Goal: Task Accomplishment & Management: Manage account settings

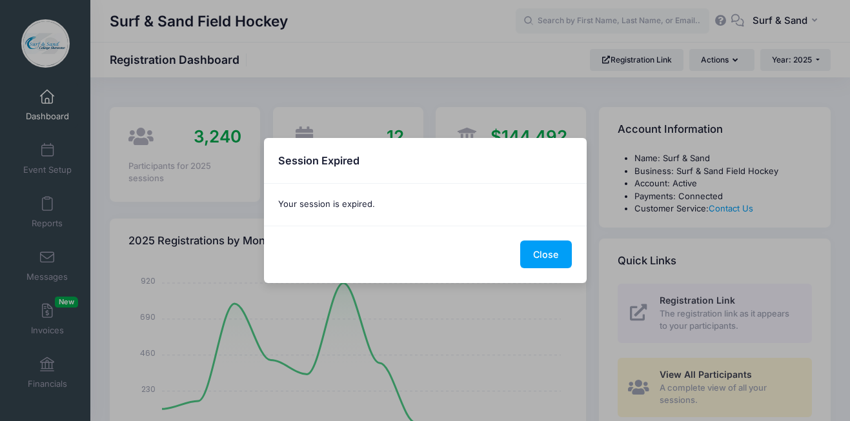
select select
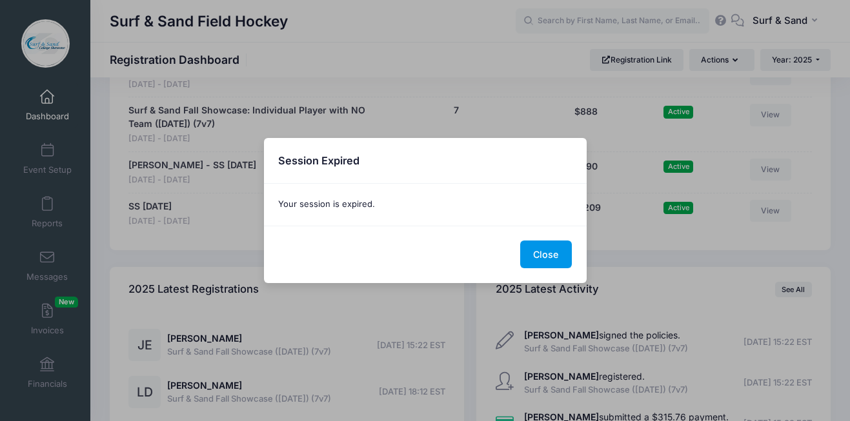
scroll to position [2999, 0]
click at [538, 256] on button "Close" at bounding box center [546, 255] width 52 height 28
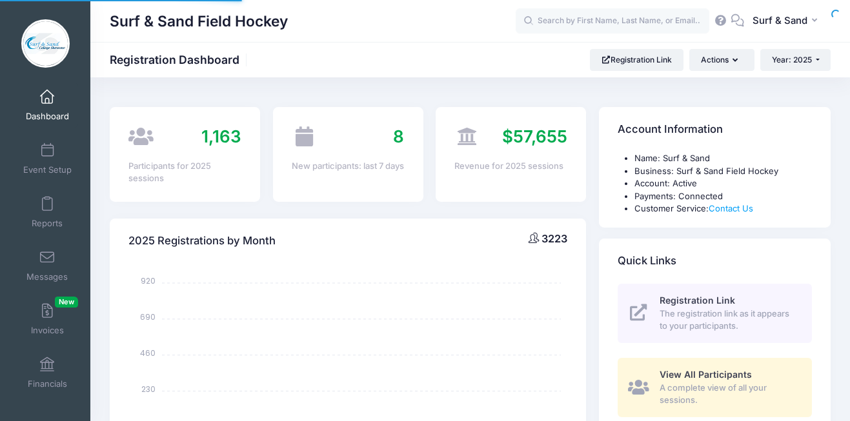
select select
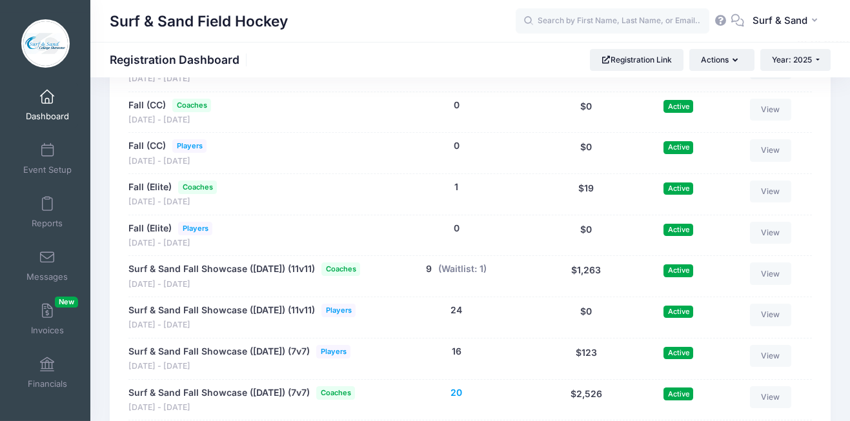
scroll to position [2708, 0]
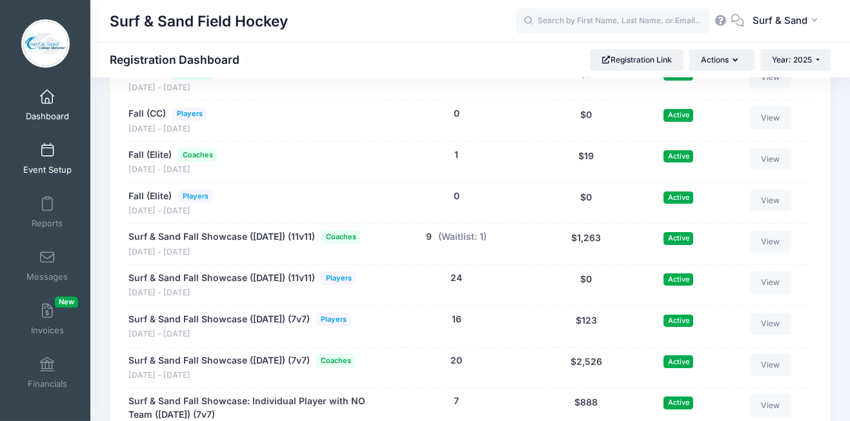
click at [60, 154] on link "Event Setup" at bounding box center [47, 158] width 61 height 45
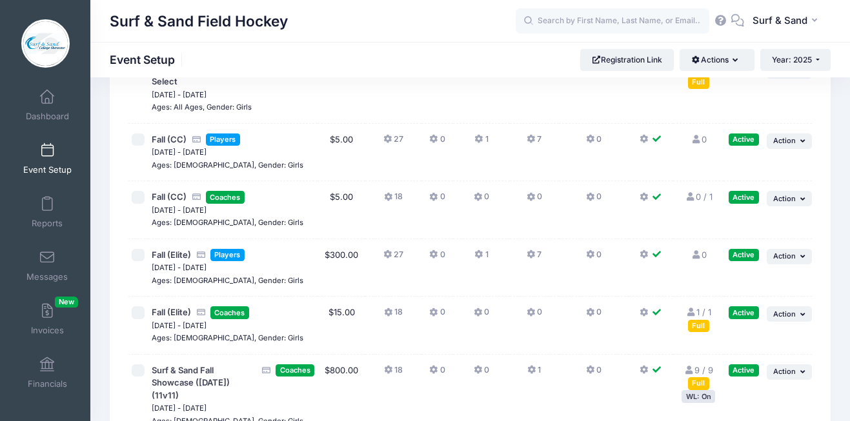
scroll to position [3160, 0]
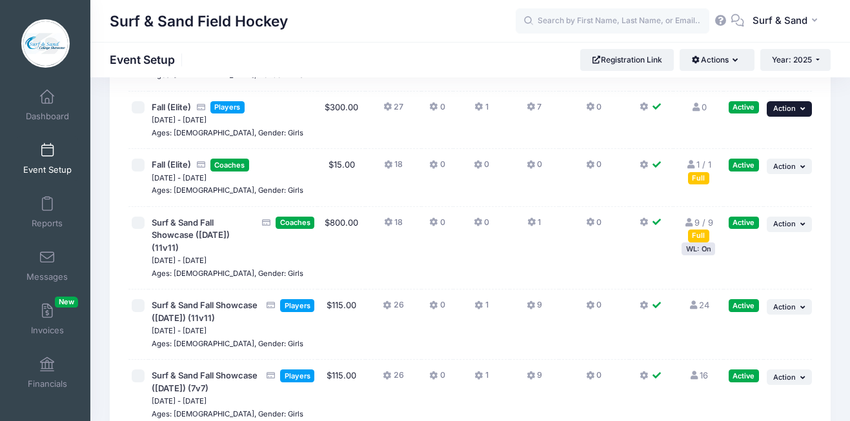
click at [799, 117] on button "... Action" at bounding box center [789, 108] width 45 height 15
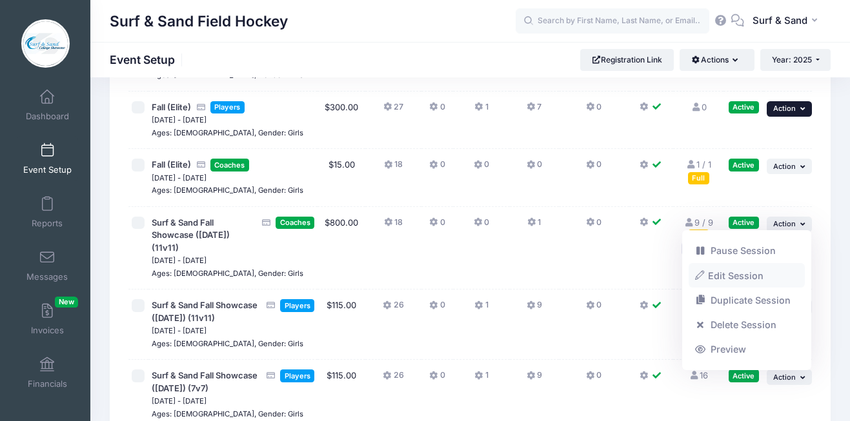
click at [740, 273] on link "Edit Session" at bounding box center [747, 275] width 117 height 25
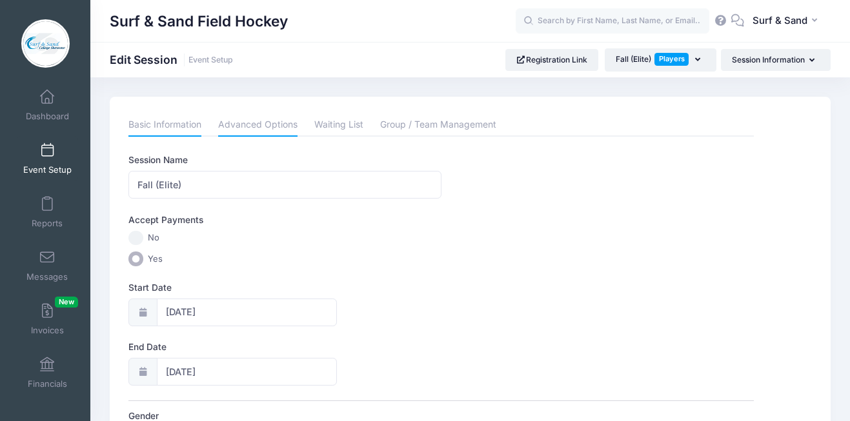
click at [285, 128] on link "Advanced Options" at bounding box center [257, 125] width 79 height 23
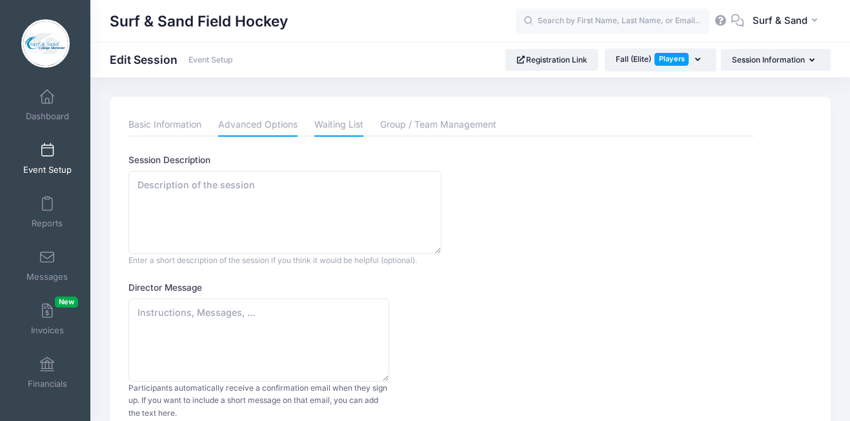
click at [327, 119] on link "Waiting List" at bounding box center [338, 125] width 49 height 23
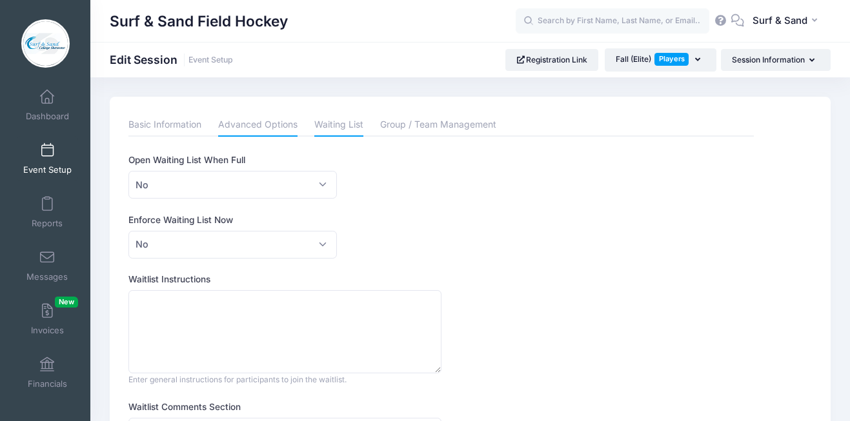
click at [256, 126] on link "Advanced Options" at bounding box center [257, 125] width 79 height 23
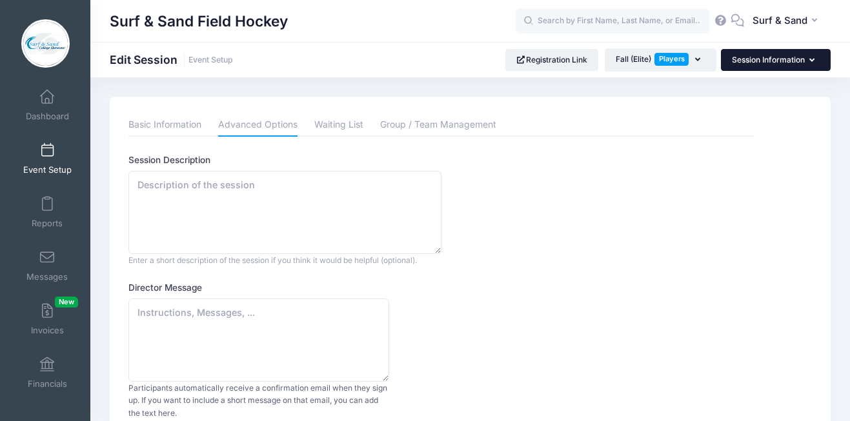
click at [766, 65] on button "Session Information" at bounding box center [776, 60] width 110 height 22
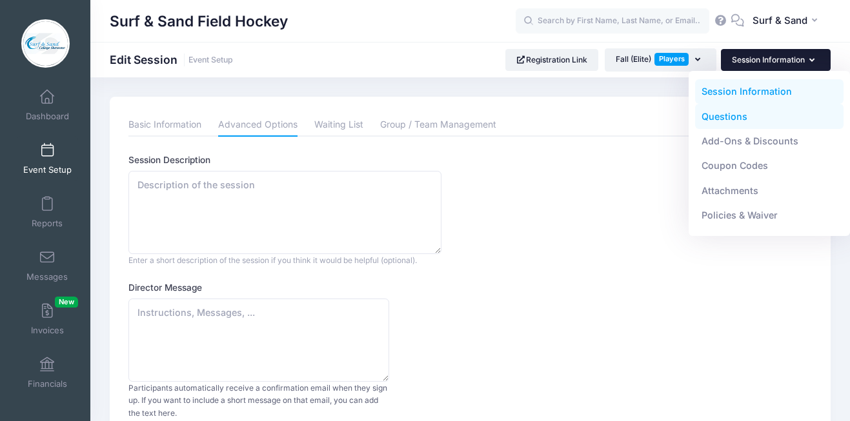
click at [734, 117] on link "Questions" at bounding box center [769, 116] width 149 height 25
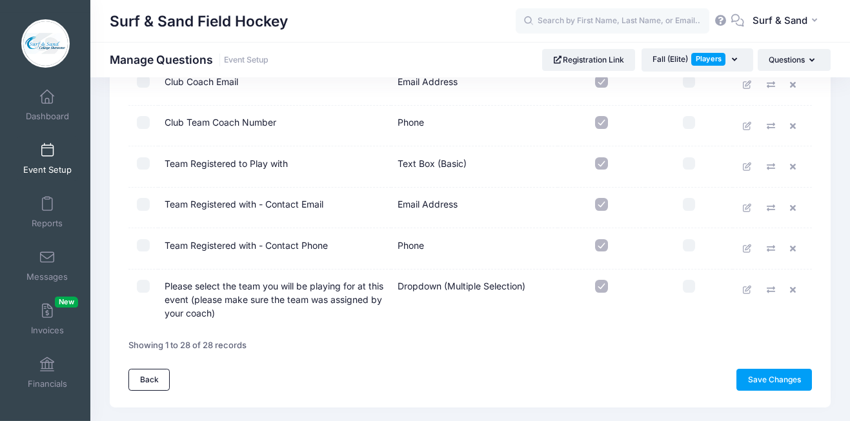
scroll to position [981, 0]
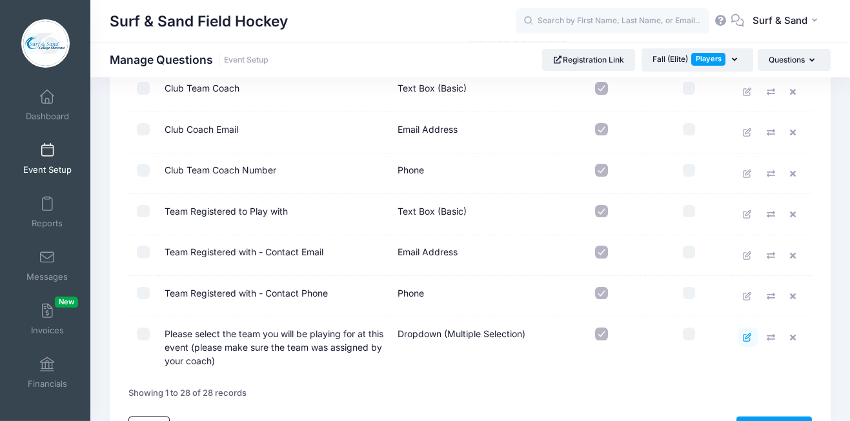
click at [742, 338] on link at bounding box center [747, 337] width 19 height 19
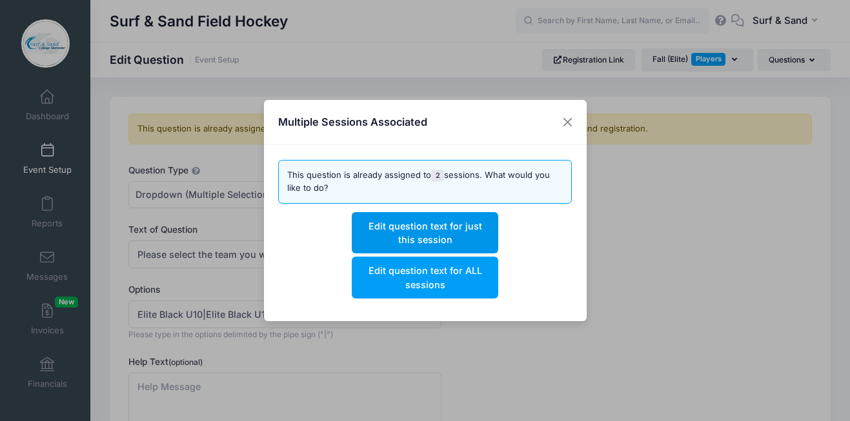
click at [476, 241] on button "Edit question text for just this session" at bounding box center [425, 232] width 146 height 41
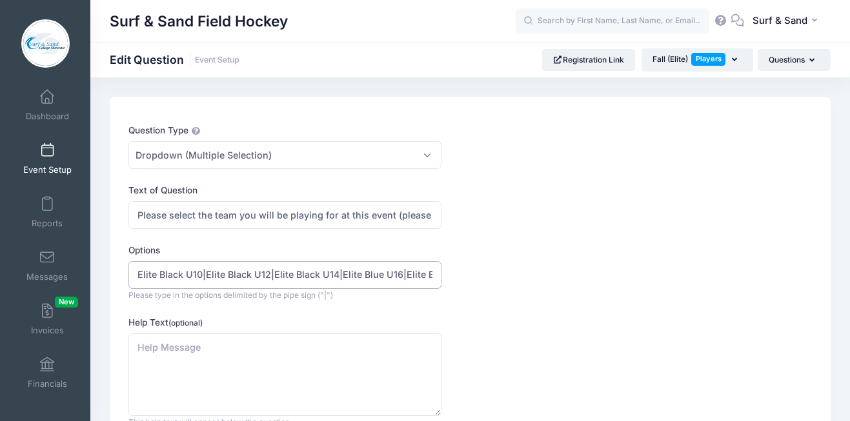
click at [247, 277] on input "Elite Black U10|Elite Black U12|Elite Black U14|Elite Blue U16|Elite Black U16 …" at bounding box center [284, 275] width 312 height 28
click at [307, 279] on input "Elite Black U10|Elite Black U12|Elite Black U14|Elite Blue U16|Elite Black U16 …" at bounding box center [284, 275] width 312 height 28
drag, startPoint x: 339, startPoint y: 274, endPoint x: 272, endPoint y: 272, distance: 67.8
click at [272, 272] on input "Elite Black U10|Elite Black U12|Elite Black U14|Elite Blue U16|Elite Black U16 …" at bounding box center [284, 275] width 312 height 28
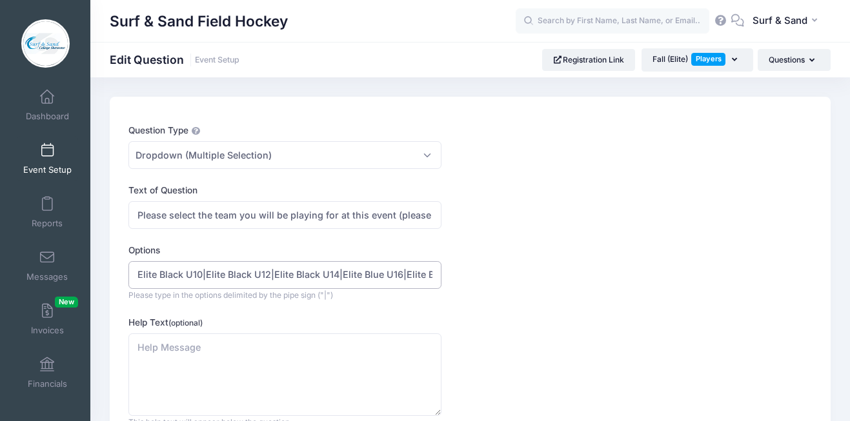
drag, startPoint x: 335, startPoint y: 272, endPoint x: 268, endPoint y: 272, distance: 67.1
click at [268, 272] on input "Elite Black U10|Elite Black U12|Elite Black U14|Elite Blue U16|Elite Black U16 …" at bounding box center [284, 275] width 312 height 28
click at [340, 272] on input "Elite Black U10|Elite Black U12|Elite Black U14|Elite Blue U16|Elite Black U16 …" at bounding box center [284, 275] width 312 height 28
paste input "|Elite Black U14"
click at [345, 275] on input "Elite Black U10|Elite Black U12|Elite Black U14||Elite Black U14Elite Blue U16|…" at bounding box center [284, 275] width 312 height 28
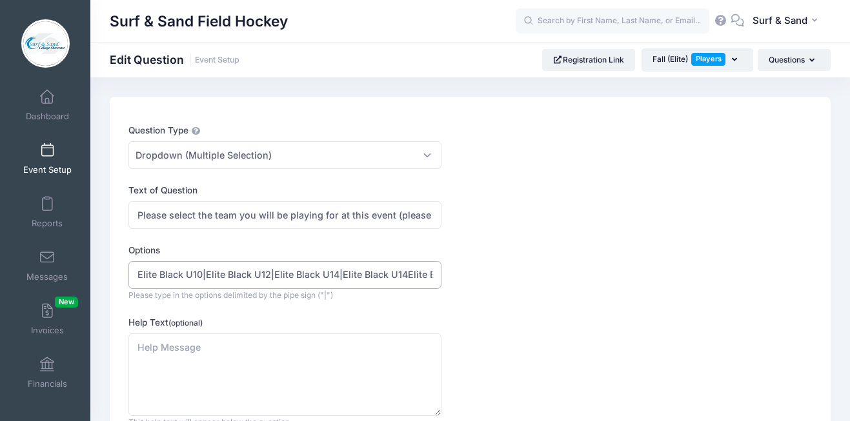
click at [372, 276] on input "Elite Black U10|Elite Black U12|Elite Black U14|Elite Black U14Elite Blue U16|E…" at bounding box center [284, 275] width 312 height 28
click at [399, 276] on input "Elite Black U10|Elite Black U12|Elite Black U14|Elite Blue U14Elite Blue U16|El…" at bounding box center [284, 275] width 312 height 28
drag, startPoint x: 308, startPoint y: 274, endPoint x: 437, endPoint y: 274, distance: 129.1
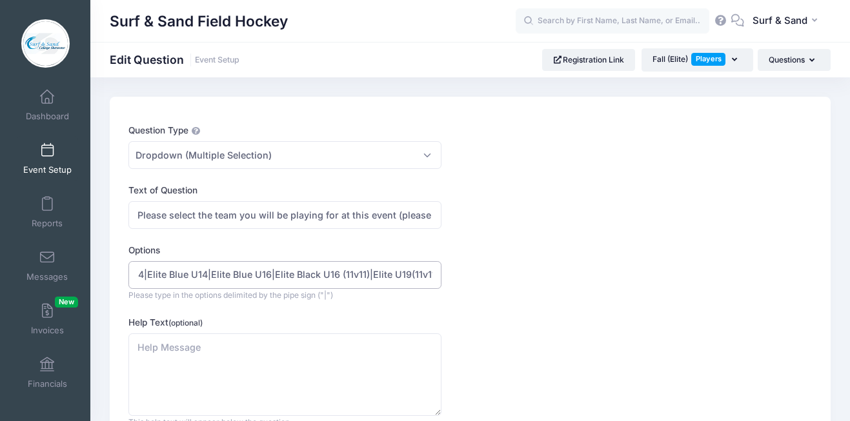
click at [437, 274] on input "Elite Black U10|Elite Black U12|Elite Black U14|Elite Blue U14|Elite Blue U16|E…" at bounding box center [284, 275] width 312 height 28
click at [302, 276] on input "Elite Black U10|Elite Black U12|Elite Black U14|Elite Blue U14|Elite Blue U16|E…" at bounding box center [284, 275] width 312 height 28
click at [406, 275] on input "Elite Black U10|Elite Black U12|Elite Black U14|Elite Blue U14|Elite Blue U16|E…" at bounding box center [284, 275] width 312 height 28
type input "Elite Black U10|Elite Black U12|Elite Black U14|Elite Blue U14|Elite Blue U16|E…"
click at [525, 299] on div "Options Elite Black U10|Elite Black U12|Elite Black U14|Elite Blue U14|Elite Bl…" at bounding box center [440, 272] width 625 height 57
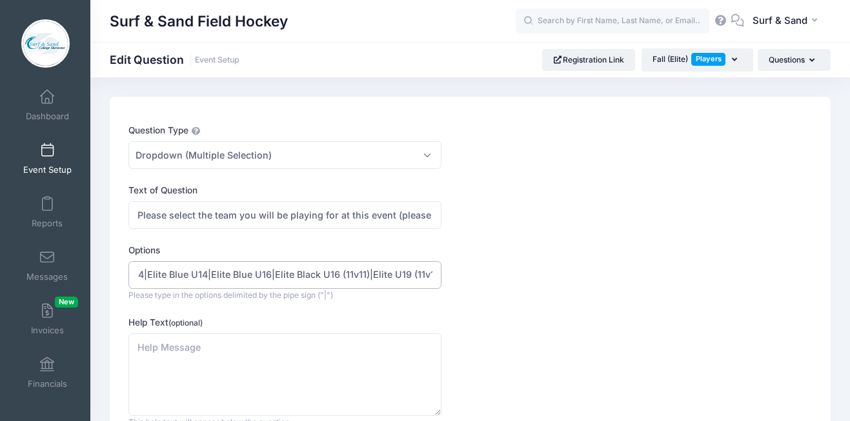
scroll to position [0, 198]
drag, startPoint x: 429, startPoint y: 273, endPoint x: 480, endPoint y: 273, distance: 51.0
click at [441, 273] on input "Elite Black U10|Elite Black U12|Elite Black U14|Elite Blue U14|Elite Blue U16|E…" at bounding box center [284, 275] width 312 height 28
click at [480, 273] on div "Options Elite Black U10|Elite Black U12|Elite Black U14|Elite Blue U14|Elite Bl…" at bounding box center [440, 272] width 625 height 57
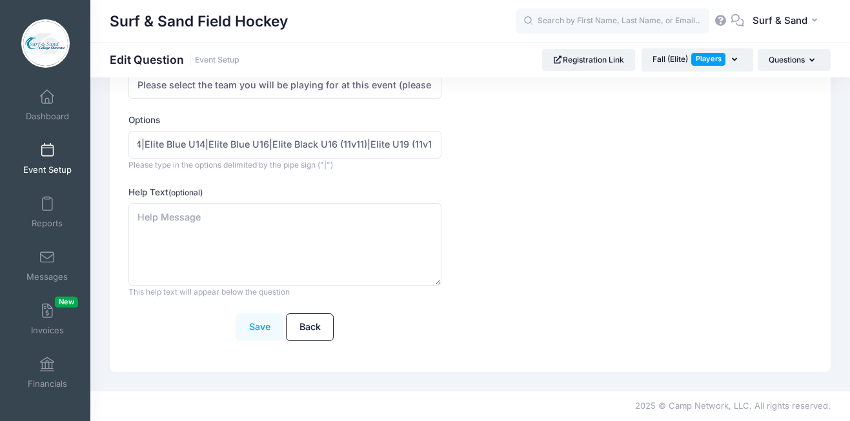
click at [255, 328] on button "Save" at bounding box center [260, 328] width 48 height 28
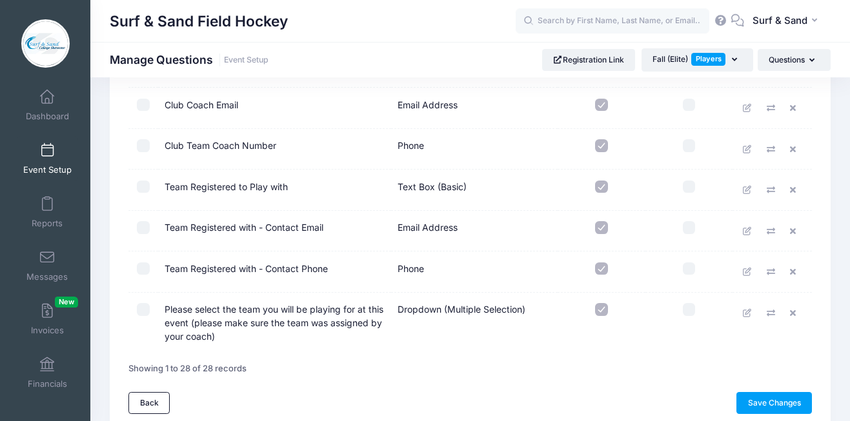
scroll to position [1064, 0]
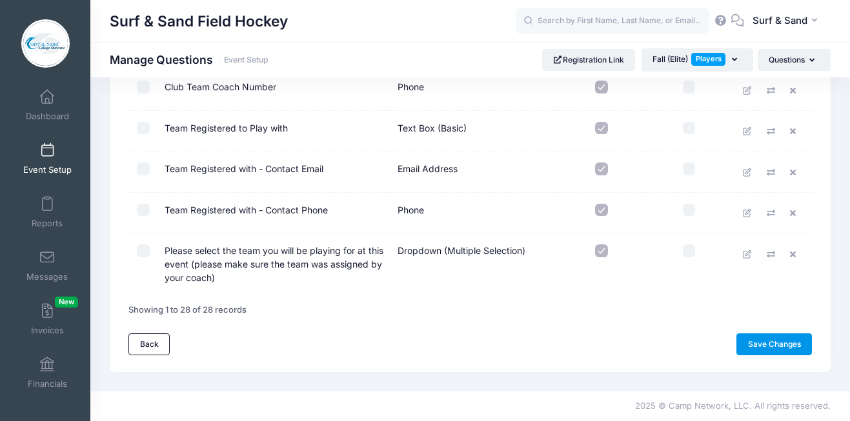
click at [749, 346] on link "Save Changes" at bounding box center [774, 345] width 76 height 22
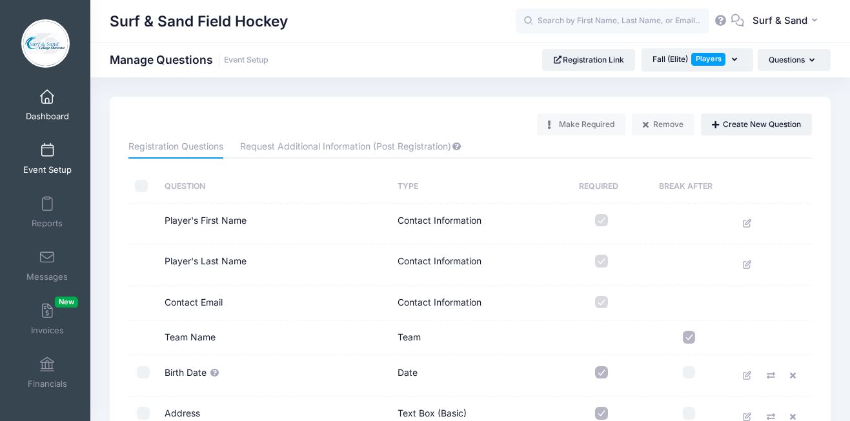
click at [52, 105] on link "Dashboard" at bounding box center [47, 105] width 61 height 45
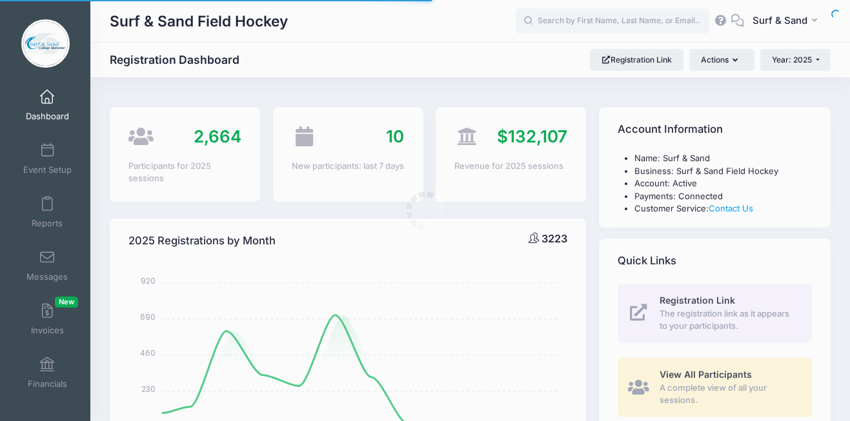
select select
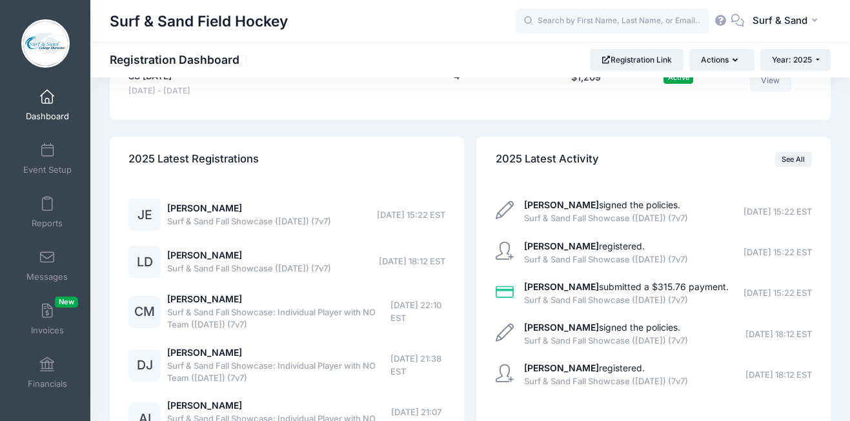
scroll to position [3052, 0]
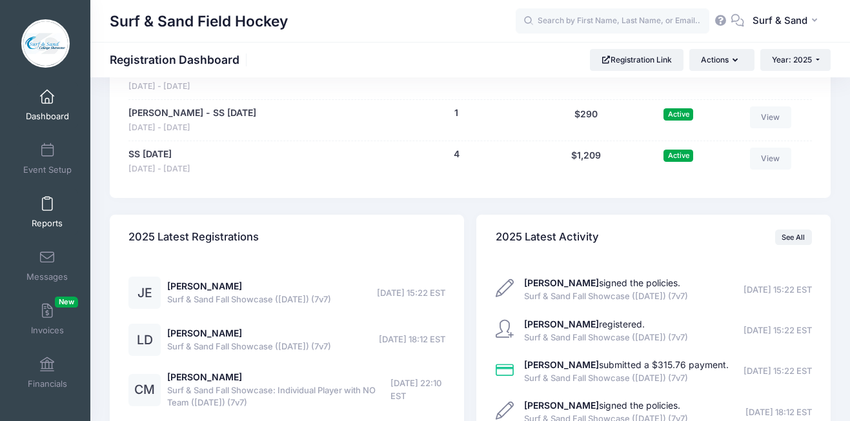
click at [47, 210] on span at bounding box center [47, 204] width 0 height 14
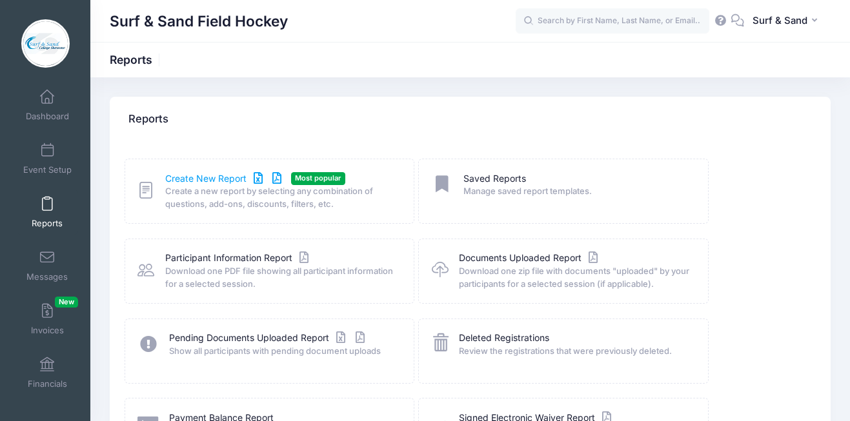
click at [196, 181] on link "Create New Report" at bounding box center [225, 179] width 120 height 14
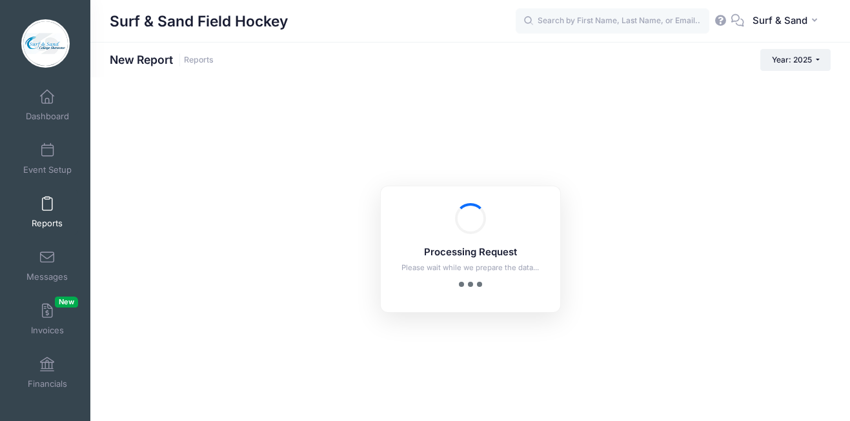
checkbox input "true"
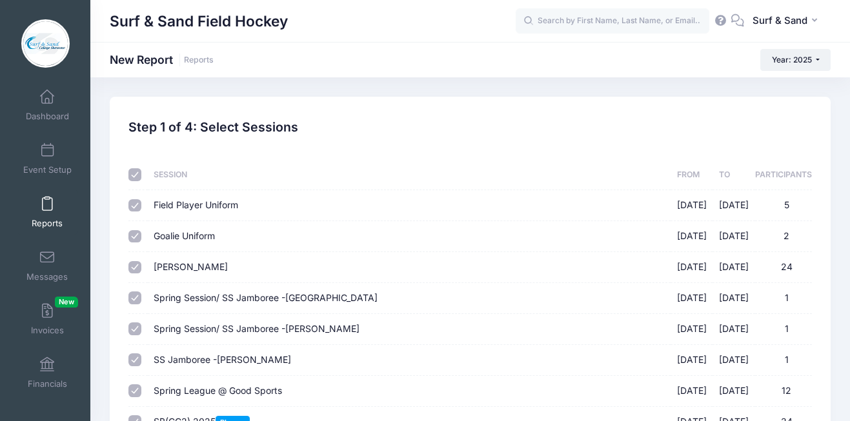
click at [135, 172] on input "checkbox" at bounding box center [134, 174] width 13 height 13
checkbox input "false"
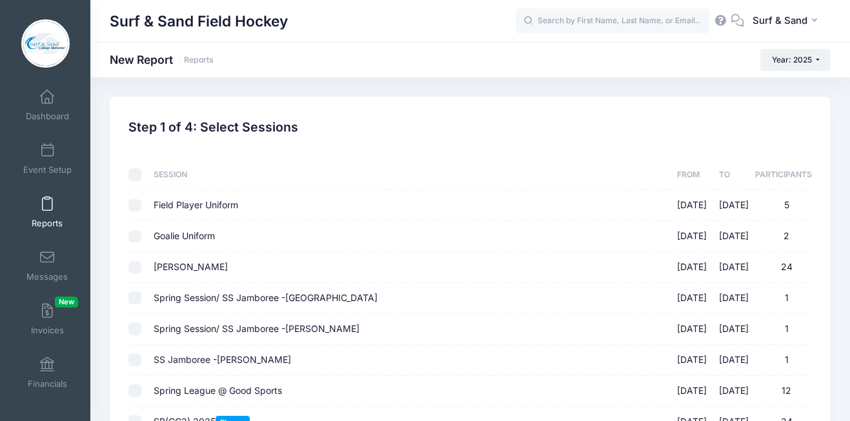
checkbox input "false"
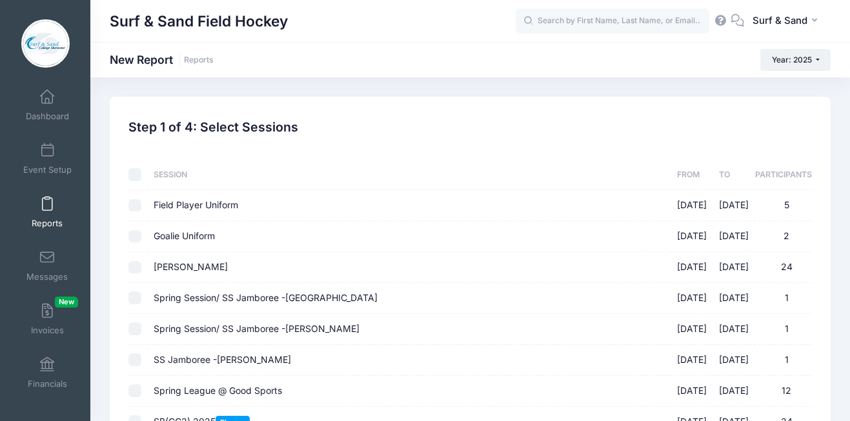
checkbox input "false"
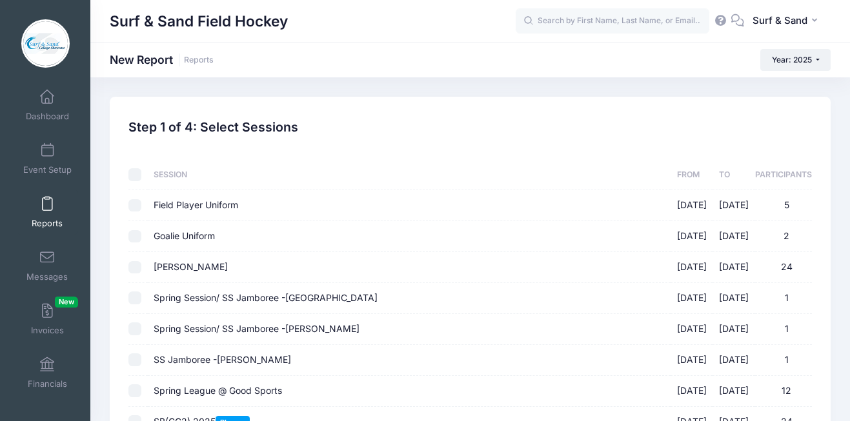
checkbox input "false"
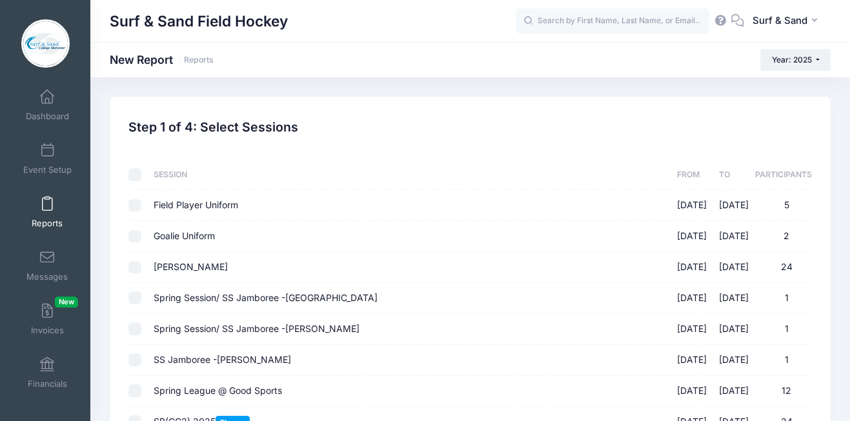
checkbox input "false"
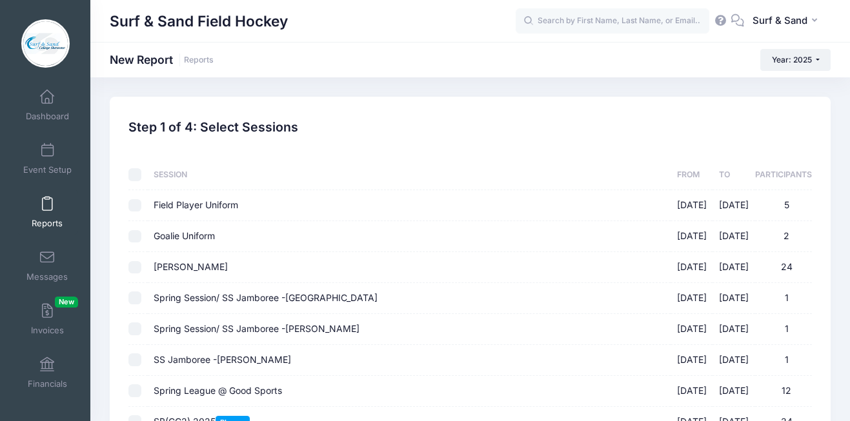
checkbox input "false"
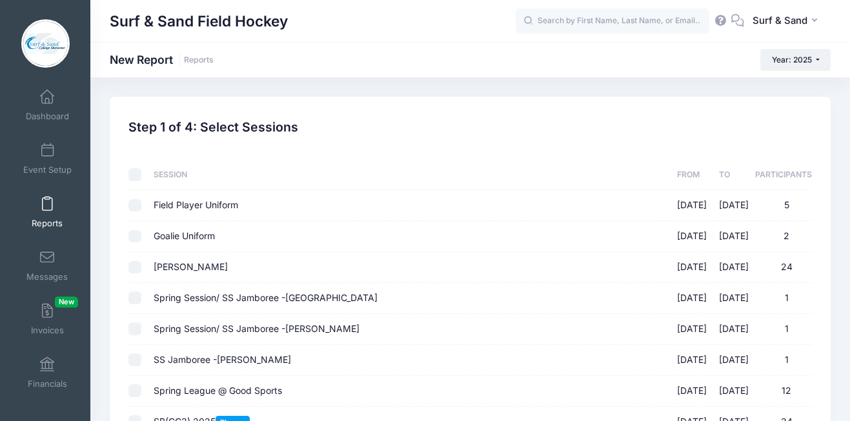
checkbox input "false"
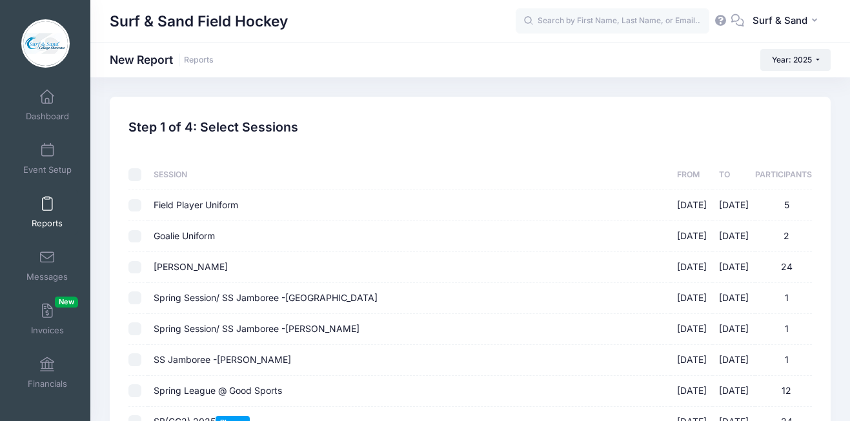
checkbox input "false"
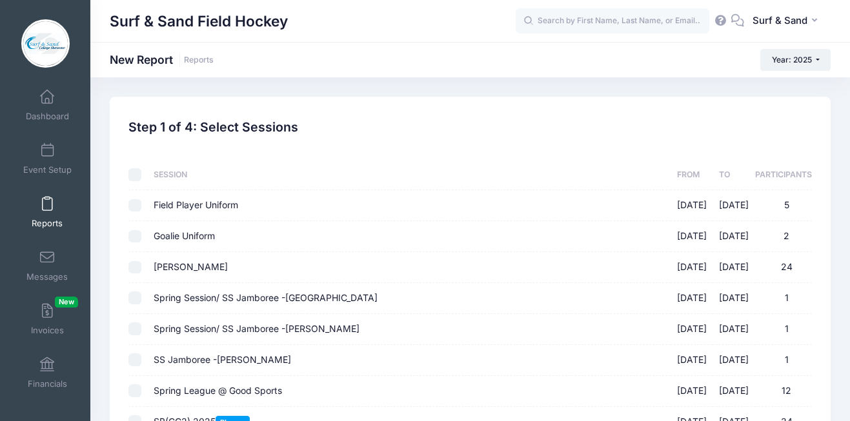
checkbox input "false"
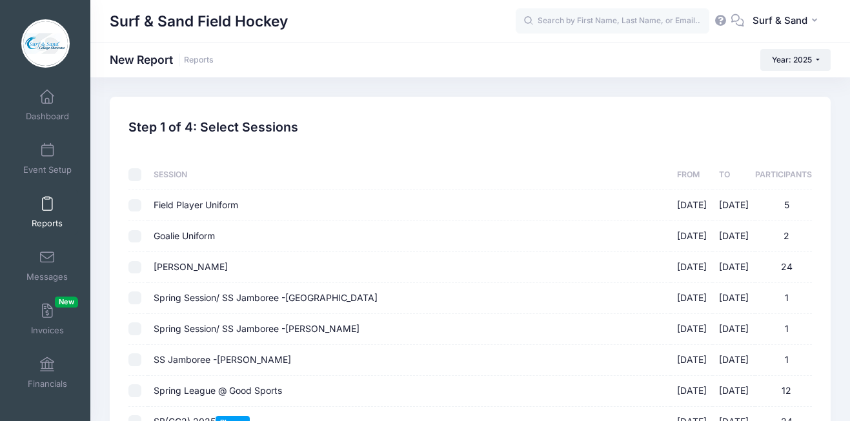
checkbox input "false"
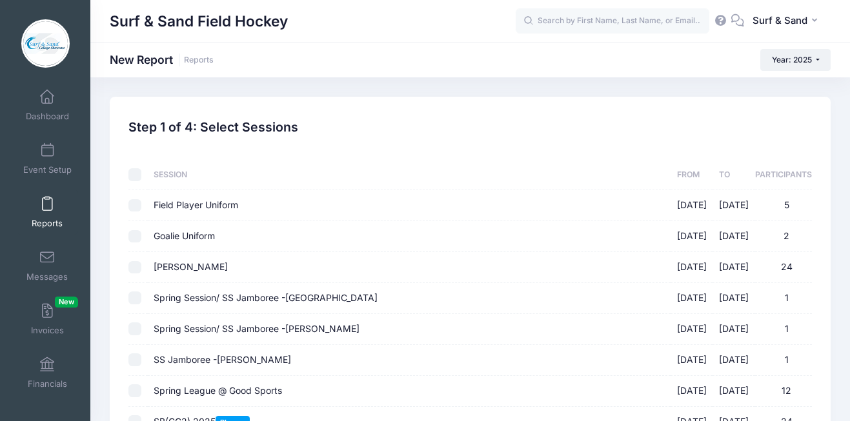
checkbox input "false"
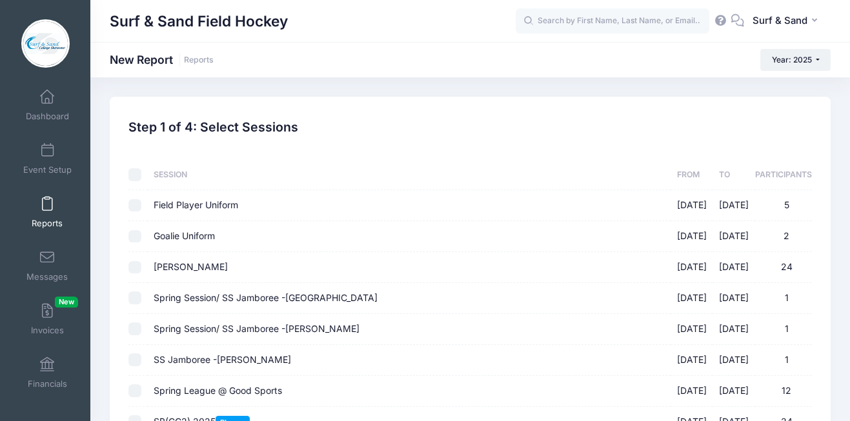
checkbox input "false"
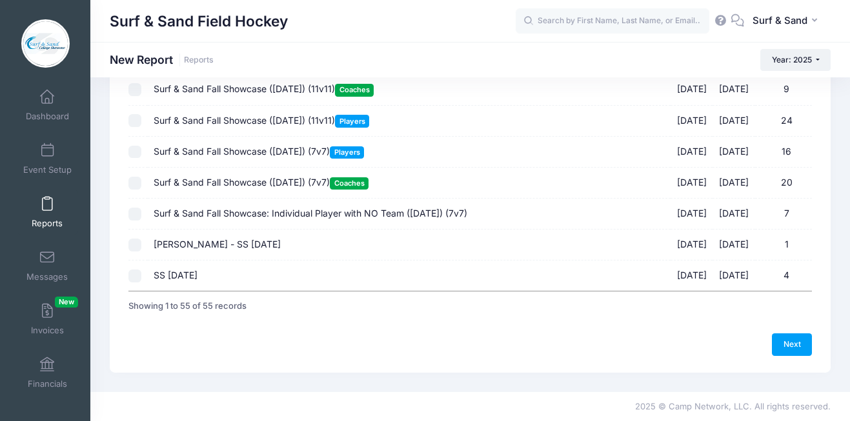
scroll to position [1426, 0]
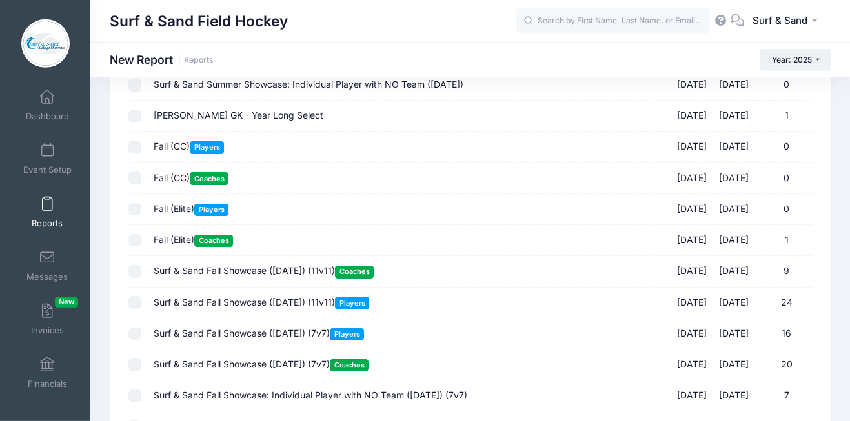
click at [254, 276] on span "Surf & Sand Fall Showcase (Nov 16, 2025) (11v11) Coaches" at bounding box center [264, 270] width 220 height 11
click at [141, 276] on input "Surf & Sand Fall Showcase (Nov 16, 2025) (11v11) Coaches 11/16/2025 - 11/16/202…" at bounding box center [134, 271] width 13 height 13
click at [254, 276] on span "Surf & Sand Fall Showcase (Nov 16, 2025) (11v11) Coaches" at bounding box center [264, 270] width 220 height 11
click at [141, 276] on input "Surf & Sand Fall Showcase (Nov 16, 2025) (11v11) Coaches 11/16/2025 - 11/16/202…" at bounding box center [134, 271] width 13 height 13
checkbox input "false"
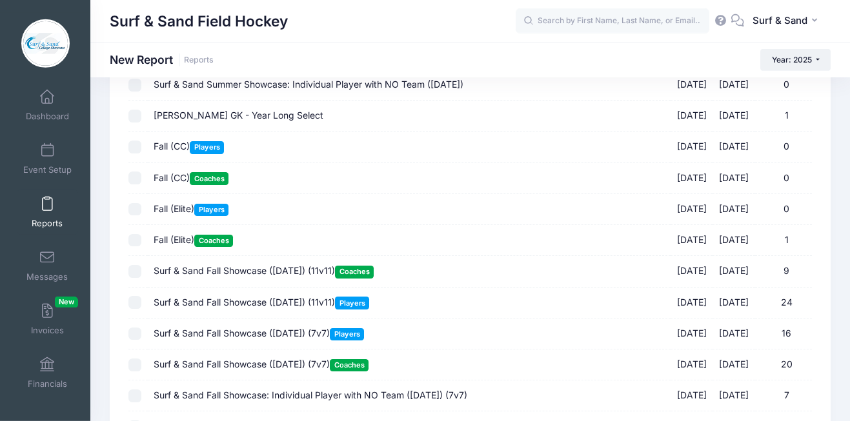
click at [172, 245] on span "Fall (Elite) Coaches" at bounding box center [193, 239] width 79 height 11
click at [141, 245] on input "Fall (Elite) Coaches 11/16/2025 - 11/16/2025 1" at bounding box center [134, 240] width 13 height 13
click at [173, 245] on span "Fall (Elite) Coaches" at bounding box center [193, 239] width 79 height 11
click at [141, 245] on input "Fall (Elite) Coaches 11/16/2025 - 11/16/2025 1" at bounding box center [134, 240] width 13 height 13
checkbox input "false"
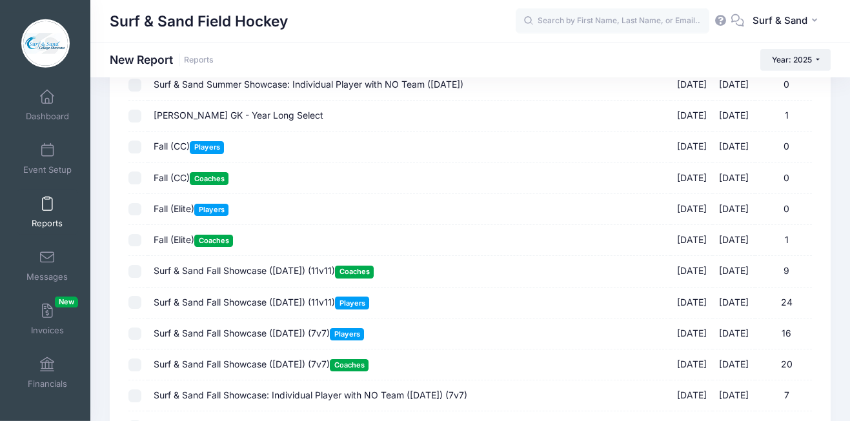
click at [186, 370] on span "Surf & Sand Fall Showcase (Nov 16, 2025) (7v7) Coaches" at bounding box center [261, 364] width 215 height 11
click at [141, 372] on input "Surf & Sand Fall Showcase (Nov 16, 2025) (7v7) Coaches 11/16/2025 - 11/16/2025 …" at bounding box center [134, 365] width 13 height 13
checkbox input "true"
click at [198, 276] on span "Surf & Sand Fall Showcase (Nov 16, 2025) (11v11) Coaches" at bounding box center [264, 270] width 220 height 11
click at [141, 278] on input "Surf & Sand Fall Showcase (Nov 16, 2025) (11v11) Coaches 11/16/2025 - 11/16/202…" at bounding box center [134, 271] width 13 height 13
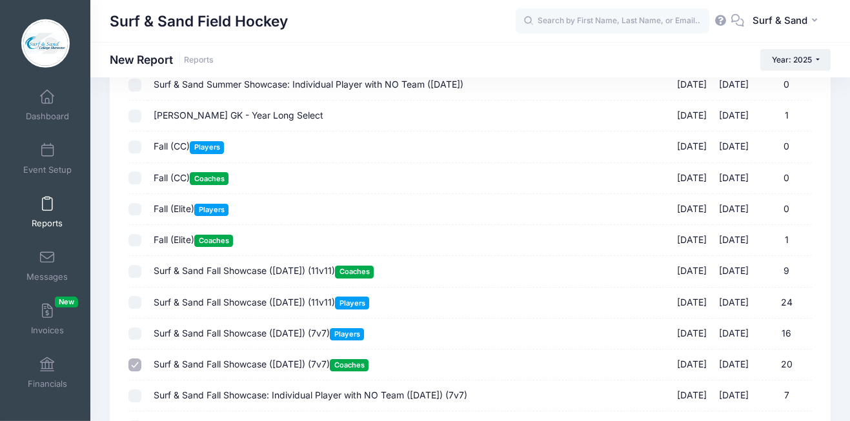
checkbox input "true"
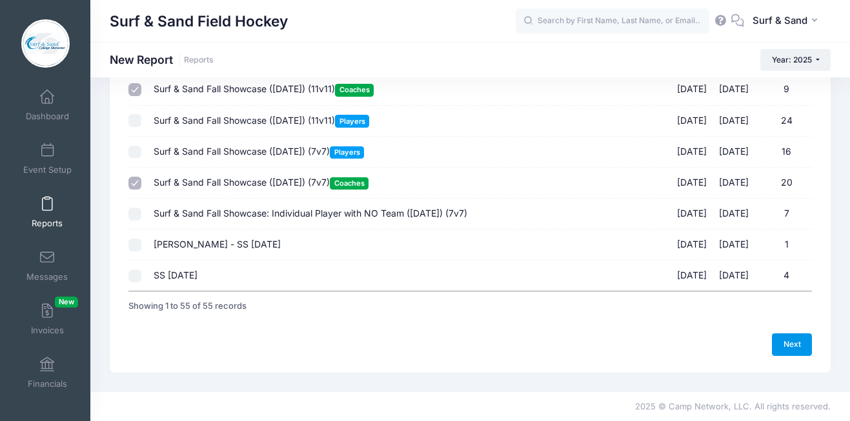
click at [796, 340] on link "Next" at bounding box center [792, 345] width 40 height 22
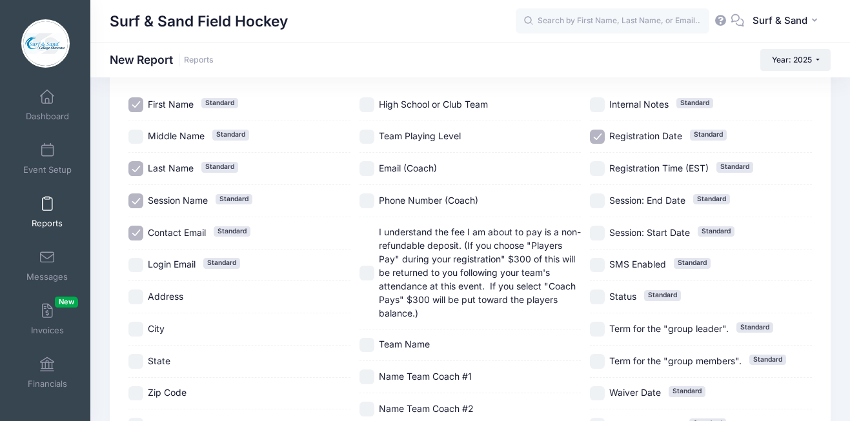
scroll to position [263, 0]
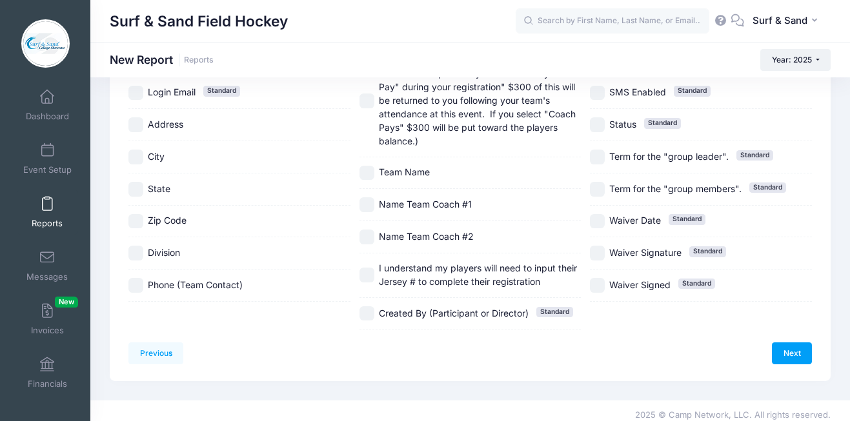
click at [176, 256] on span "Division" at bounding box center [164, 252] width 32 height 11
checkbox input "true"
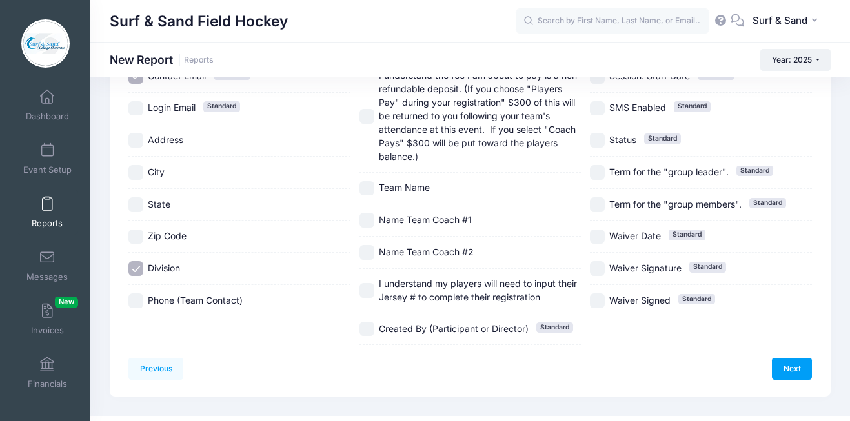
scroll to position [245, 0]
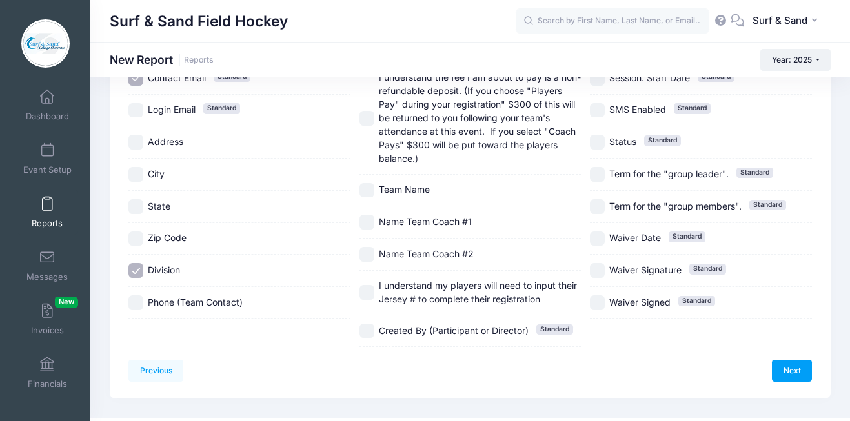
click at [396, 184] on span "Team Name" at bounding box center [404, 189] width 51 height 11
checkbox input "true"
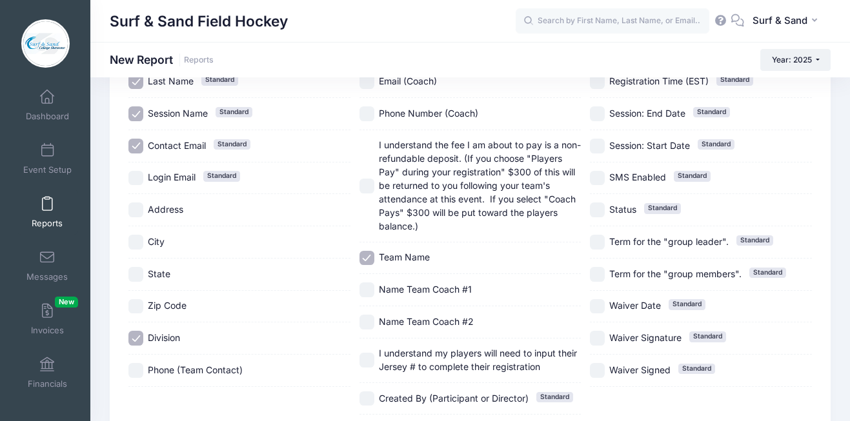
scroll to position [263, 0]
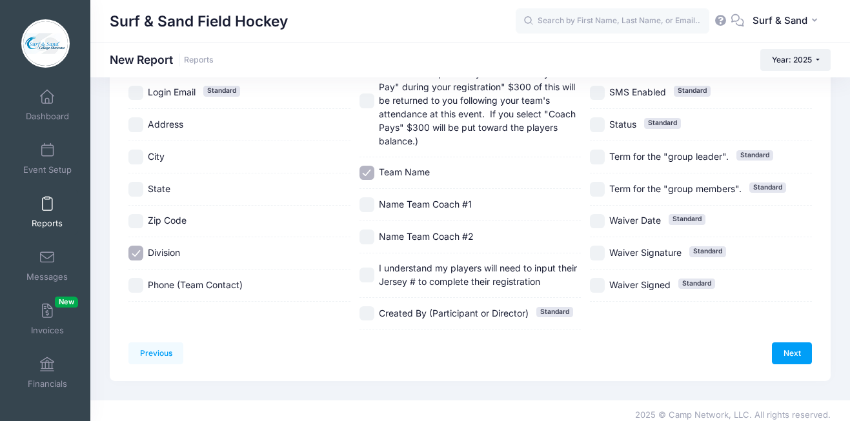
click at [163, 156] on span "City" at bounding box center [156, 156] width 17 height 11
checkbox input "true"
click at [157, 186] on span "State" at bounding box center [159, 188] width 23 height 11
checkbox input "true"
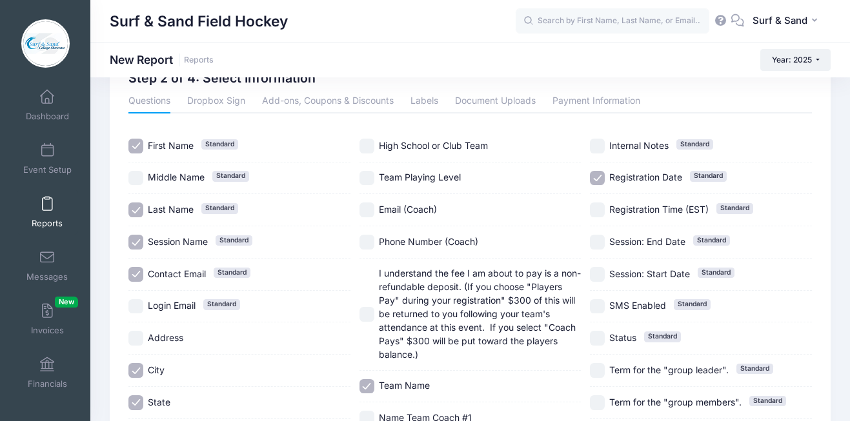
scroll to position [8, 0]
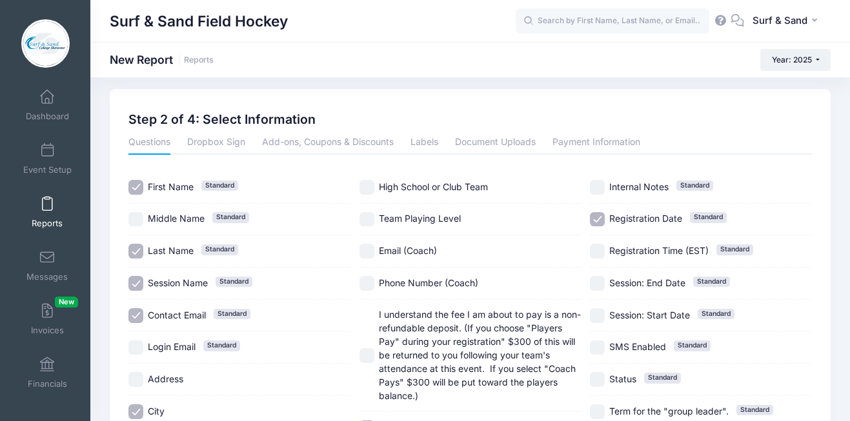
click at [402, 213] on span "Team Playing Level" at bounding box center [420, 218] width 82 height 11
checkbox input "true"
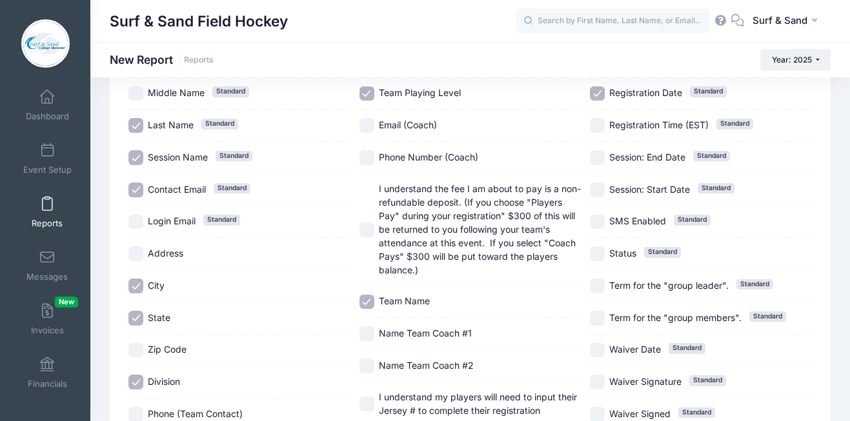
scroll to position [263, 0]
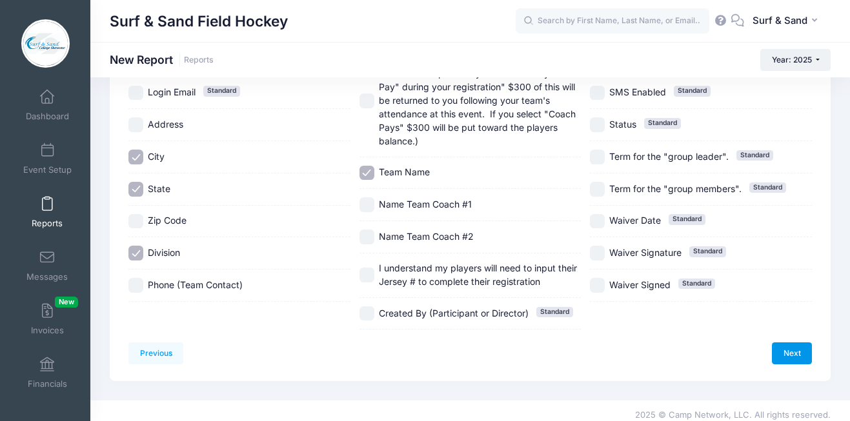
click at [789, 346] on link "Next" at bounding box center [792, 354] width 40 height 22
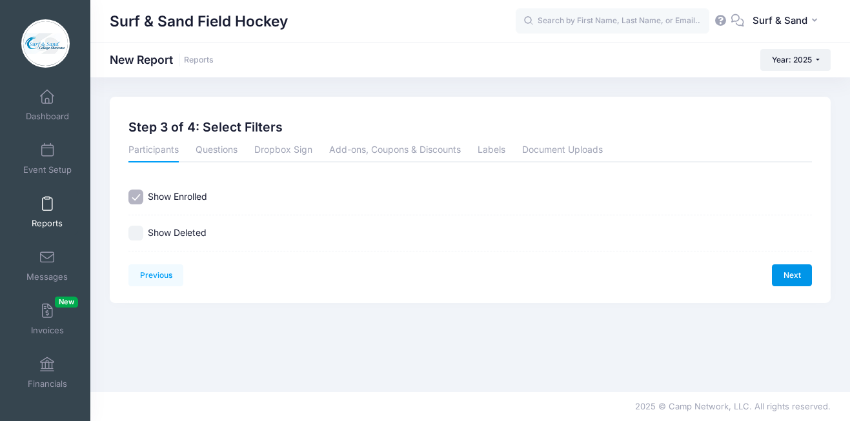
click at [780, 279] on link "Next" at bounding box center [792, 276] width 40 height 22
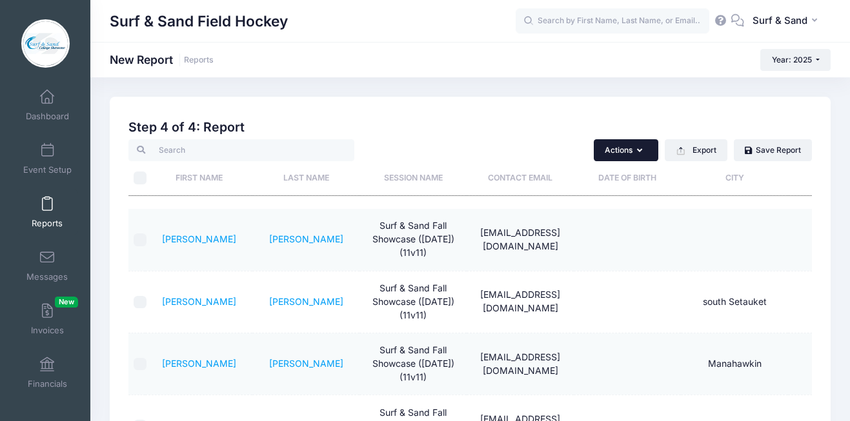
click at [630, 146] on button "Actions" at bounding box center [626, 150] width 65 height 22
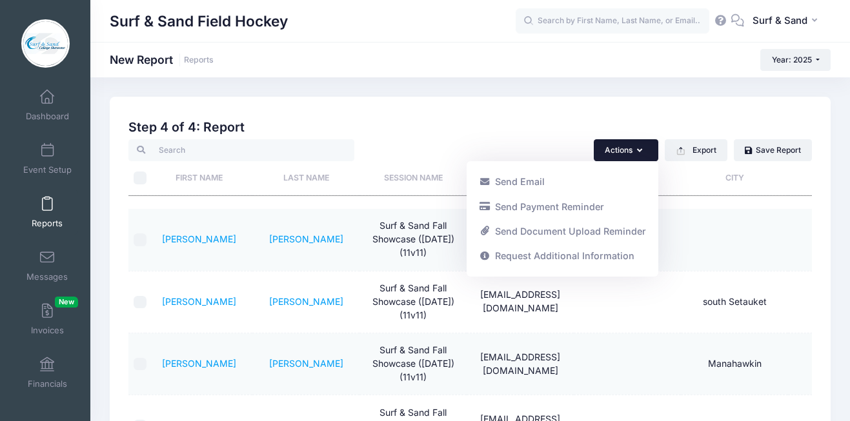
click at [645, 118] on div "Created By Participant Added by Director Step 1 of 4: Select Sessions Sessions …" at bounding box center [469, 392] width 683 height 556
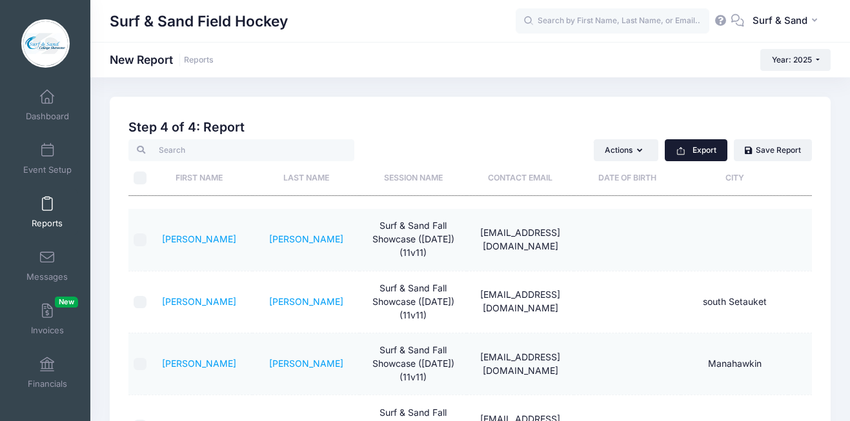
click at [718, 150] on button "Export" at bounding box center [696, 150] width 63 height 22
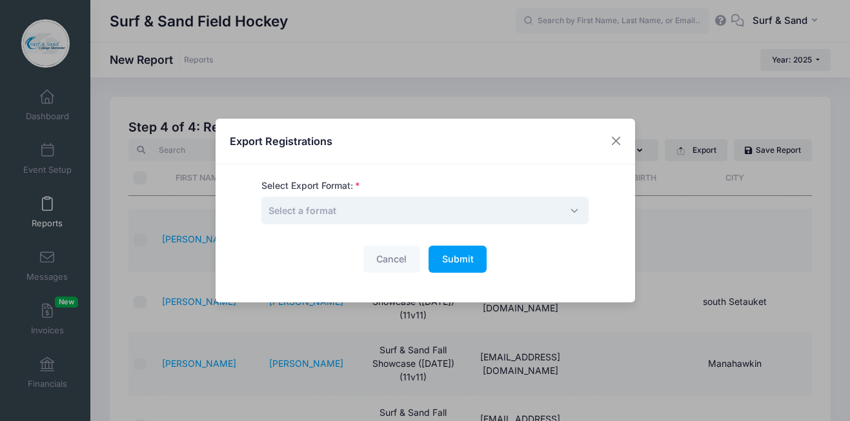
click at [445, 211] on span "Select a format" at bounding box center [424, 211] width 327 height 28
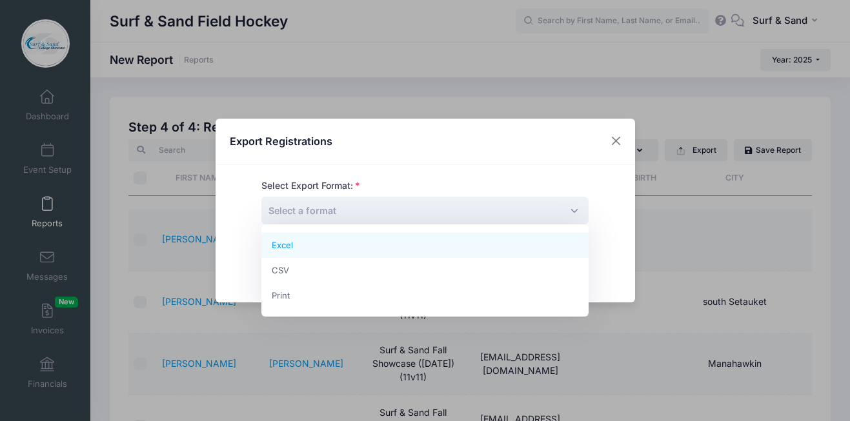
select select "excel"
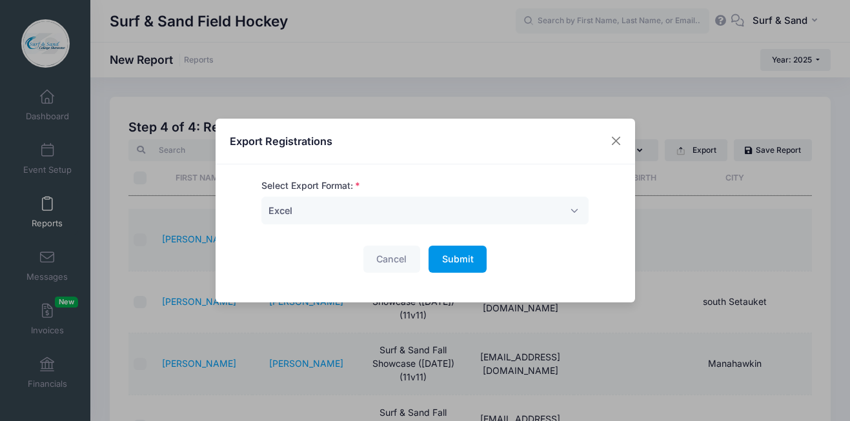
click at [453, 269] on button "Submit Please wait..." at bounding box center [457, 260] width 58 height 28
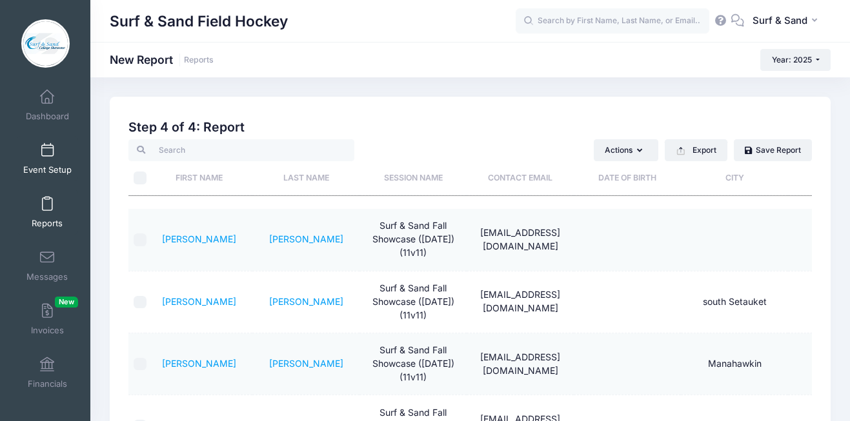
click at [55, 163] on link "Event Setup" at bounding box center [47, 158] width 61 height 45
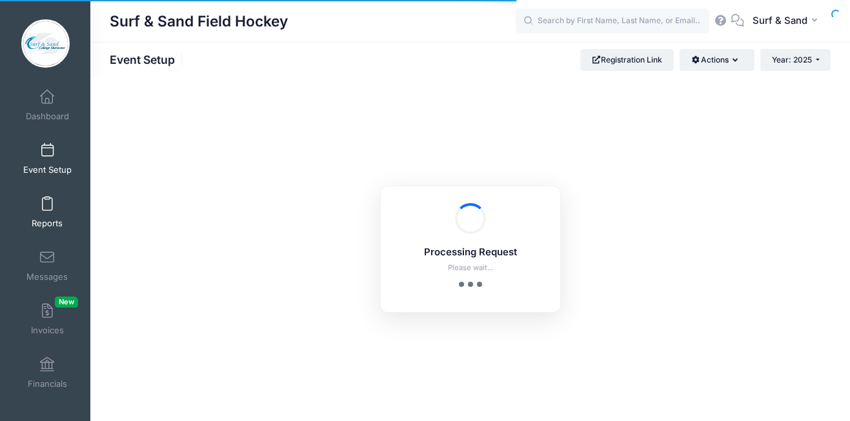
click at [55, 212] on link "Reports" at bounding box center [47, 212] width 61 height 45
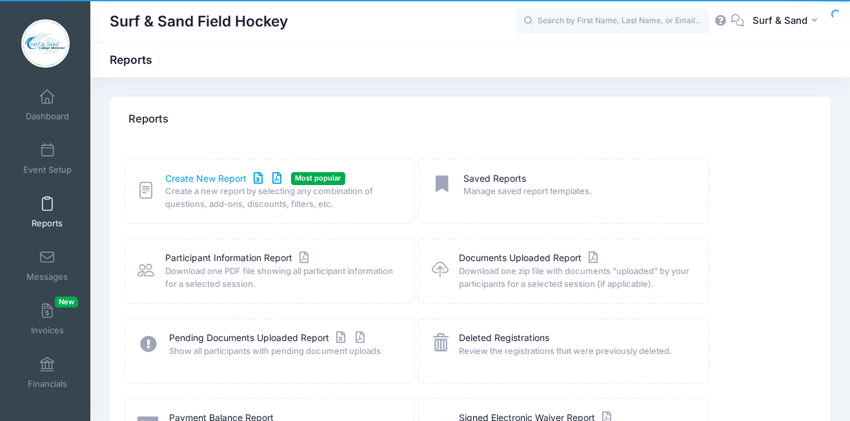
click at [233, 179] on link "Create New Report" at bounding box center [225, 179] width 120 height 14
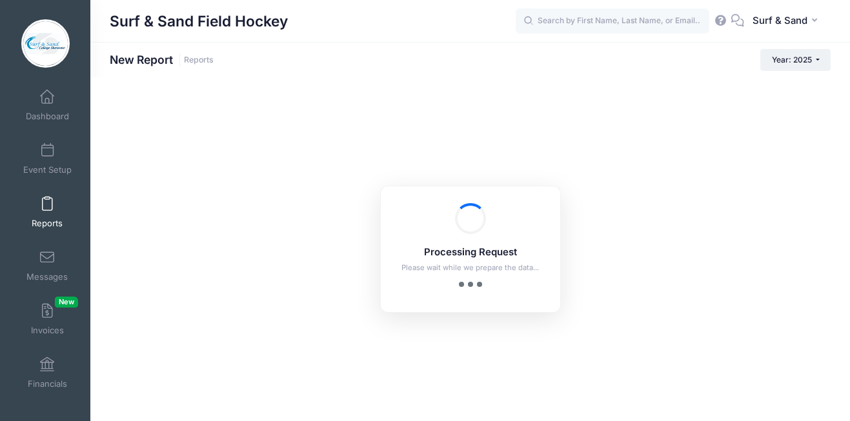
checkbox input "true"
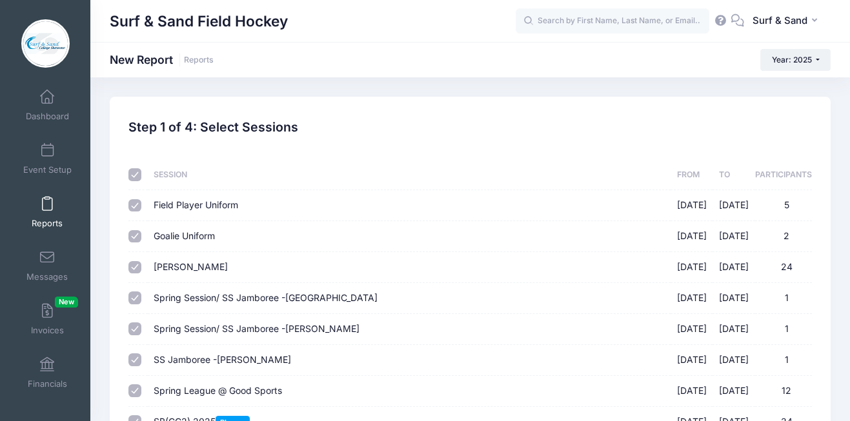
click at [141, 177] on input "checkbox" at bounding box center [134, 174] width 13 height 13
checkbox input "false"
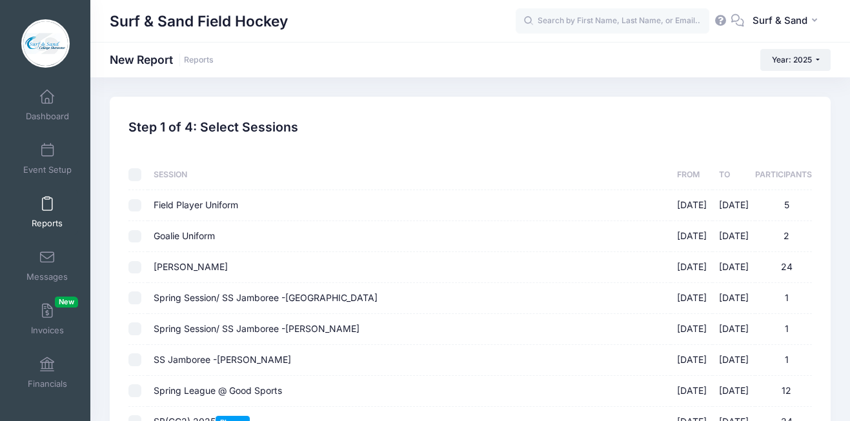
checkbox input "false"
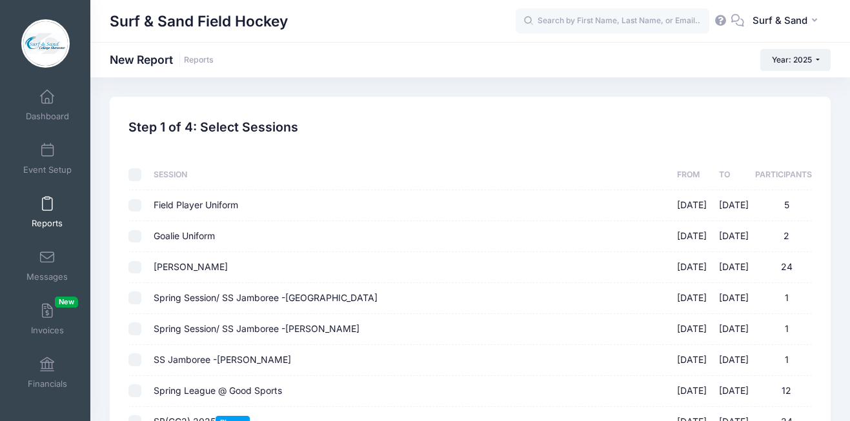
checkbox input "false"
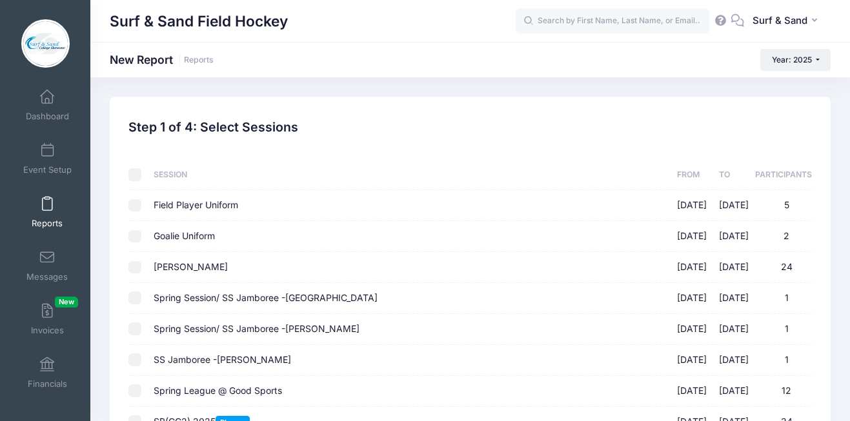
checkbox input "false"
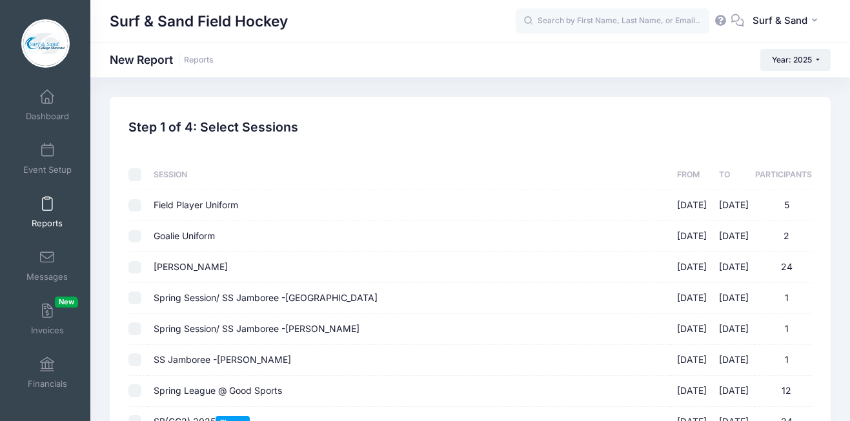
checkbox input "false"
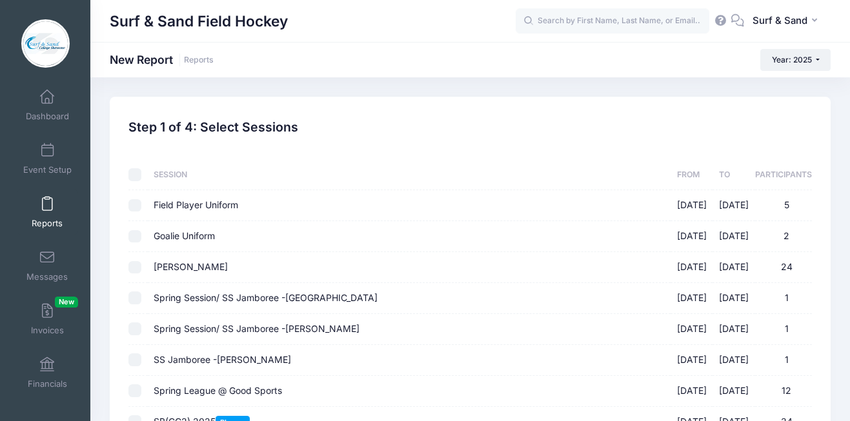
checkbox input "false"
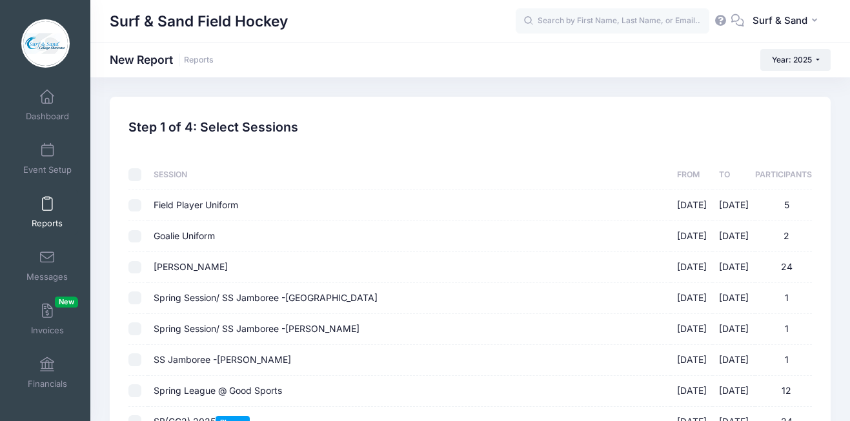
checkbox input "false"
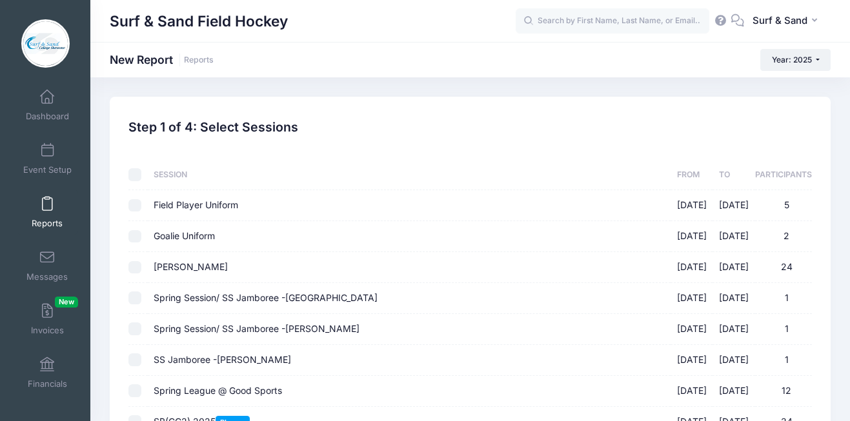
checkbox input "false"
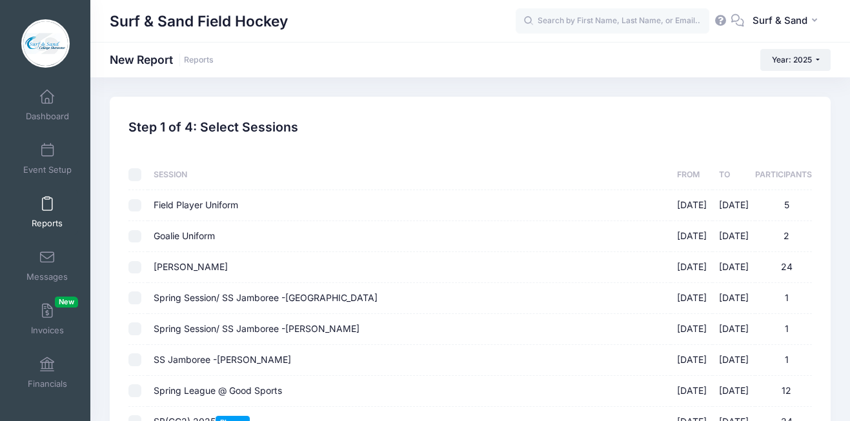
checkbox input "false"
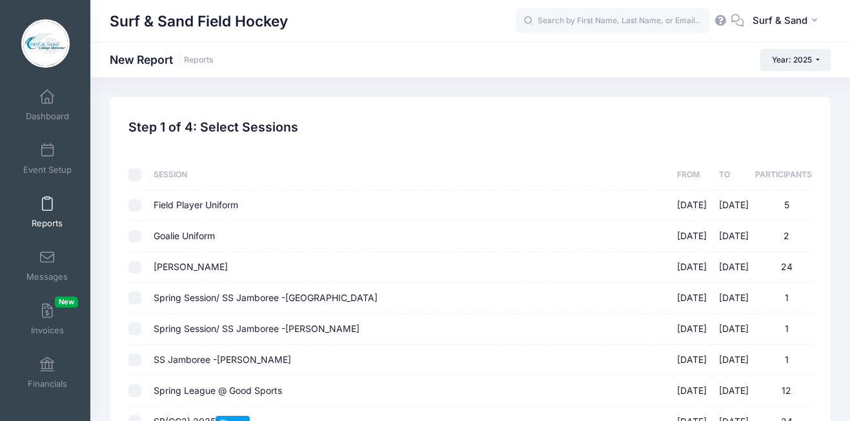
checkbox input "false"
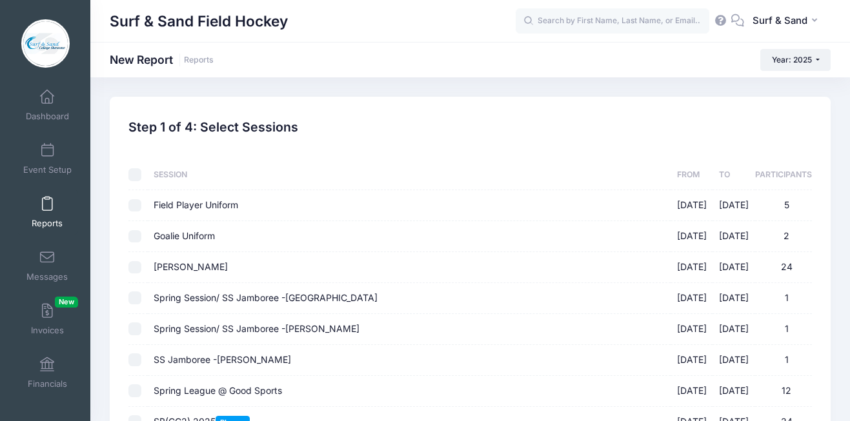
checkbox input "false"
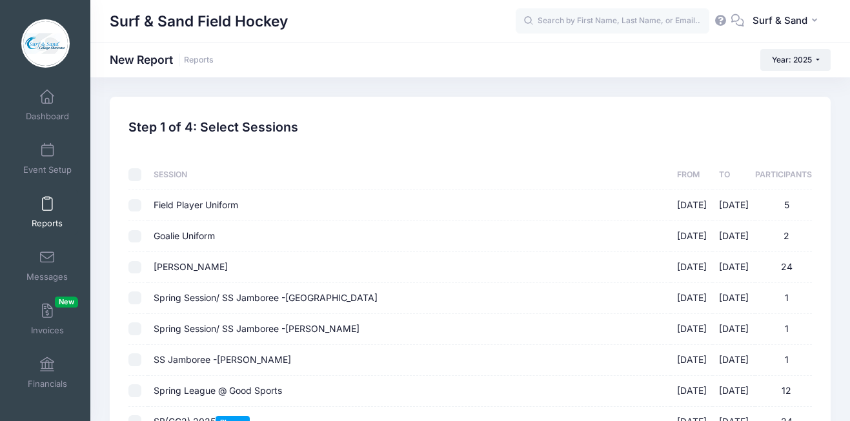
checkbox input "false"
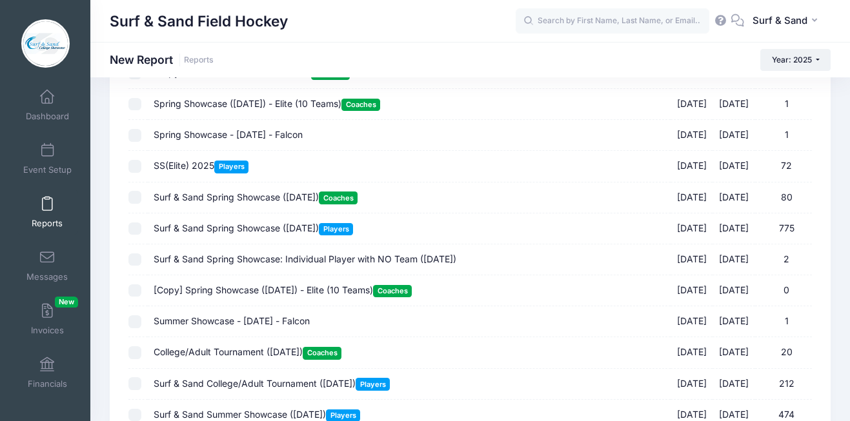
scroll to position [1301, 0]
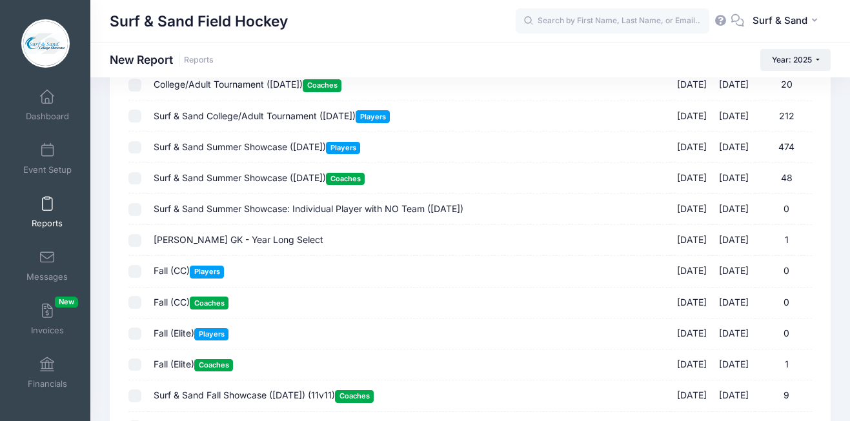
click at [190, 367] on span "Fall (Elite) Coaches" at bounding box center [193, 364] width 79 height 11
click at [141, 367] on input "Fall (Elite) Coaches 11/16/2025 - 11/16/2025 1" at bounding box center [134, 365] width 13 height 13
click at [190, 367] on span "Fall (Elite) Coaches" at bounding box center [193, 364] width 79 height 11
click at [141, 367] on input "Fall (Elite) Coaches 11/16/2025 - 11/16/2025 1" at bounding box center [134, 365] width 13 height 13
checkbox input "false"
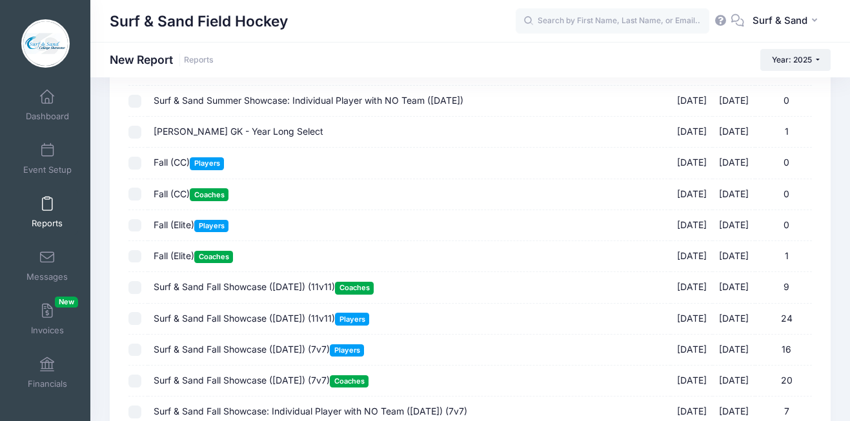
scroll to position [1550, 0]
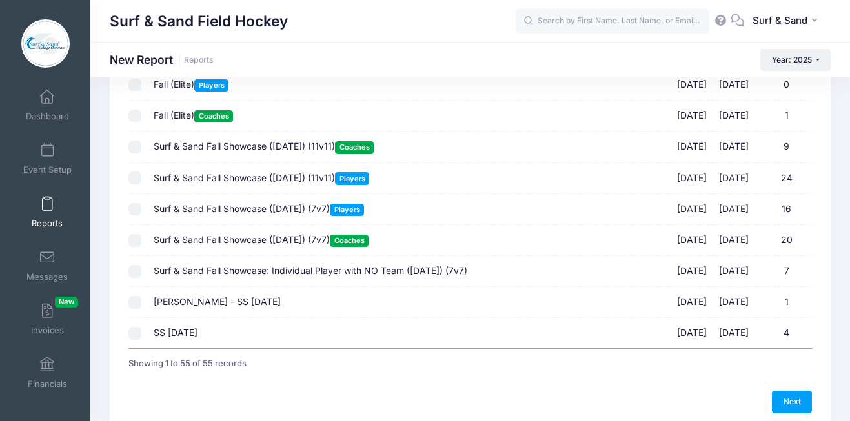
click at [223, 274] on span "Surf & Sand Fall Showcase: Individual Player with NO Team ([DATE]) (7v7)" at bounding box center [311, 270] width 314 height 11
click at [141, 274] on input "Surf & Sand Fall Showcase: Individual Player with NO Team (Nov 16, 2025) (7v7) …" at bounding box center [134, 271] width 13 height 13
checkbox input "true"
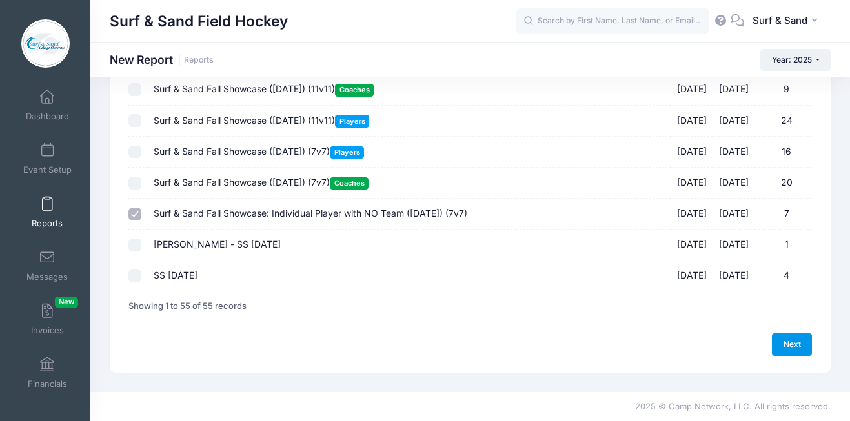
click at [805, 346] on link "Next" at bounding box center [792, 345] width 40 height 22
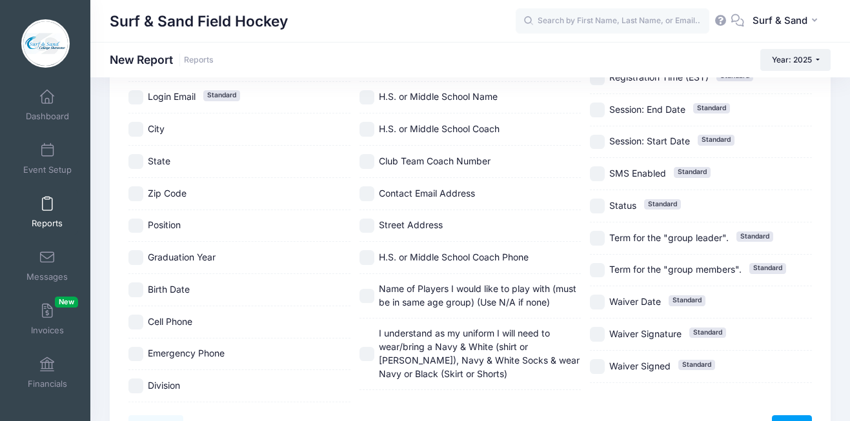
scroll to position [252, 0]
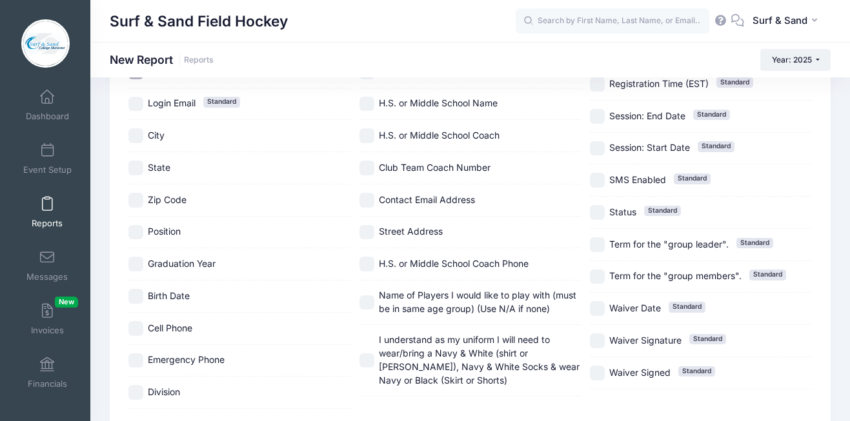
click at [159, 167] on span "State" at bounding box center [159, 167] width 23 height 11
checkbox input "true"
click at [157, 141] on span "City" at bounding box center [156, 135] width 17 height 11
checkbox input "true"
click at [163, 197] on span "Zip Code" at bounding box center [167, 199] width 39 height 11
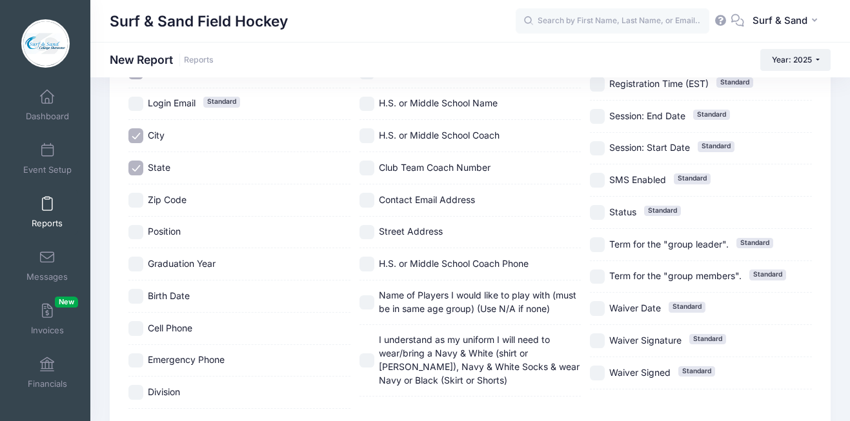
checkbox input "true"
click at [163, 232] on span "Position" at bounding box center [164, 231] width 33 height 11
checkbox input "true"
click at [166, 259] on span "Graduation Year" at bounding box center [182, 263] width 68 height 11
checkbox input "true"
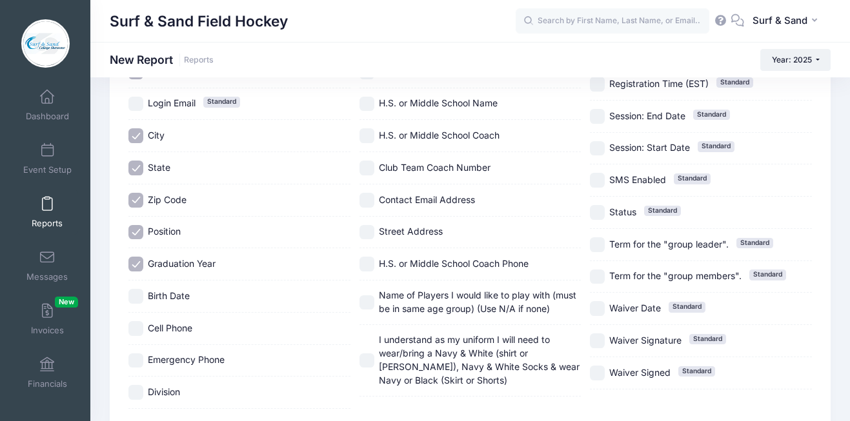
click at [172, 294] on span "Birth Date" at bounding box center [169, 295] width 42 height 11
checkbox input "true"
click at [174, 329] on span "Cell Phone" at bounding box center [170, 328] width 45 height 11
checkbox input "true"
click at [177, 363] on span "Emergency Phone" at bounding box center [186, 359] width 77 height 11
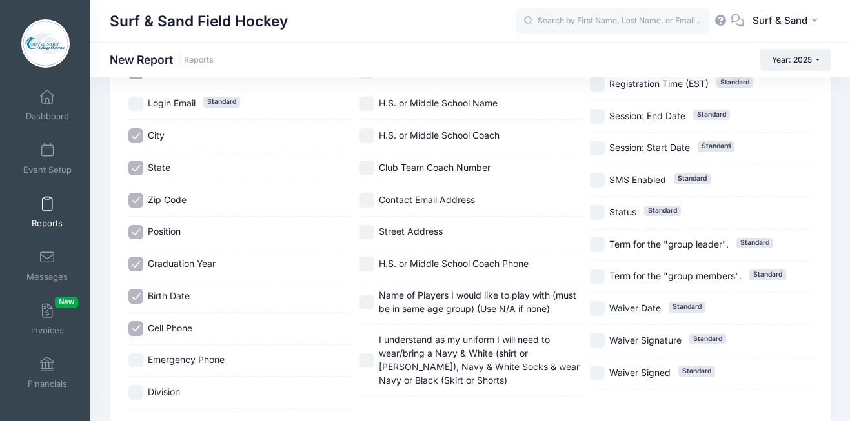
checkbox input "true"
click at [170, 392] on span "Division" at bounding box center [164, 392] width 32 height 11
checkbox input "true"
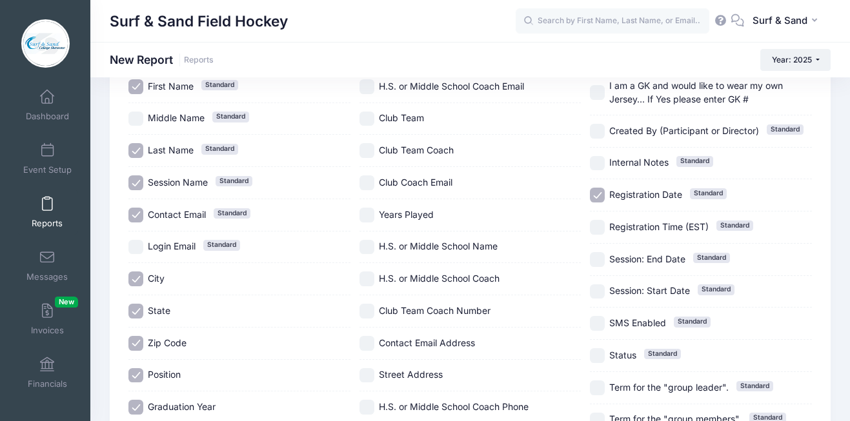
scroll to position [59, 0]
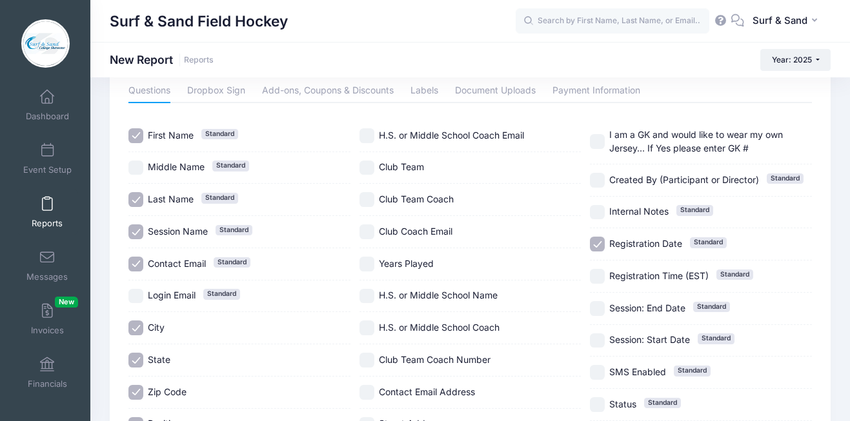
click at [410, 165] on span "Club Team" at bounding box center [401, 166] width 45 height 11
checkbox input "true"
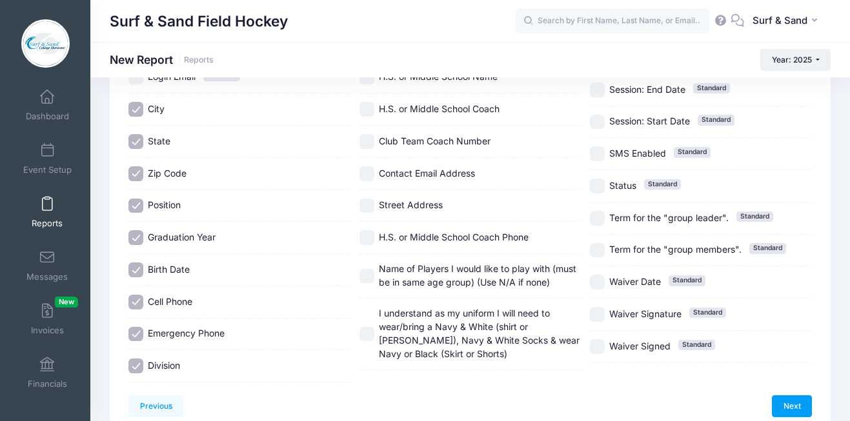
scroll to position [324, 0]
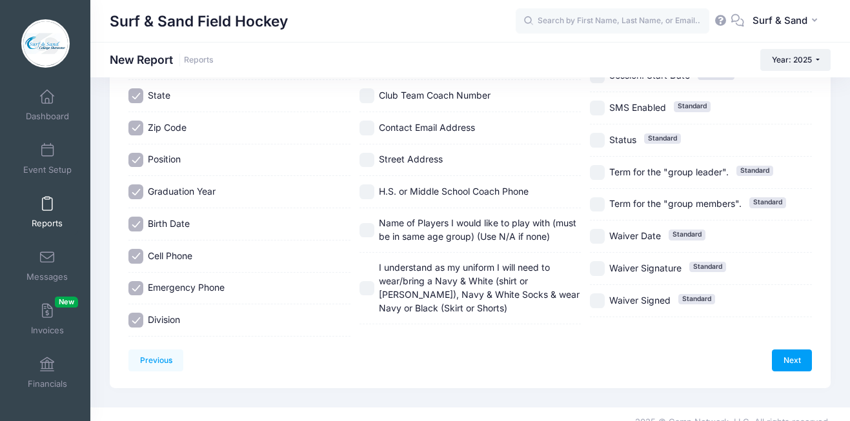
click at [485, 226] on span "Name of Players I would like to play with (must be in same age group) (Use N/A …" at bounding box center [477, 229] width 197 height 25
checkbox input "true"
click at [807, 367] on link "Next" at bounding box center [792, 361] width 40 height 22
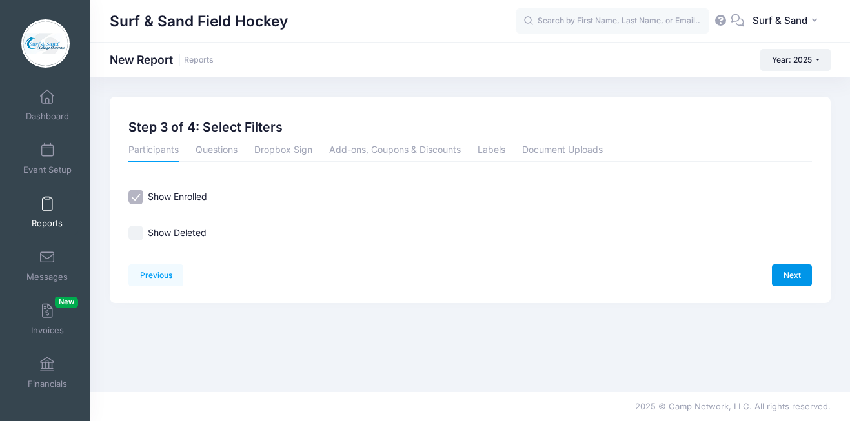
scroll to position [0, 0]
click at [794, 276] on link "Next" at bounding box center [792, 276] width 40 height 22
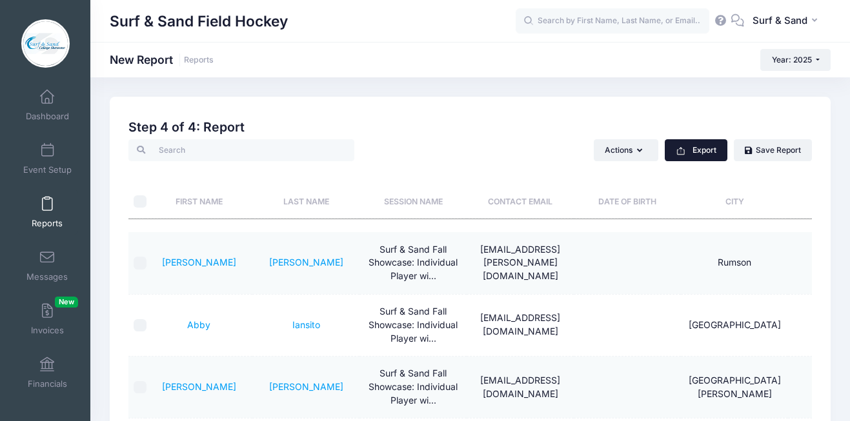
click at [699, 157] on button "Export" at bounding box center [696, 150] width 63 height 22
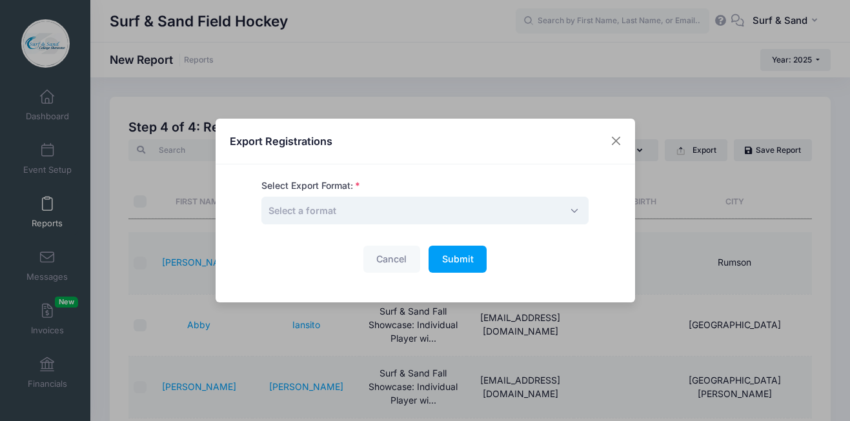
click at [463, 207] on span "Select a format" at bounding box center [424, 211] width 327 height 28
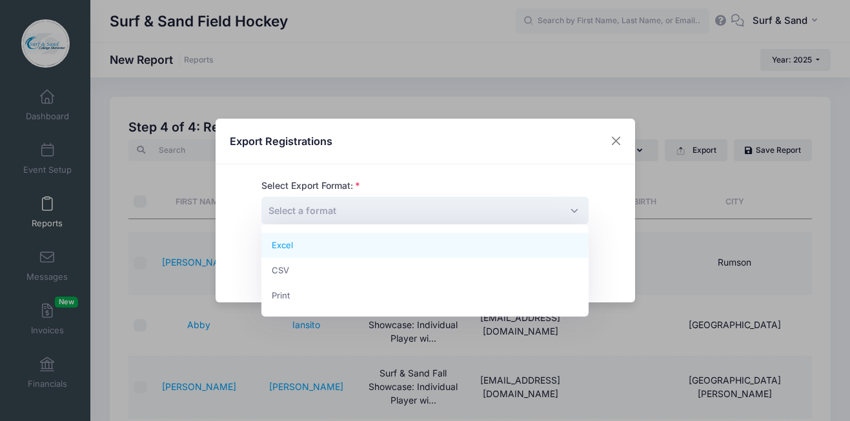
select select "excel"
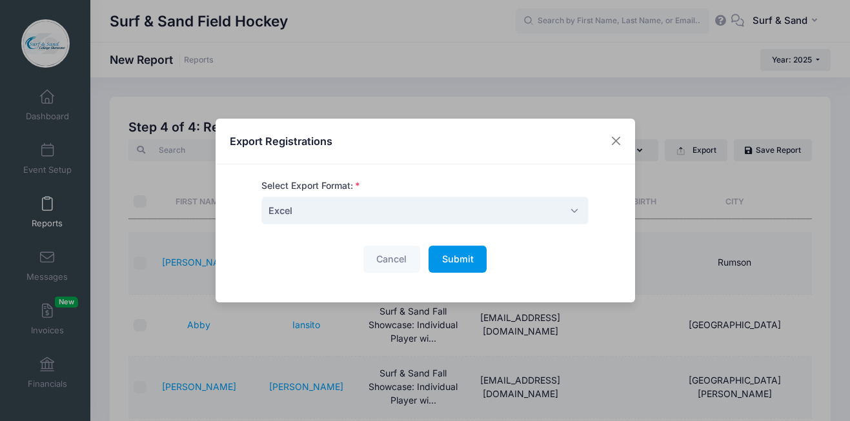
click at [462, 265] on span "Submit" at bounding box center [458, 259] width 32 height 11
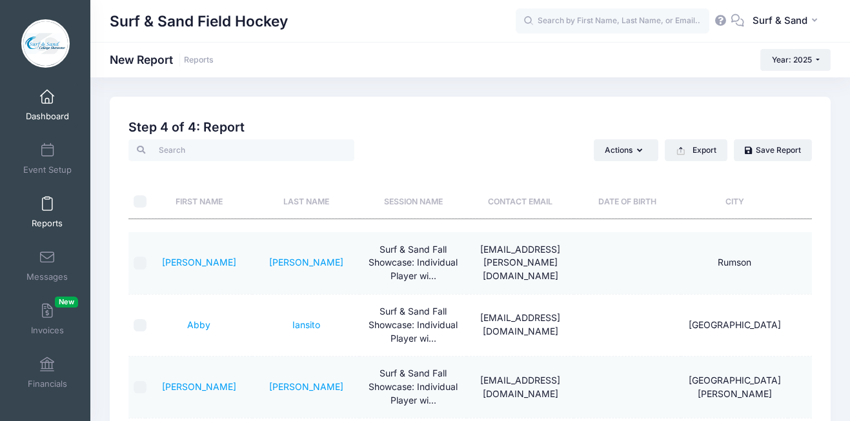
click at [47, 103] on span at bounding box center [47, 97] width 0 height 14
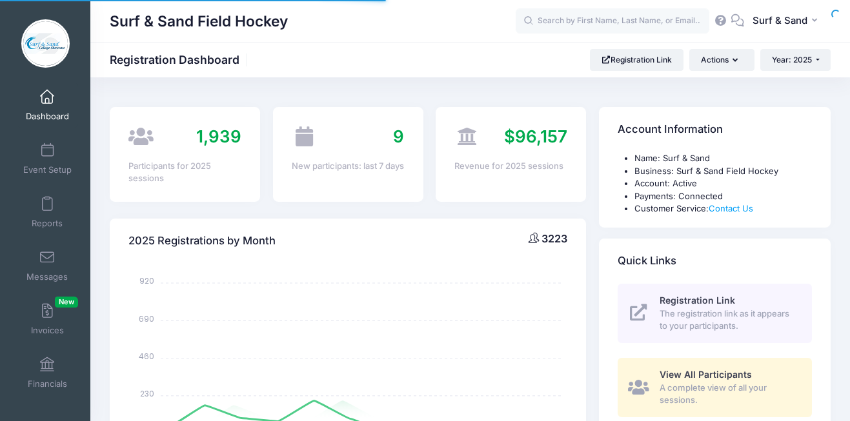
select select
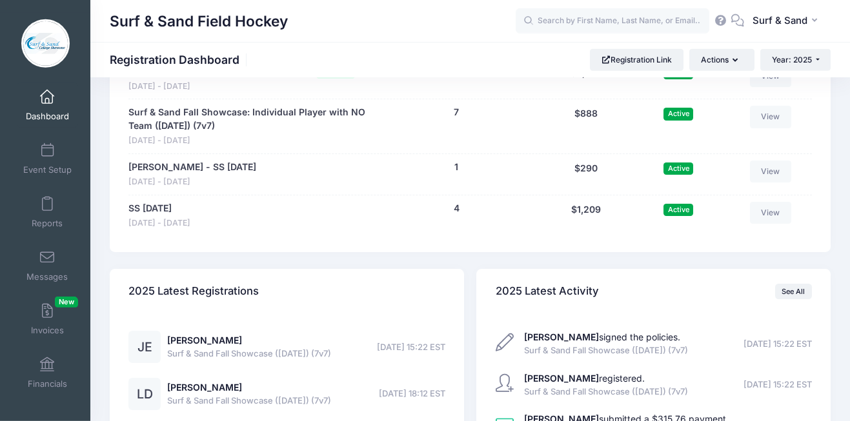
scroll to position [2990, 0]
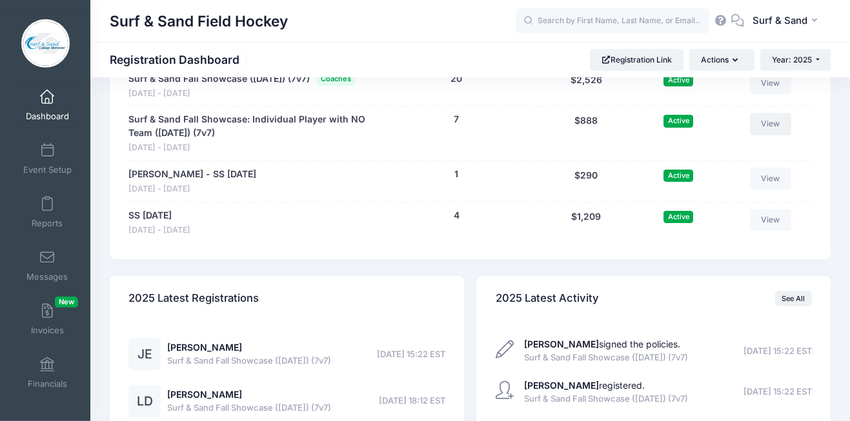
click at [780, 135] on link "View" at bounding box center [770, 124] width 41 height 22
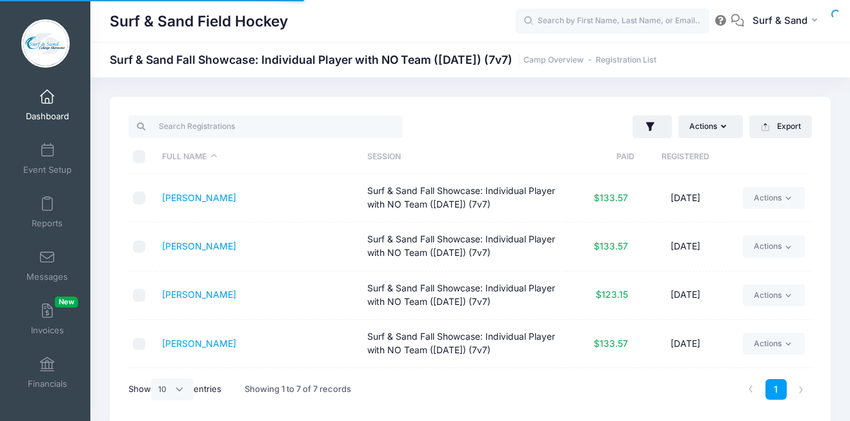
select select "10"
click at [185, 199] on link "[PERSON_NAME]" at bounding box center [199, 197] width 74 height 11
click at [47, 101] on span at bounding box center [47, 97] width 0 height 14
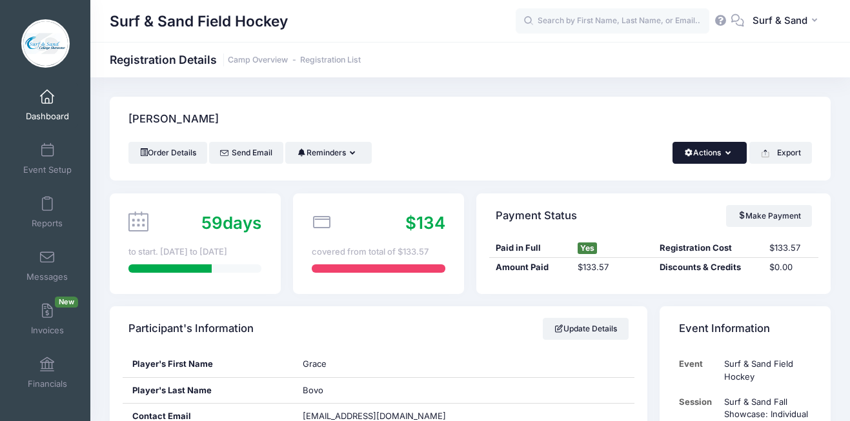
click at [722, 151] on button "Actions" at bounding box center [709, 153] width 74 height 22
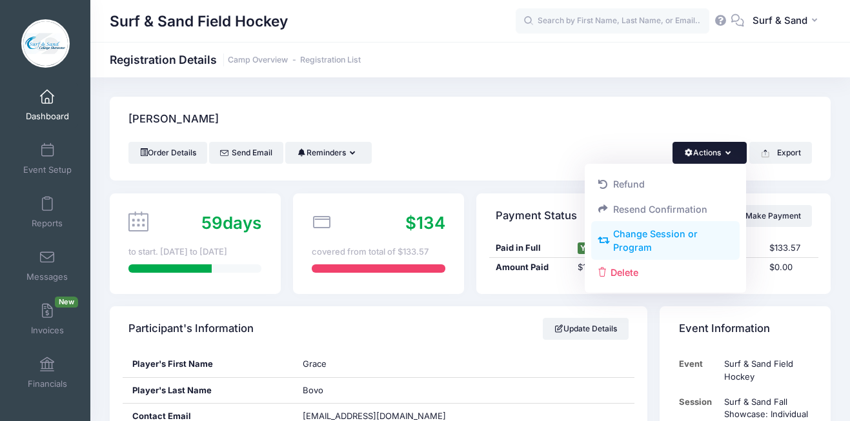
click at [658, 241] on link "Change Session or Program" at bounding box center [665, 241] width 149 height 39
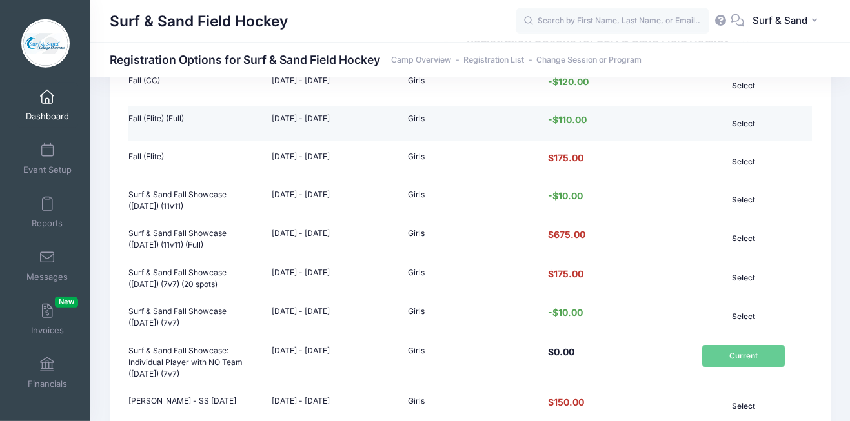
scroll to position [428, 0]
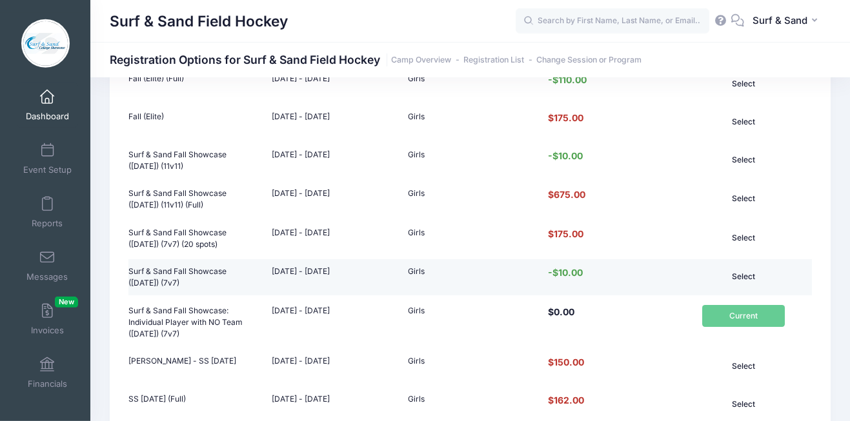
click at [751, 272] on button "Select" at bounding box center [743, 277] width 83 height 22
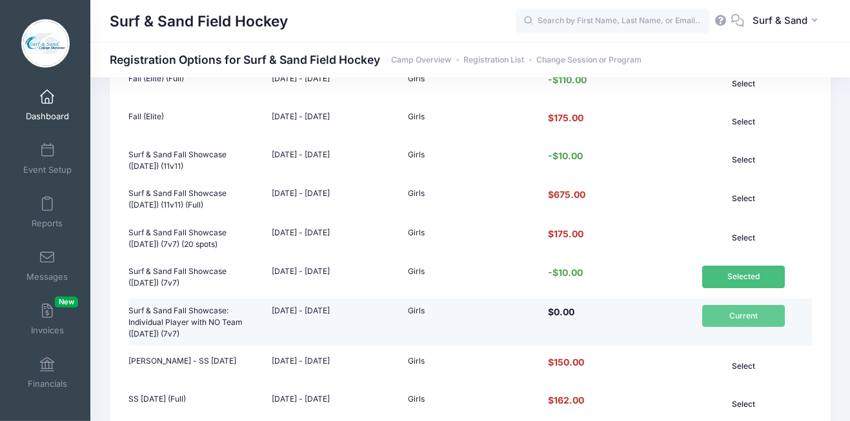
scroll to position [620, 0]
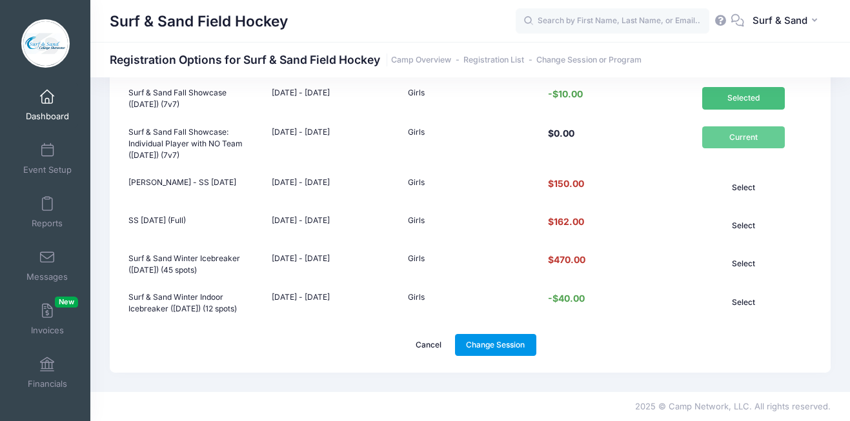
click at [518, 343] on link "Change Session" at bounding box center [495, 345] width 81 height 22
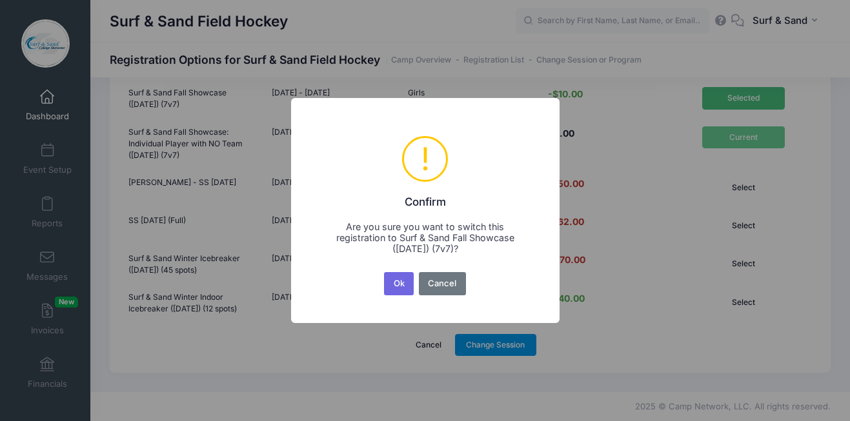
scroll to position [0, 0]
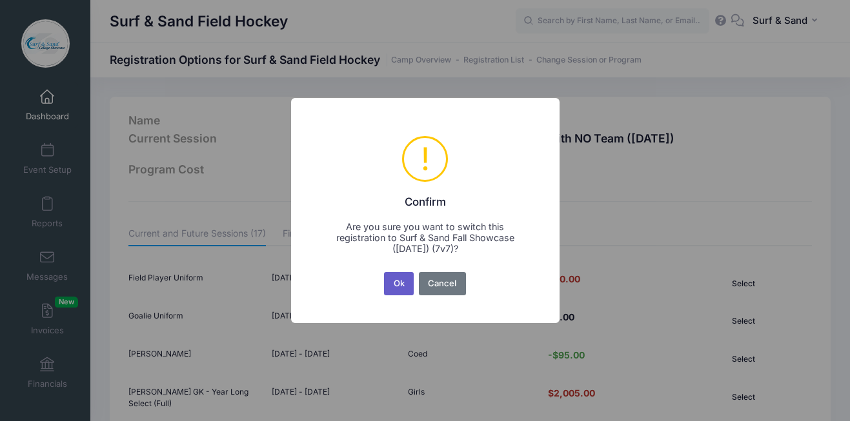
click at [399, 287] on button "Ok" at bounding box center [399, 283] width 30 height 23
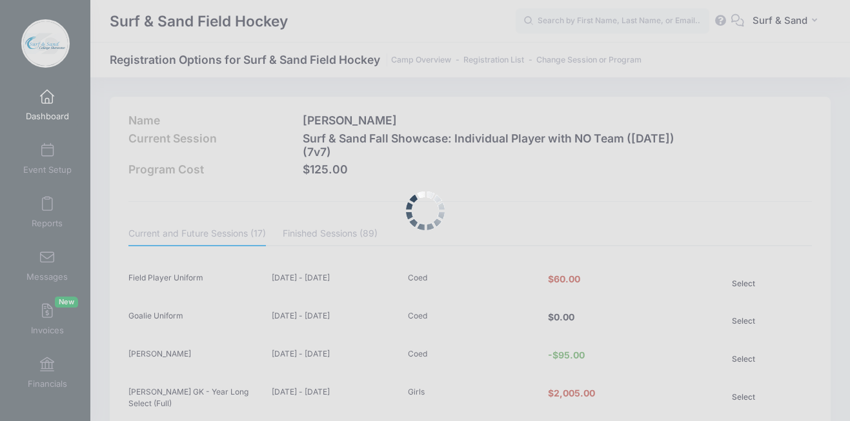
scroll to position [620, 0]
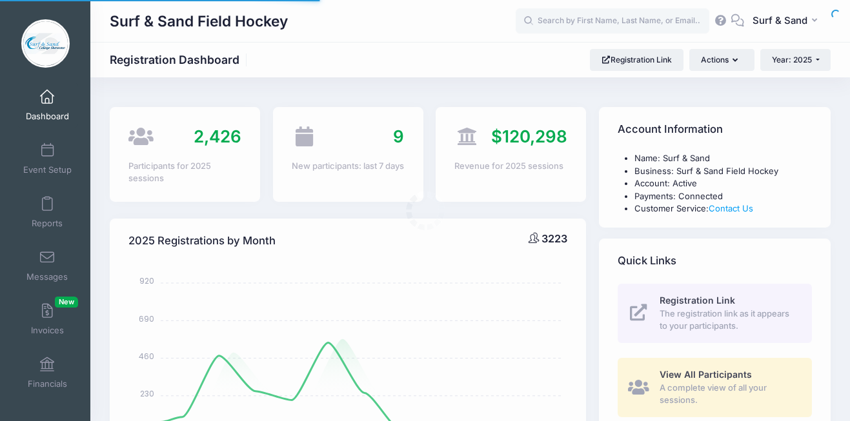
select select
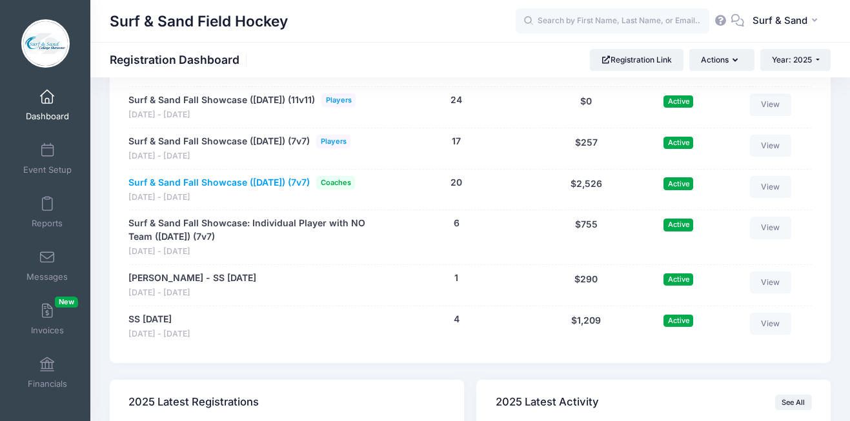
scroll to position [2990, 0]
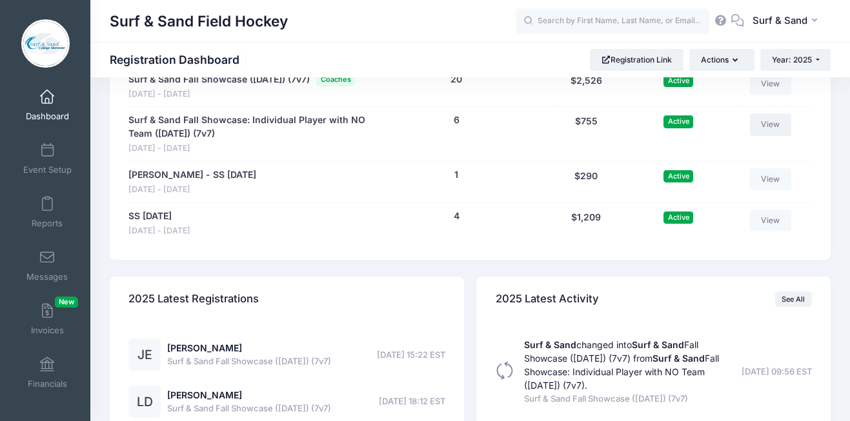
click at [769, 136] on link "View" at bounding box center [770, 125] width 41 height 22
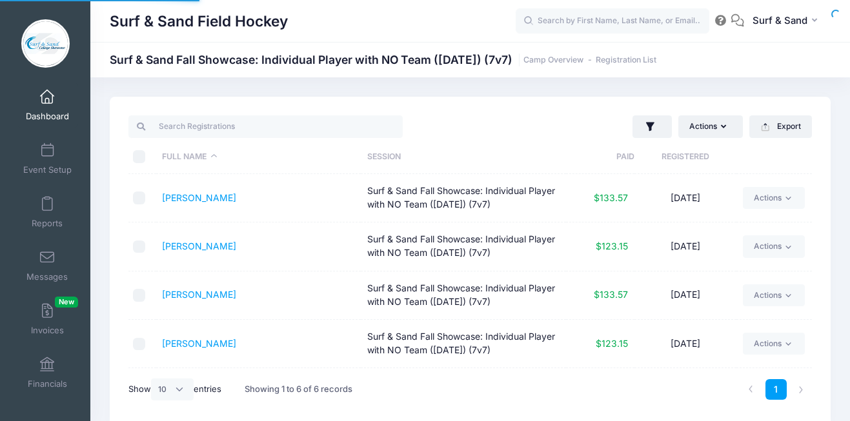
select select "10"
click at [219, 201] on link "[PERSON_NAME]" at bounding box center [199, 197] width 74 height 11
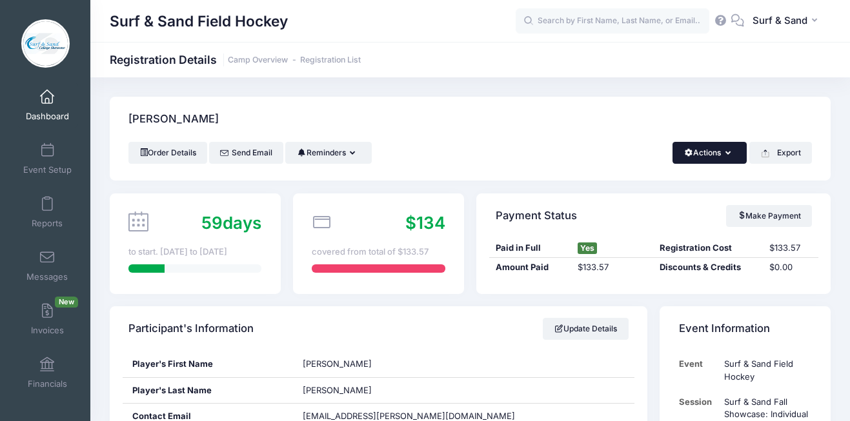
click at [716, 146] on button "Actions" at bounding box center [709, 153] width 74 height 22
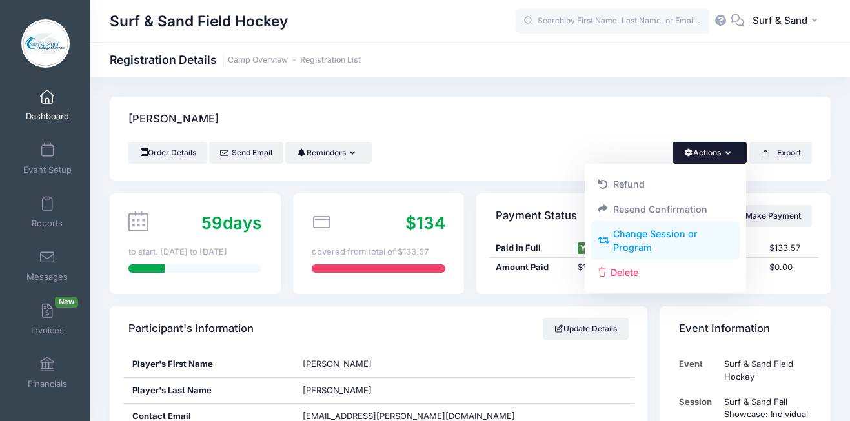
click at [656, 235] on link "Change Session or Program" at bounding box center [665, 241] width 149 height 39
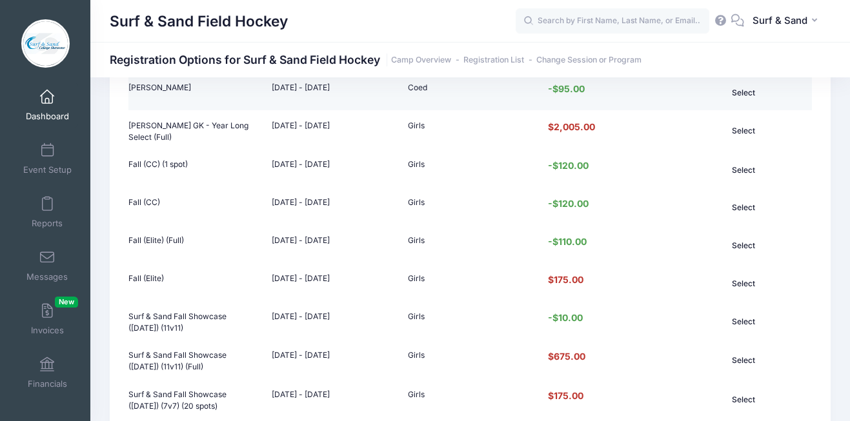
scroll to position [334, 0]
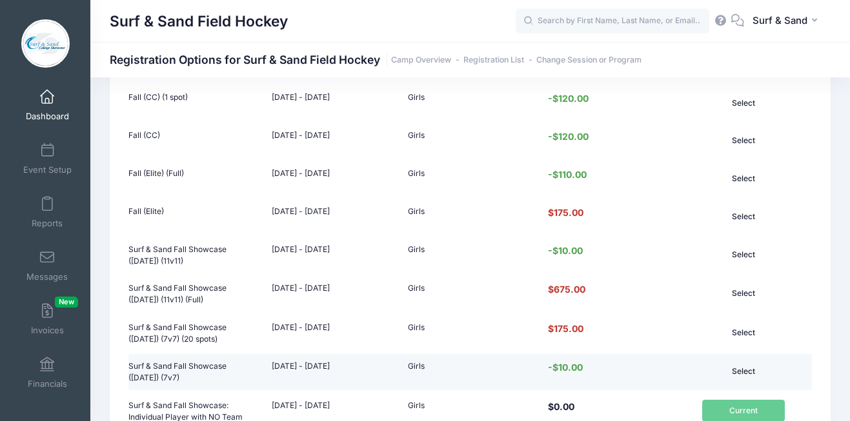
click at [743, 371] on button "Select" at bounding box center [743, 372] width 83 height 22
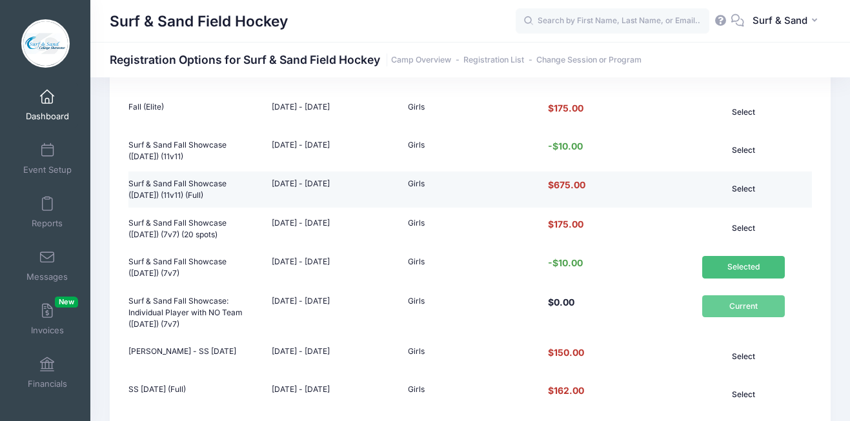
scroll to position [559, 0]
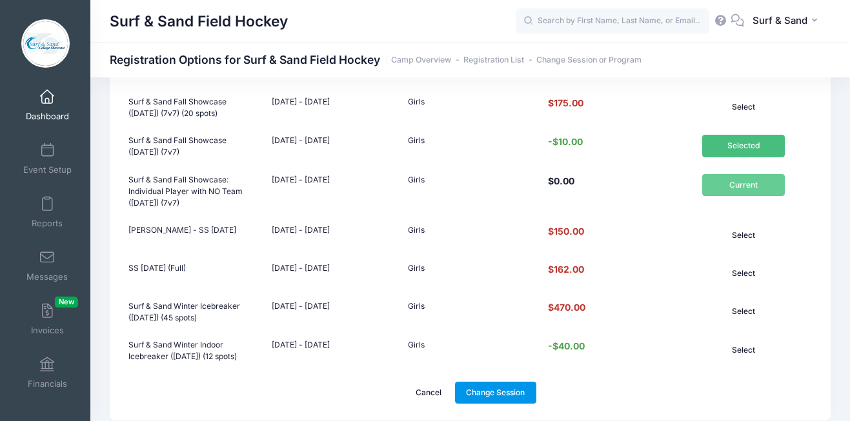
click at [510, 400] on link "Change Session" at bounding box center [495, 393] width 81 height 22
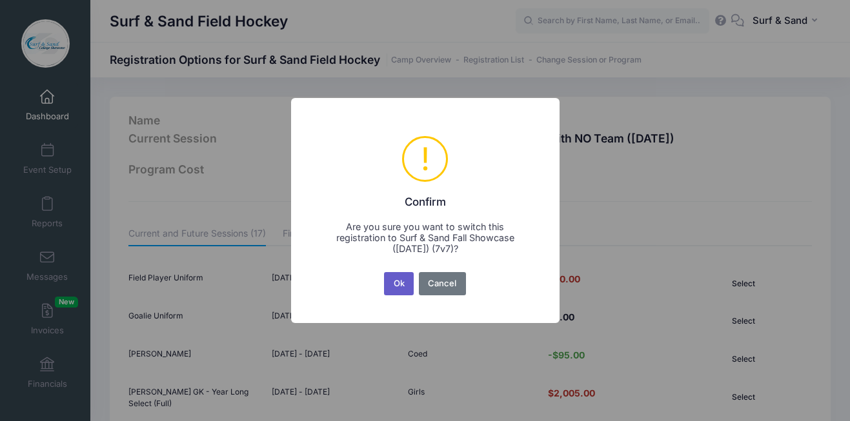
click at [400, 290] on button "Ok" at bounding box center [399, 283] width 30 height 23
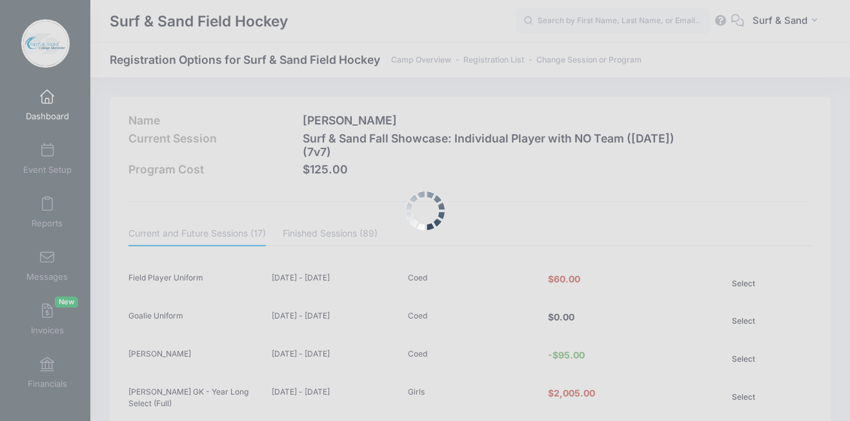
scroll to position [620, 0]
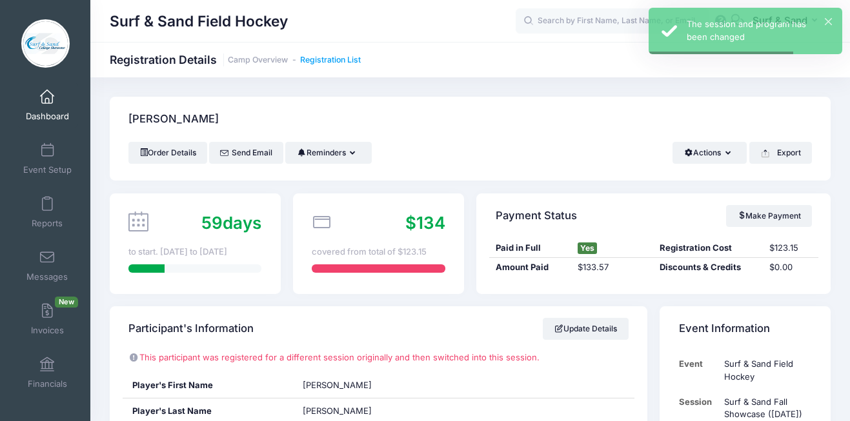
click at [350, 63] on link "Registration List" at bounding box center [330, 60] width 61 height 10
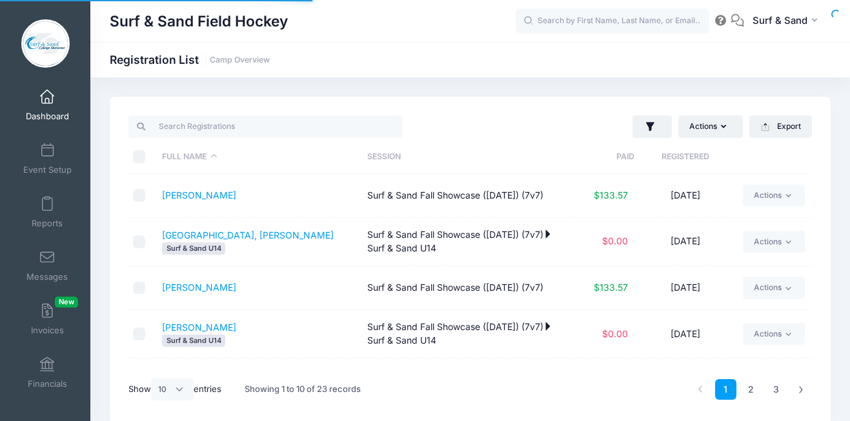
select select "10"
click at [233, 57] on link "Camp Overview" at bounding box center [240, 60] width 60 height 10
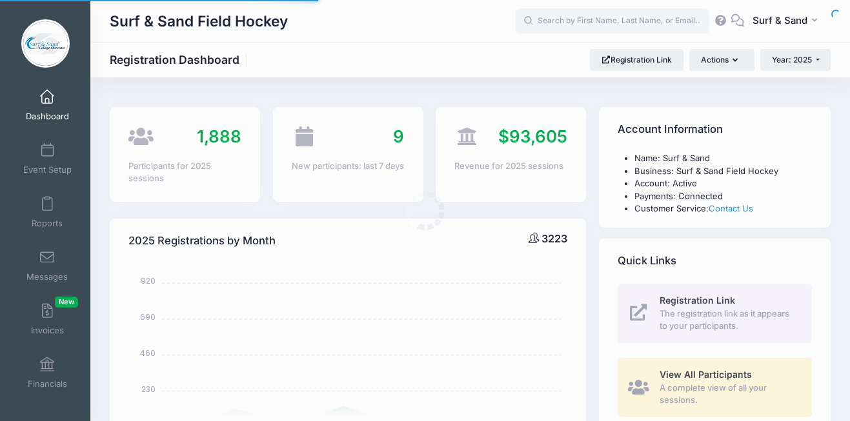
select select
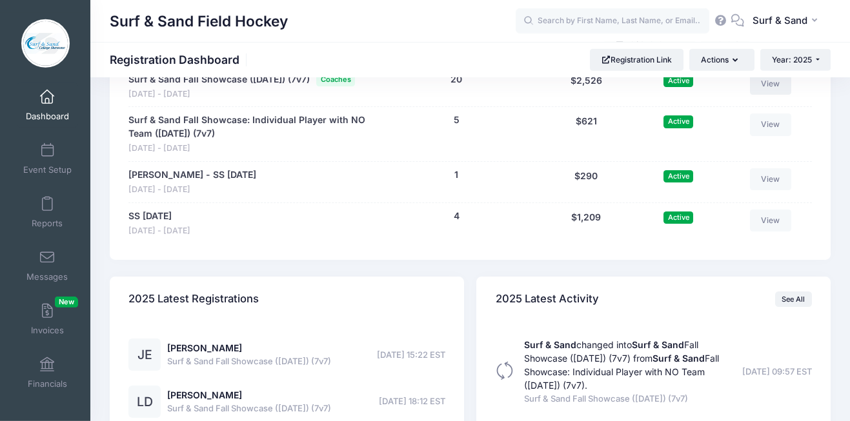
scroll to position [2988, 0]
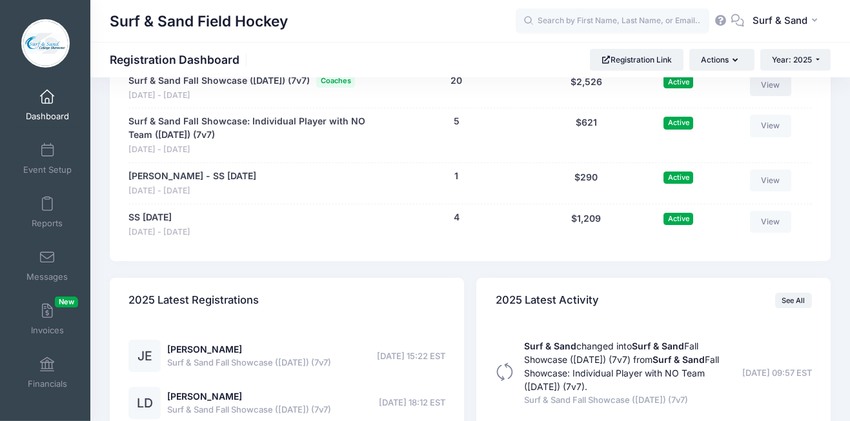
click at [780, 96] on link "View" at bounding box center [770, 85] width 41 height 22
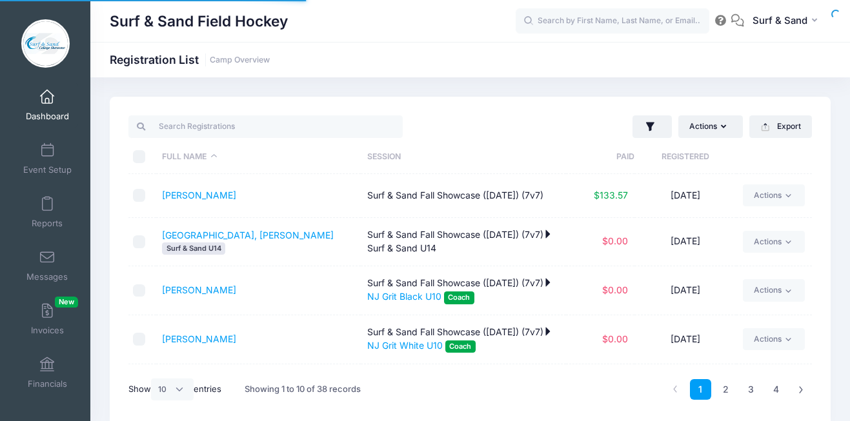
select select "10"
click at [646, 133] on icon "button" at bounding box center [650, 127] width 13 height 13
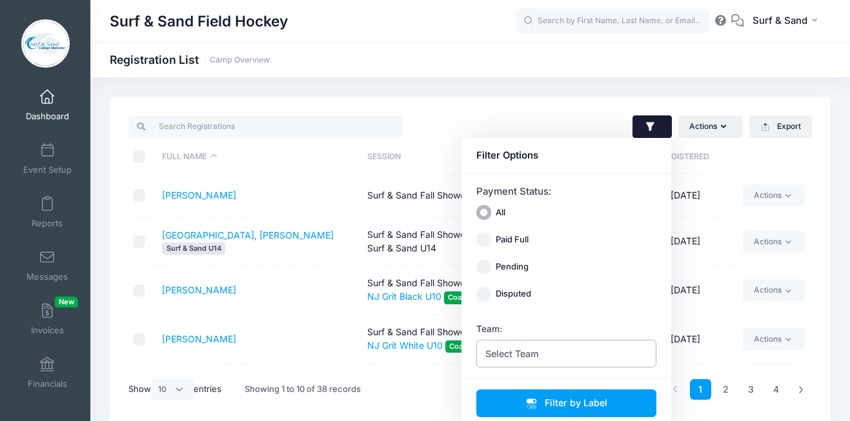
click at [594, 354] on span "Select Team" at bounding box center [566, 354] width 181 height 28
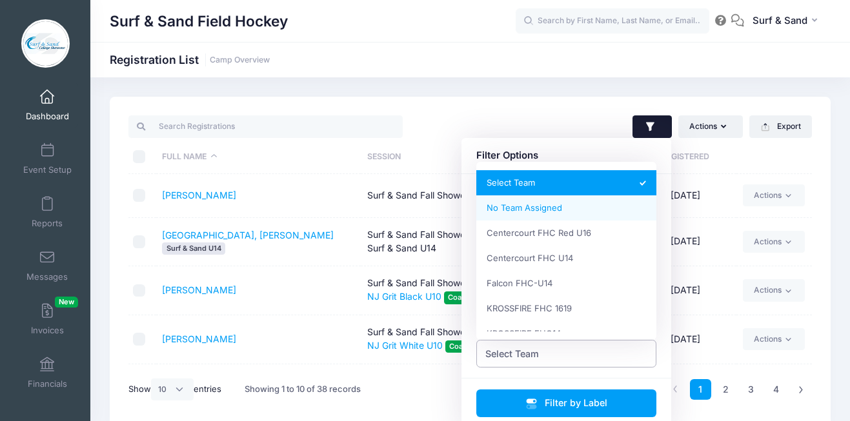
select select "0_cn-no-team"
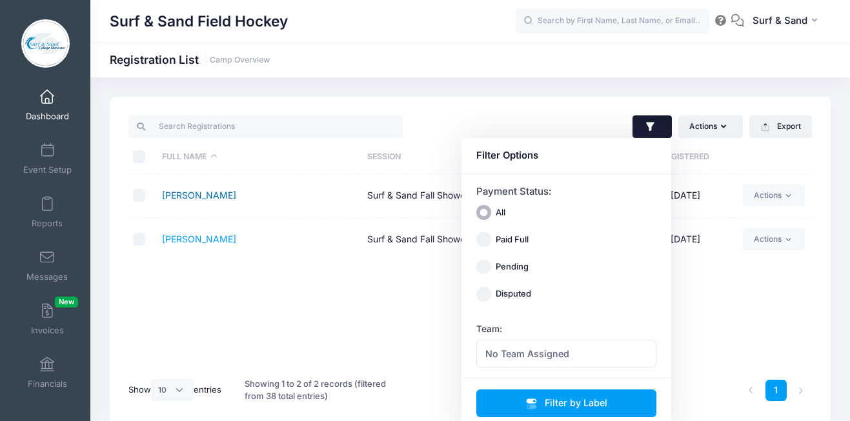
click at [208, 199] on link "[PERSON_NAME]" at bounding box center [199, 195] width 74 height 11
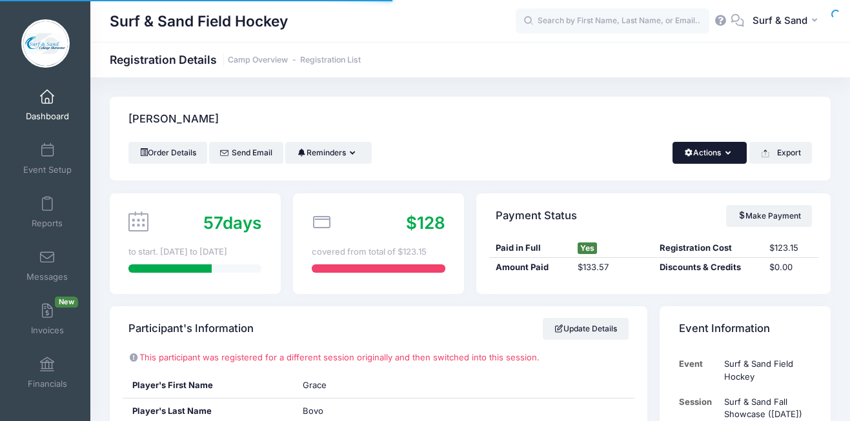
click at [726, 154] on icon "button" at bounding box center [730, 154] width 10 height 0
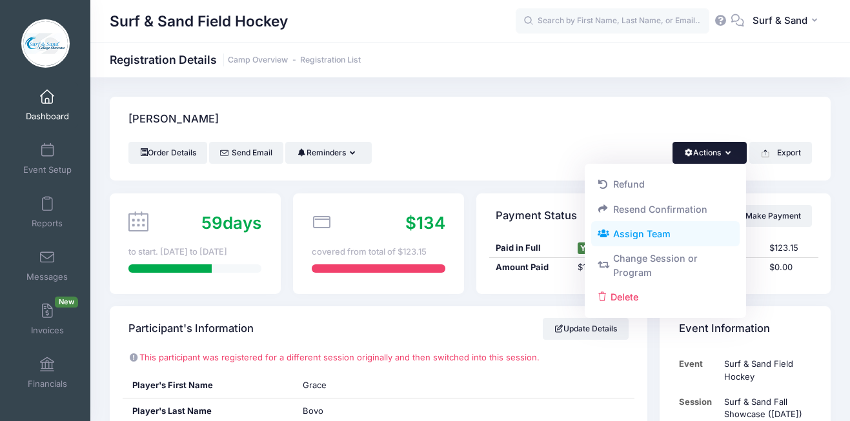
click at [679, 236] on link "Assign Team" at bounding box center [665, 234] width 149 height 25
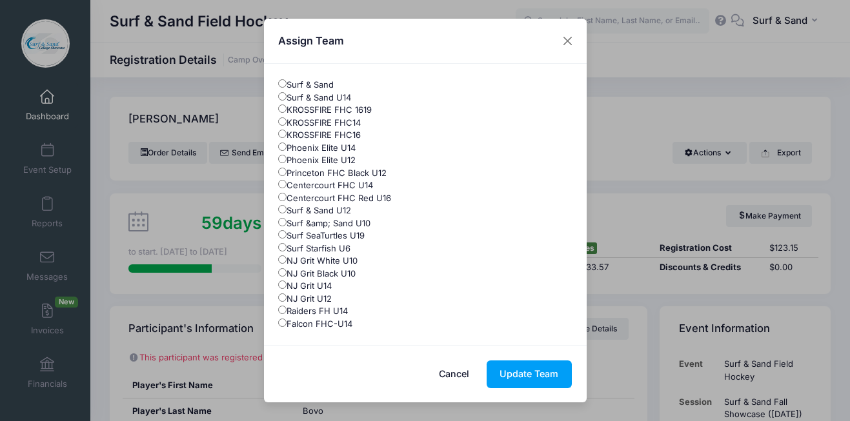
click at [338, 225] on label "Surf &amp; Sand U10" at bounding box center [324, 223] width 92 height 13
click at [287, 225] on input "Surf &amp; Sand U10" at bounding box center [282, 222] width 8 height 8
radio input "true"
click at [551, 373] on button "Update Team" at bounding box center [529, 375] width 85 height 28
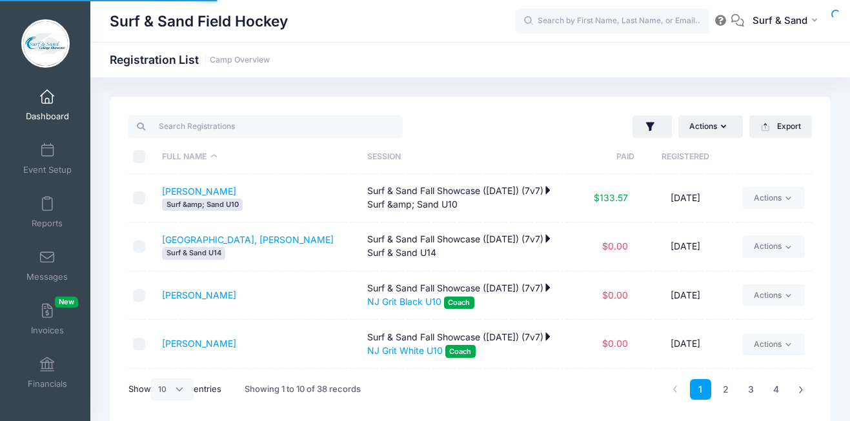
select select "10"
click at [655, 131] on icon "button" at bounding box center [650, 127] width 13 height 13
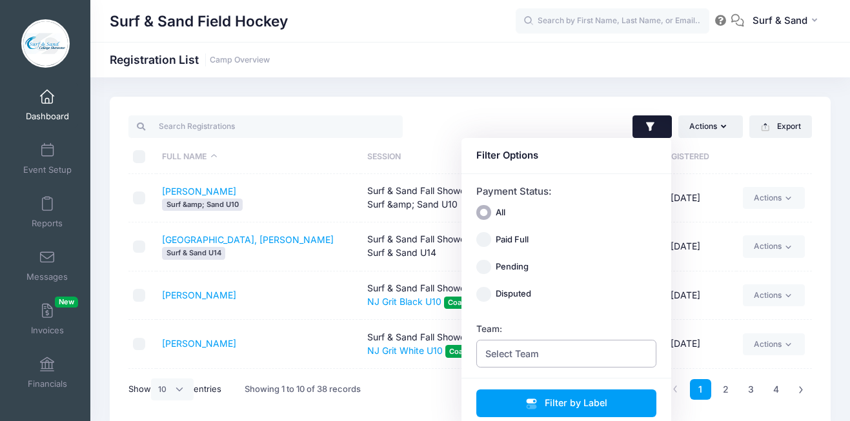
click at [598, 359] on span "Select Team" at bounding box center [566, 354] width 181 height 28
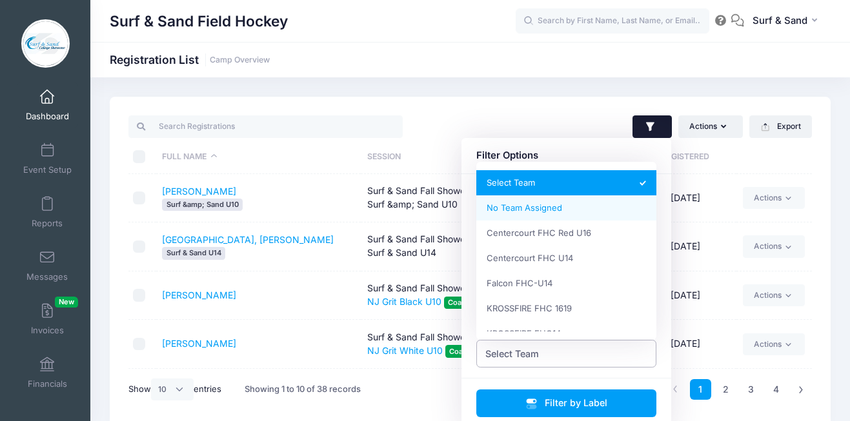
select select "0_cn-no-team"
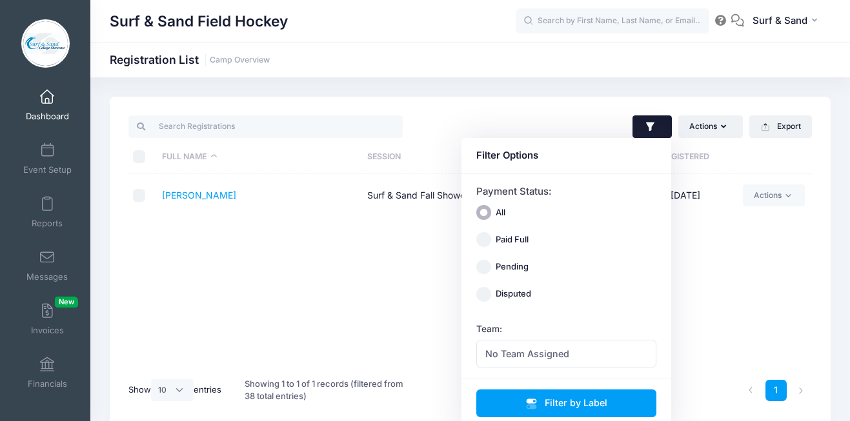
click at [273, 202] on td "Curatolo, Brynn" at bounding box center [258, 195] width 205 height 43
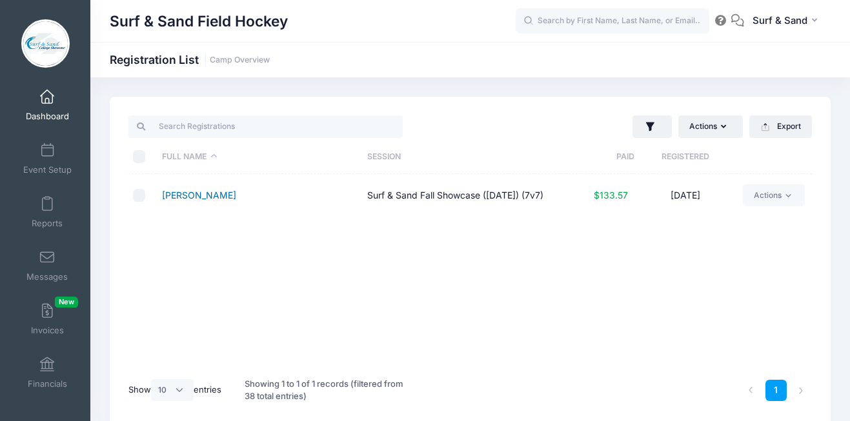
click at [216, 200] on link "Curatolo, Brynn" at bounding box center [199, 195] width 74 height 11
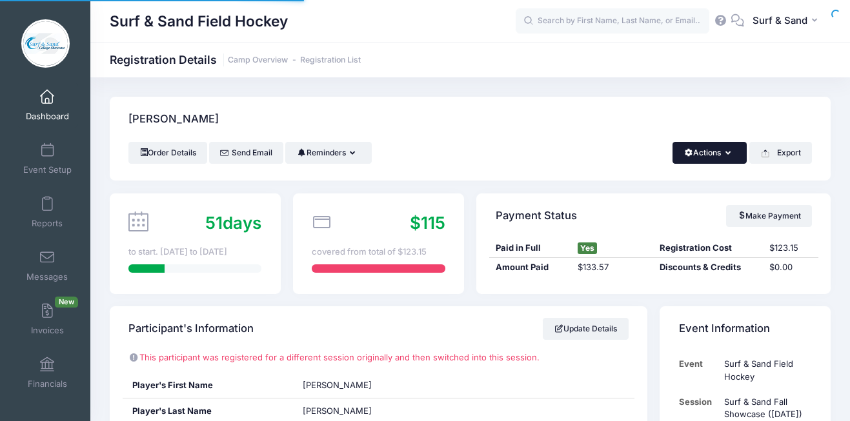
click at [705, 154] on button "Actions" at bounding box center [709, 153] width 74 height 22
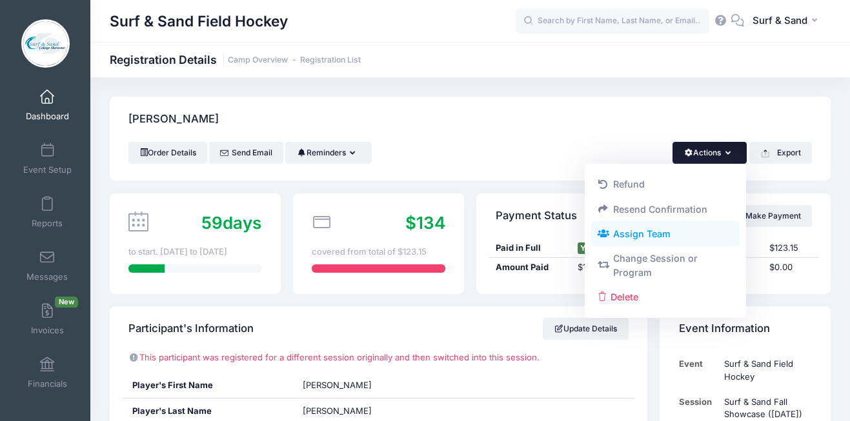
click at [657, 231] on link "Assign Team" at bounding box center [665, 234] width 149 height 25
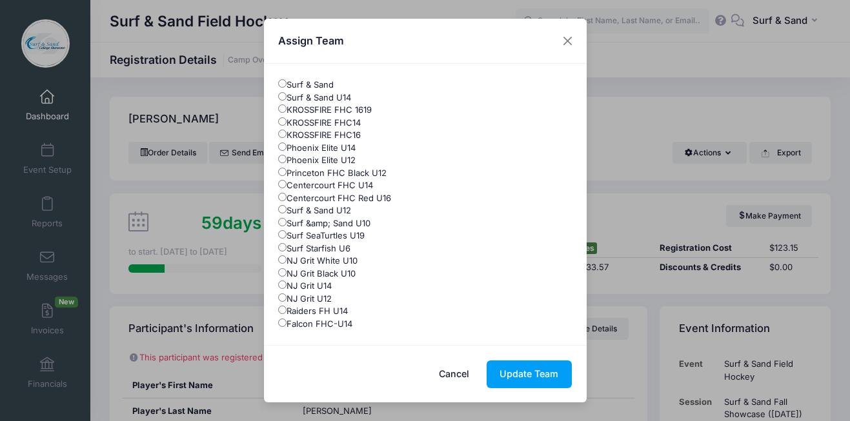
click at [351, 221] on label "Surf &amp; Sand U10" at bounding box center [324, 223] width 92 height 13
click at [287, 221] on input "Surf &amp; Sand U10" at bounding box center [282, 222] width 8 height 8
radio input "true"
click at [541, 369] on button "Update Team" at bounding box center [529, 375] width 85 height 28
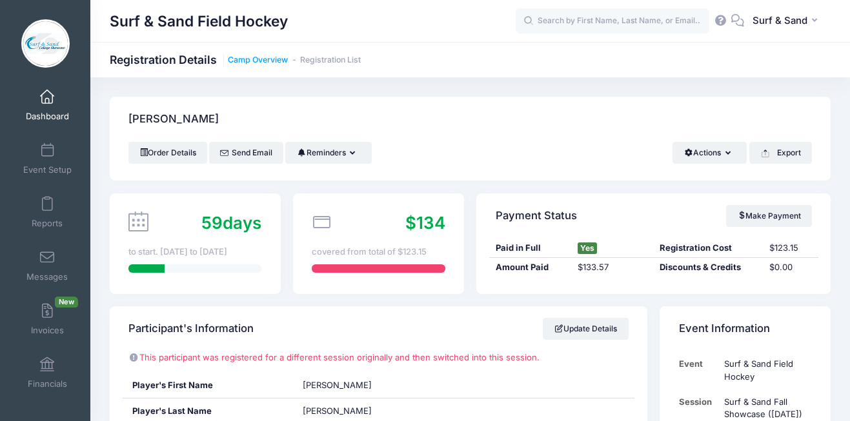
click at [277, 59] on link "Camp Overview" at bounding box center [258, 60] width 60 height 10
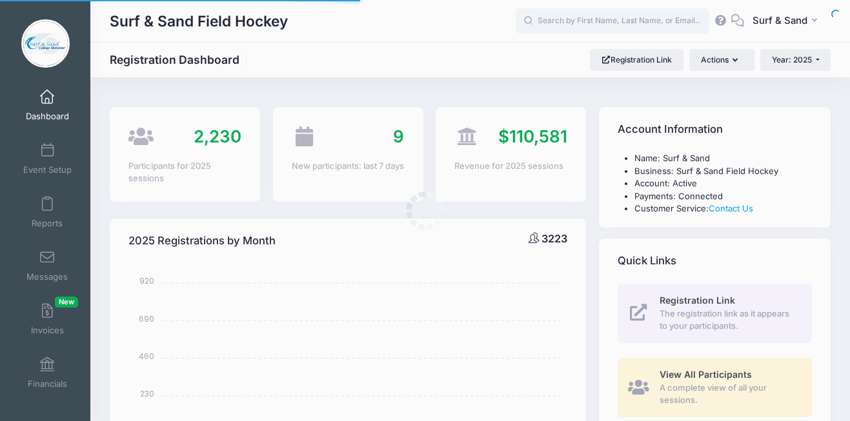
select select
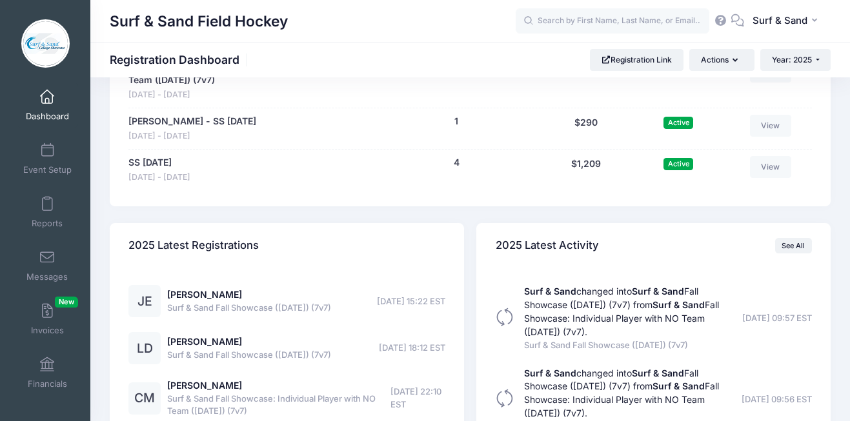
scroll to position [3038, 0]
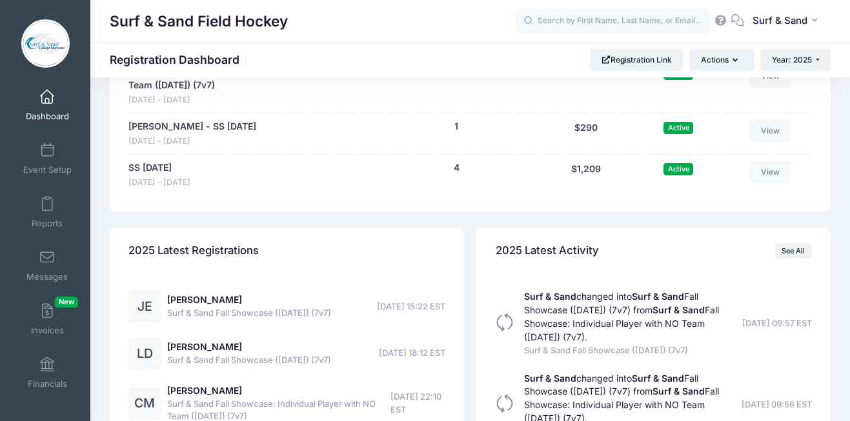
click at [768, 46] on link "View" at bounding box center [770, 36] width 41 height 22
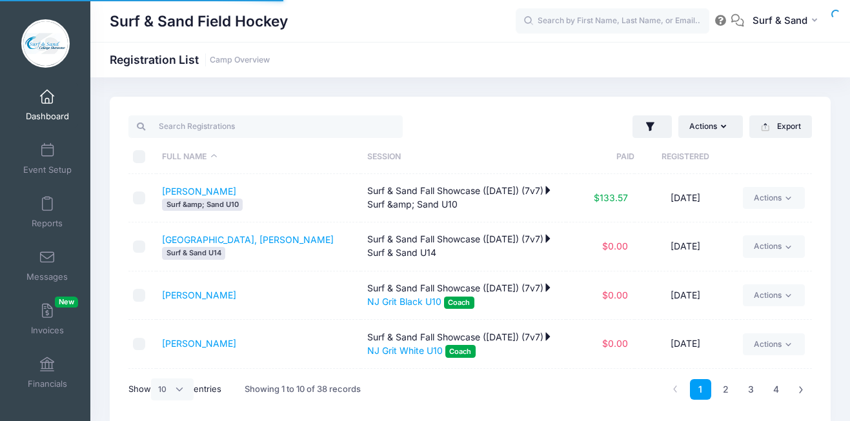
select select "10"
click at [645, 133] on icon "button" at bounding box center [650, 127] width 13 height 13
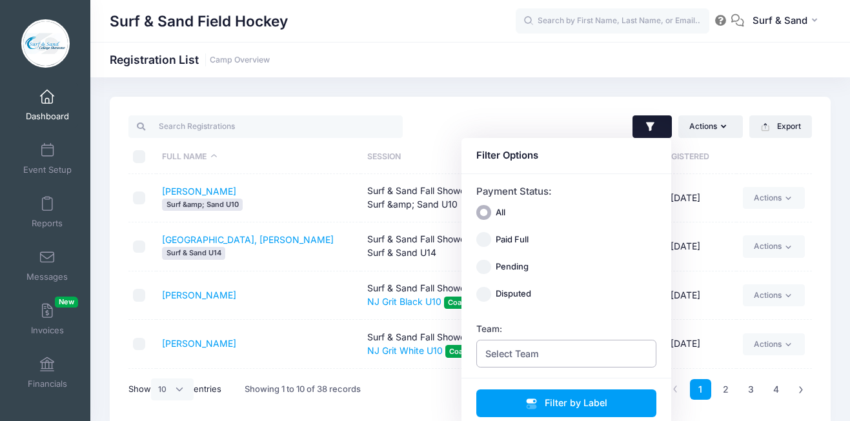
click at [556, 351] on span "Select Team" at bounding box center [566, 354] width 181 height 28
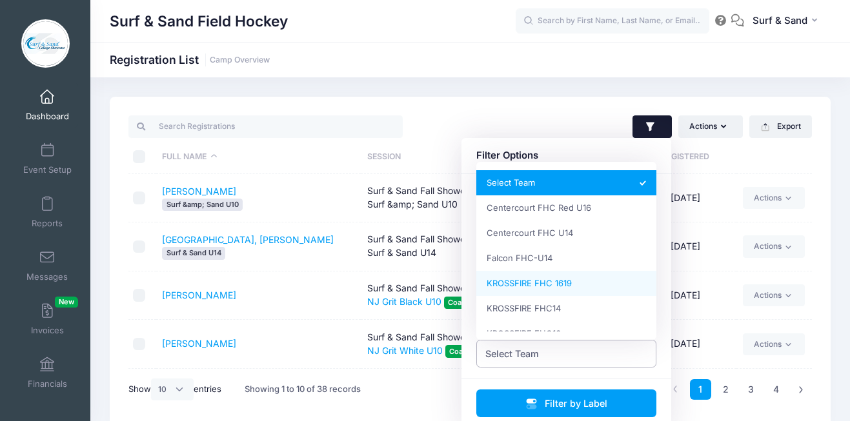
scroll to position [367, 0]
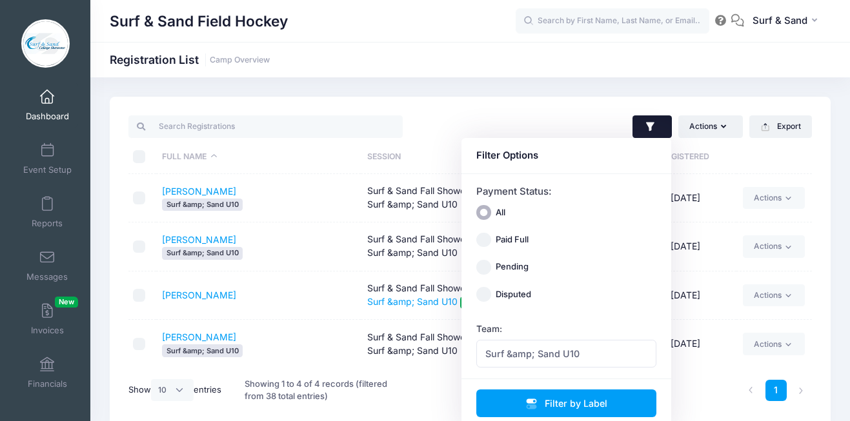
click at [323, 326] on td "[PERSON_NAME] &amp; Sand U10" at bounding box center [258, 344] width 205 height 48
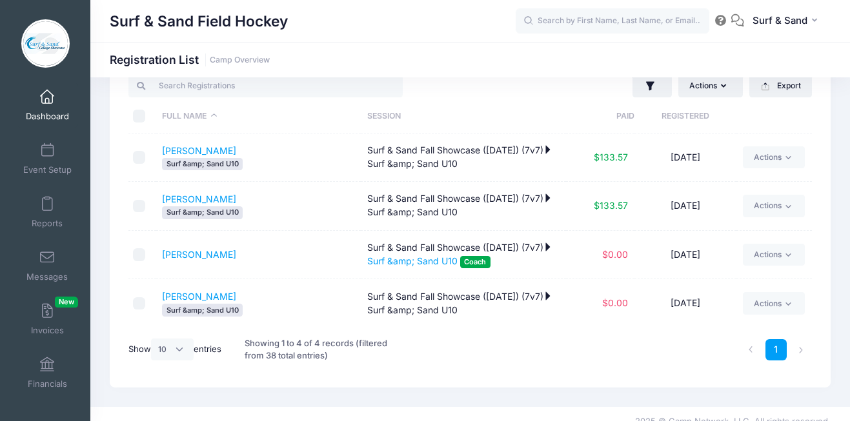
scroll to position [47, 0]
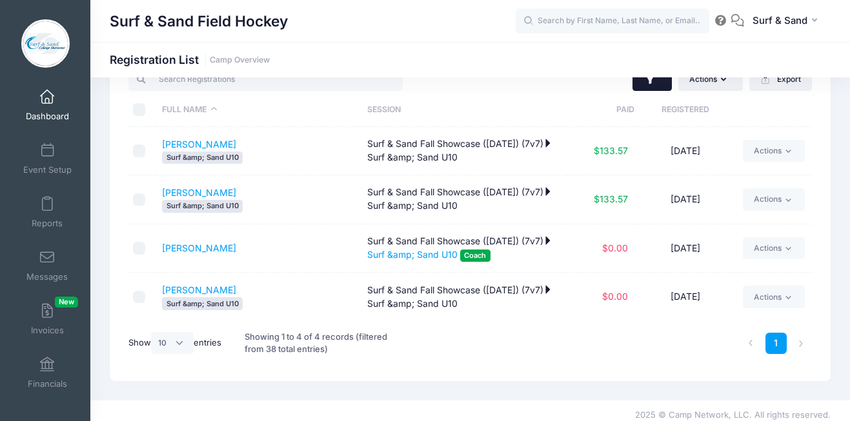
click at [643, 87] on button "button" at bounding box center [651, 79] width 39 height 23
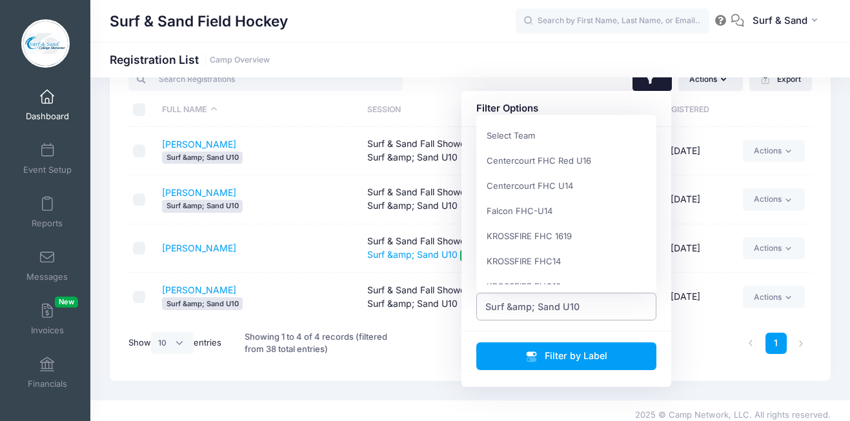
click at [587, 300] on span "Surf &amp; Sand U10" at bounding box center [566, 307] width 181 height 28
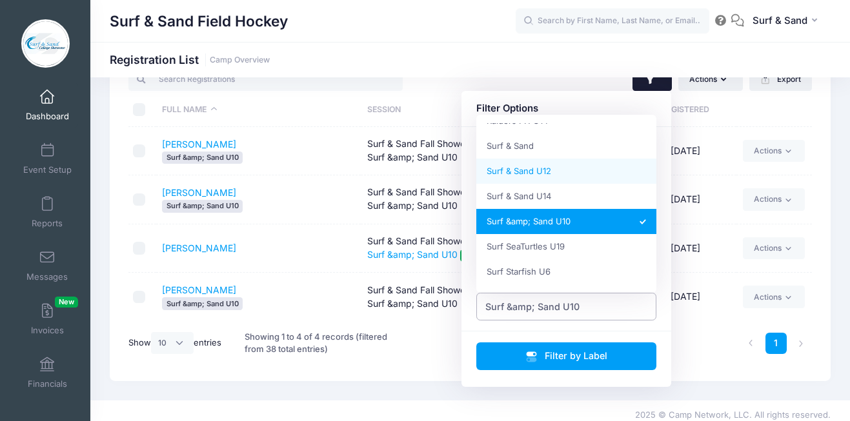
select select "Surf & Sand U12"
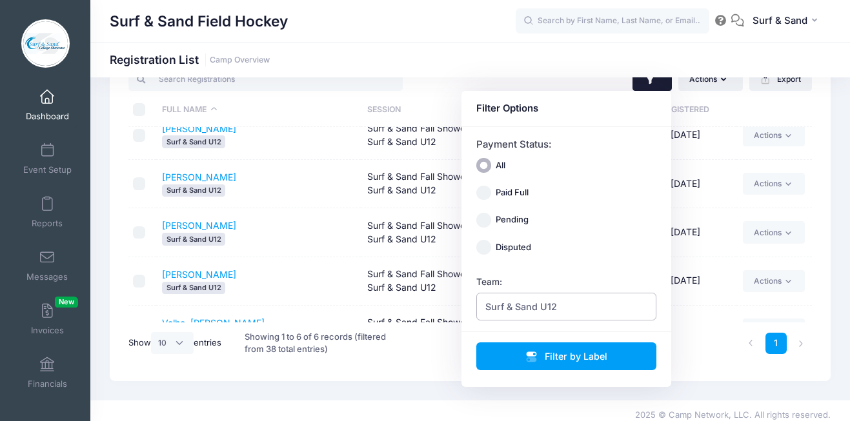
scroll to position [96, 0]
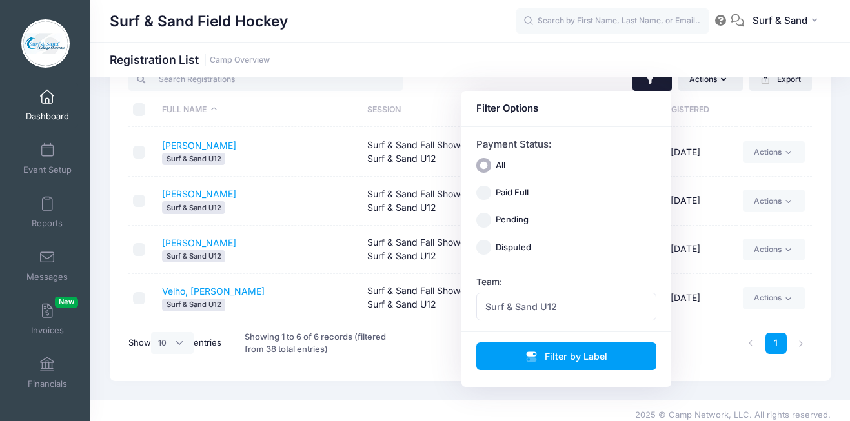
click at [329, 238] on td "Rosenberg, Joella Surf & Sand U12" at bounding box center [258, 250] width 205 height 48
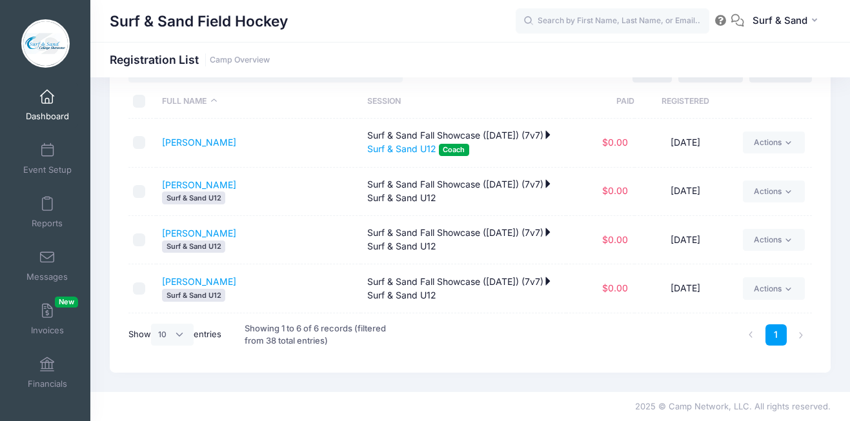
scroll to position [0, 0]
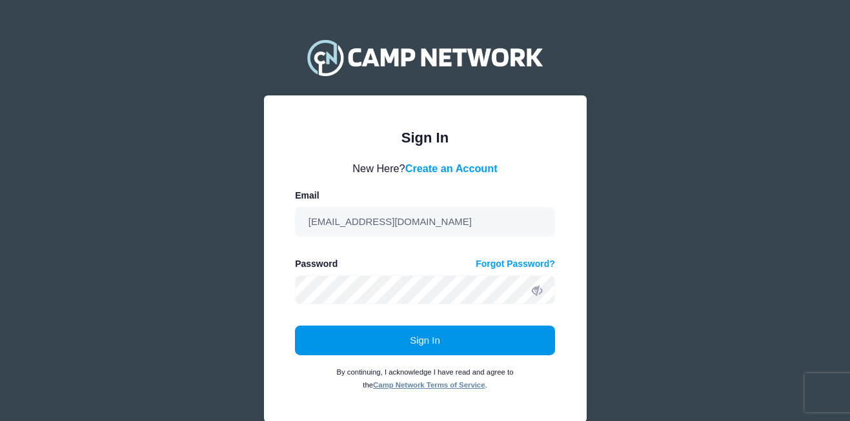
click at [462, 351] on button "Sign In" at bounding box center [425, 341] width 260 height 30
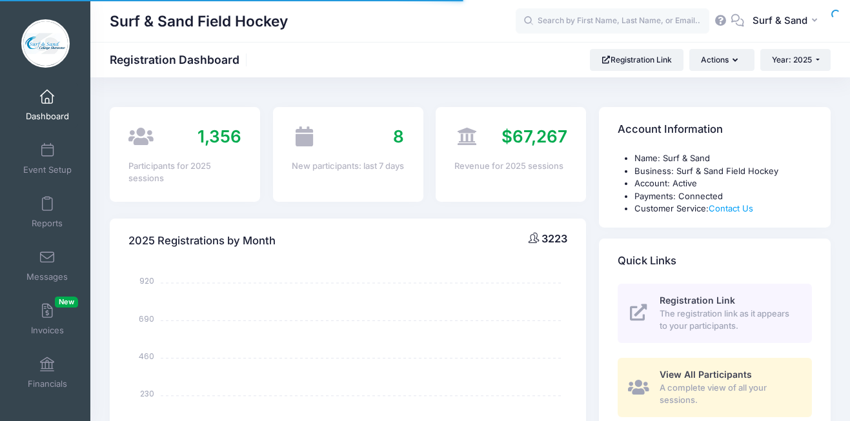
select select
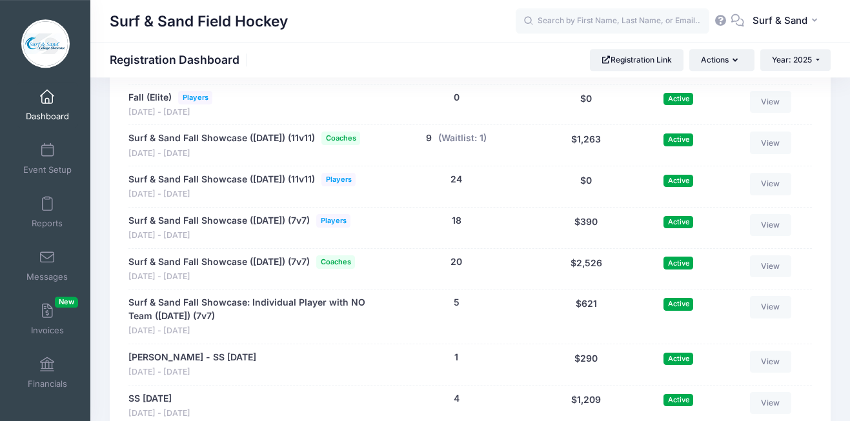
scroll to position [2768, 0]
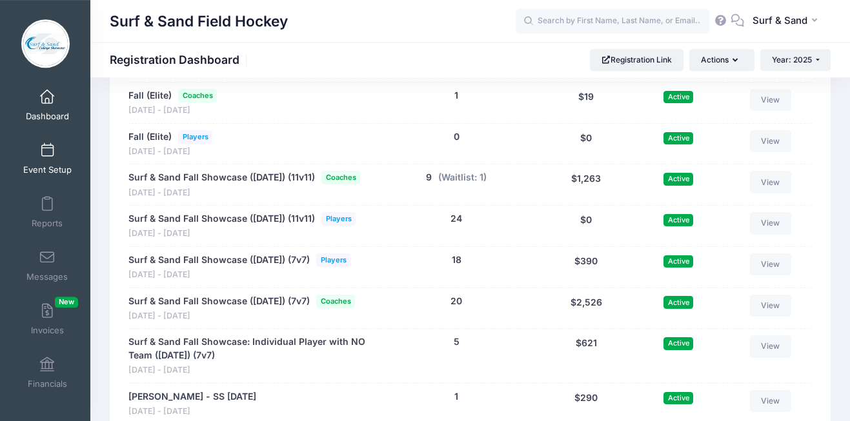
click at [37, 145] on link "Event Setup" at bounding box center [47, 158] width 61 height 45
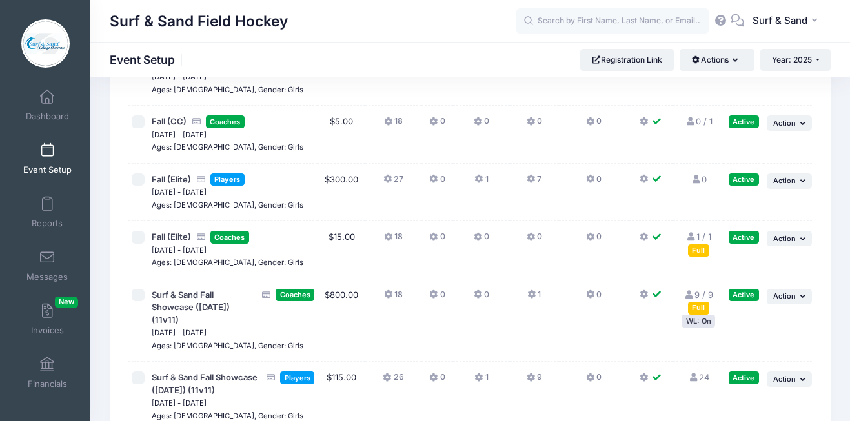
scroll to position [3066, 0]
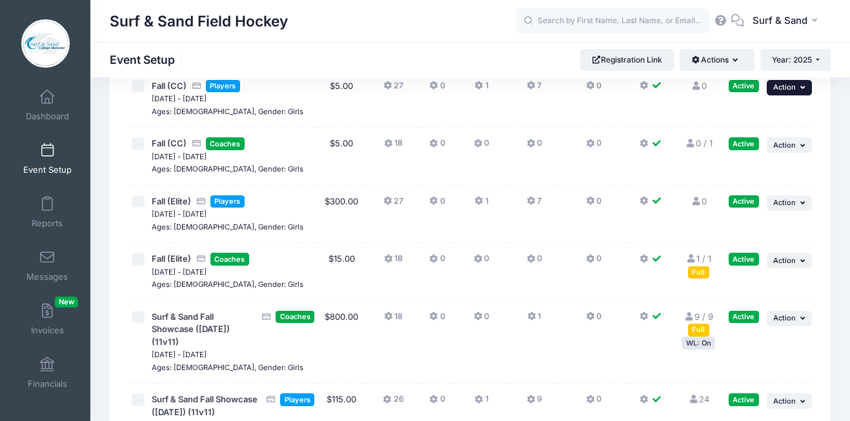
click at [781, 92] on span "Action" at bounding box center [784, 87] width 23 height 9
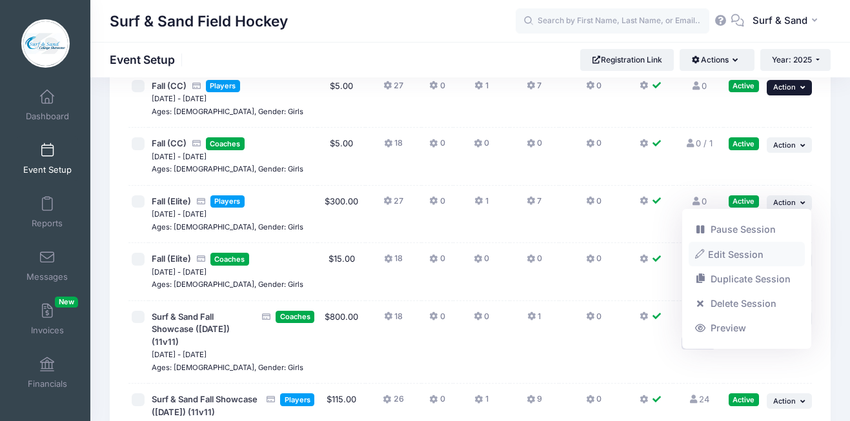
click at [743, 254] on link "Edit Session" at bounding box center [747, 254] width 117 height 25
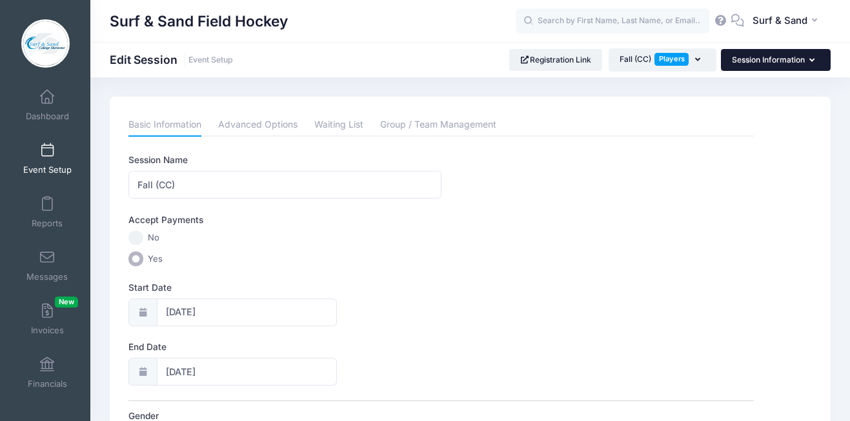
click at [773, 55] on button "Session Information" at bounding box center [776, 60] width 110 height 22
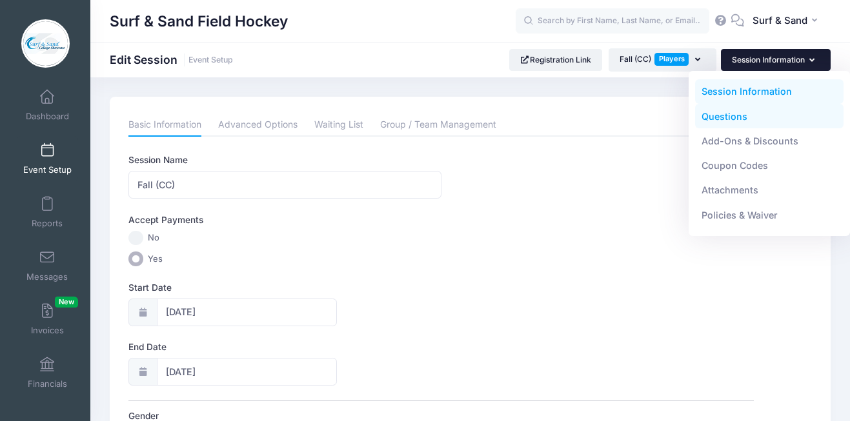
click at [732, 110] on link "Questions" at bounding box center [769, 116] width 149 height 25
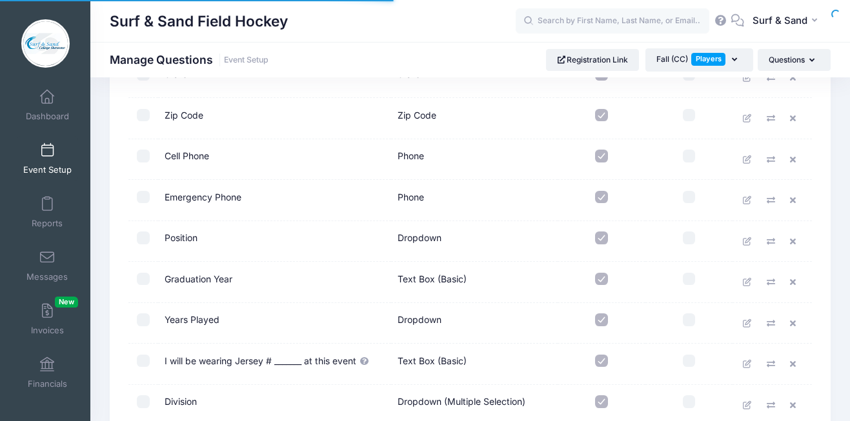
scroll to position [1064, 0]
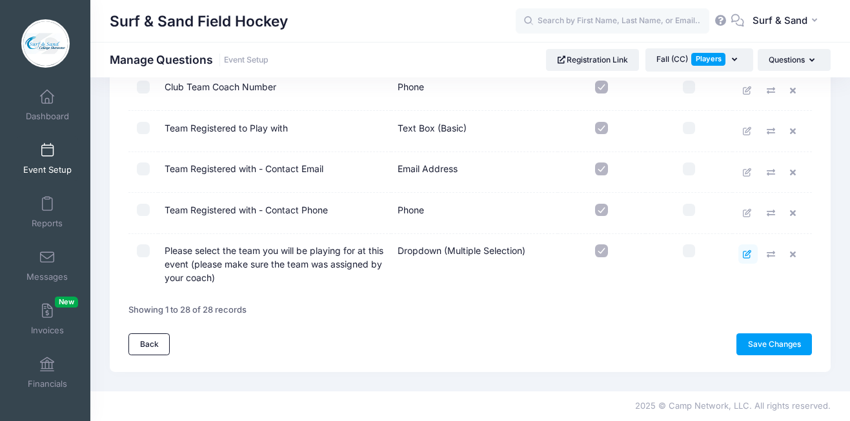
click at [743, 256] on link at bounding box center [747, 254] width 19 height 19
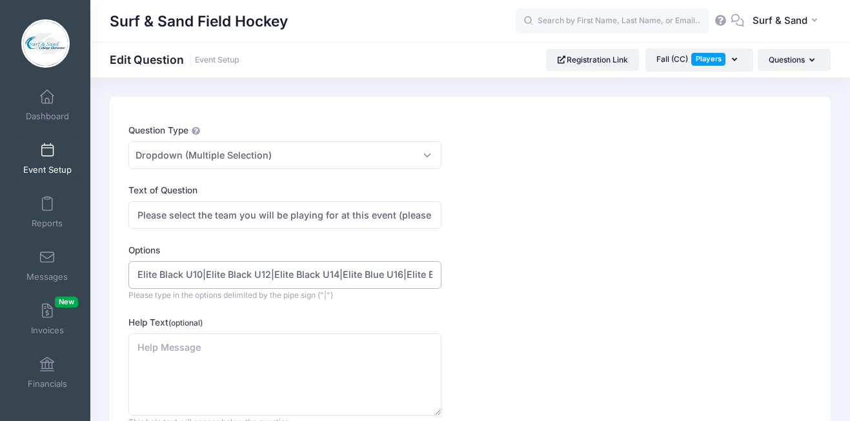
scroll to position [0, 133]
drag, startPoint x: 265, startPoint y: 276, endPoint x: 537, endPoint y: 283, distance: 272.4
click at [441, 284] on input "Elite Black U10|Elite Black U12|Elite Black U14|Elite Blue U16|Elite Black U16 …" at bounding box center [284, 275] width 312 height 28
paste input "CC Fierce U10"
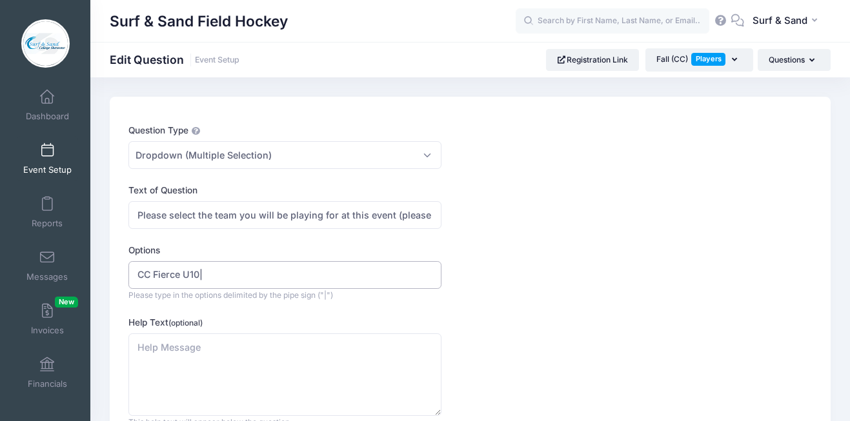
click at [239, 275] on input "CC Fierce U10|" at bounding box center [284, 275] width 312 height 28
paste input "CC Energy U10"
paste input "CC Courage U12"
paste input "CC Heart U12"
paste input "CC Grit U14"
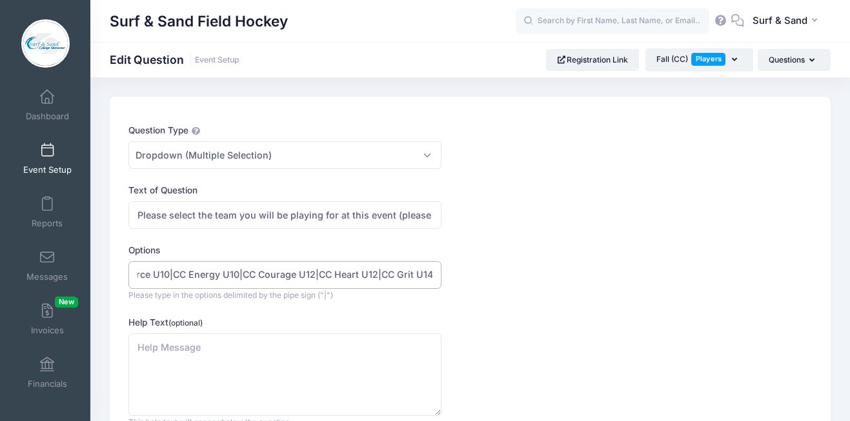
scroll to position [0, 33]
paste input "CC Power U14"
paste input "CC Fire U14"
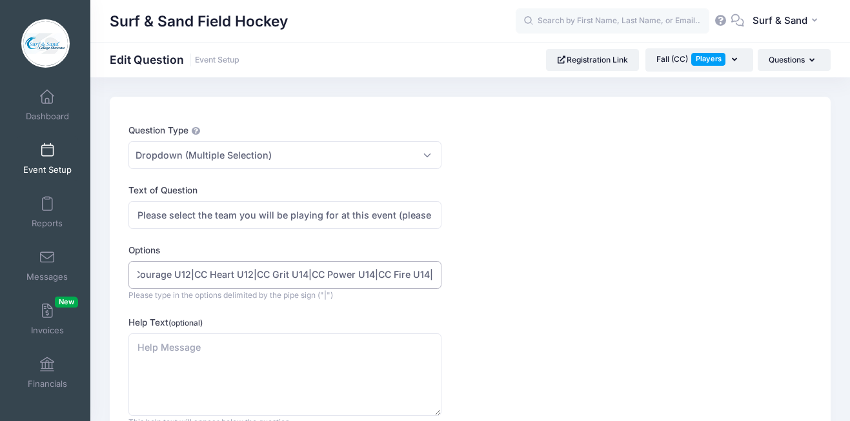
paste input "CC United U16"
paste input "CC Pride U16"
drag, startPoint x: 348, startPoint y: 276, endPoint x: 67, endPoint y: 246, distance: 283.0
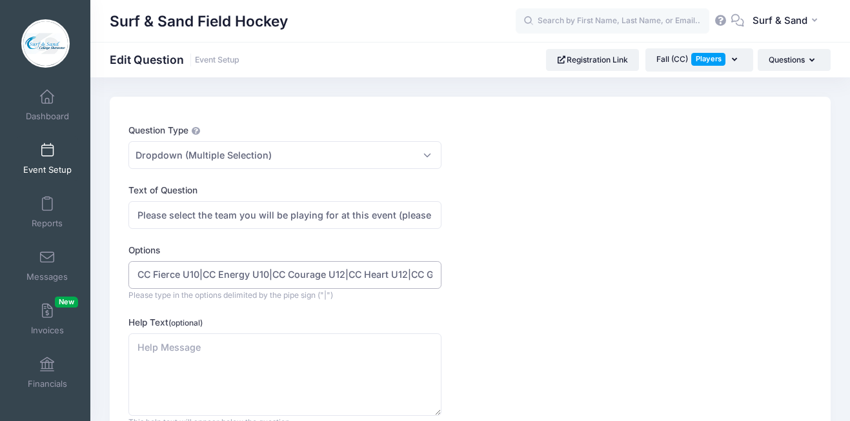
click at [128, 261] on input "CC Fierce U10|CC Energy U10|CC Courage U12|CC Heart U12|CC Grit U14|CC Power U1…" at bounding box center [284, 275] width 312 height 28
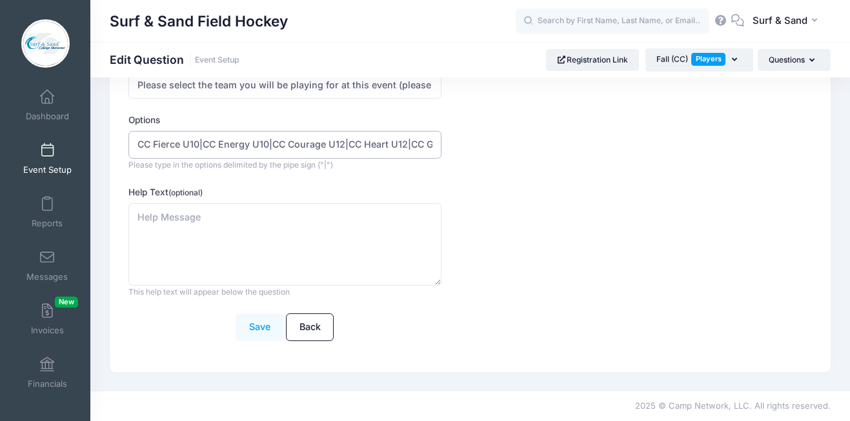
type input "CC Fierce U10|CC Energy U10|CC Courage U12|CC Heart U12|CC Grit U14|CC Power U1…"
click at [261, 331] on button "Save" at bounding box center [260, 328] width 48 height 28
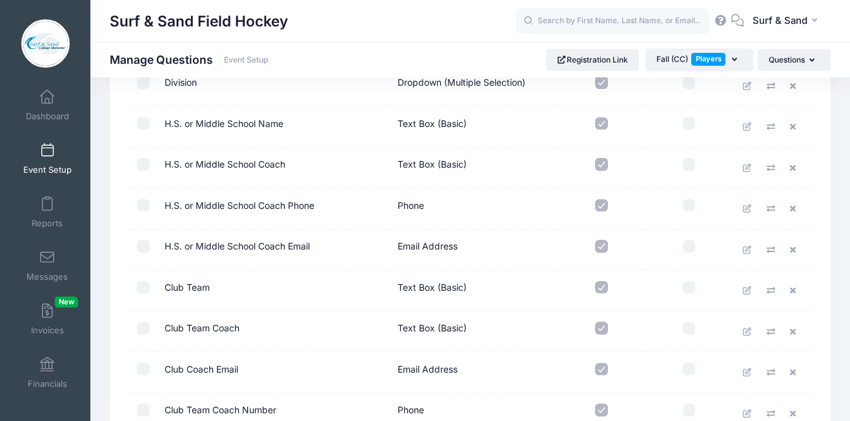
scroll to position [1064, 0]
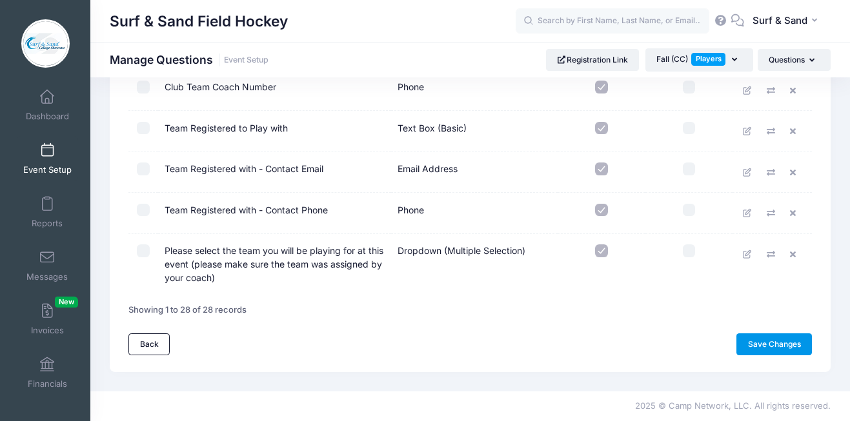
click at [782, 351] on link "Save Changes" at bounding box center [774, 345] width 76 height 22
